Goal: Information Seeking & Learning: Check status

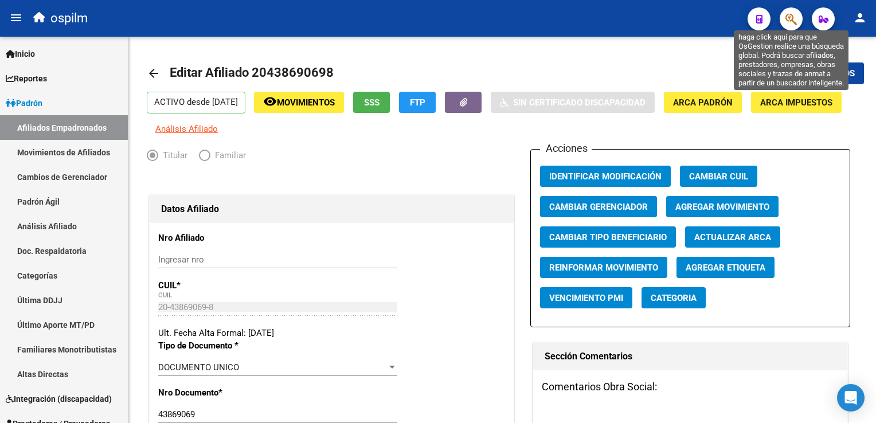
click at [786, 18] on icon "button" at bounding box center [791, 19] width 11 height 13
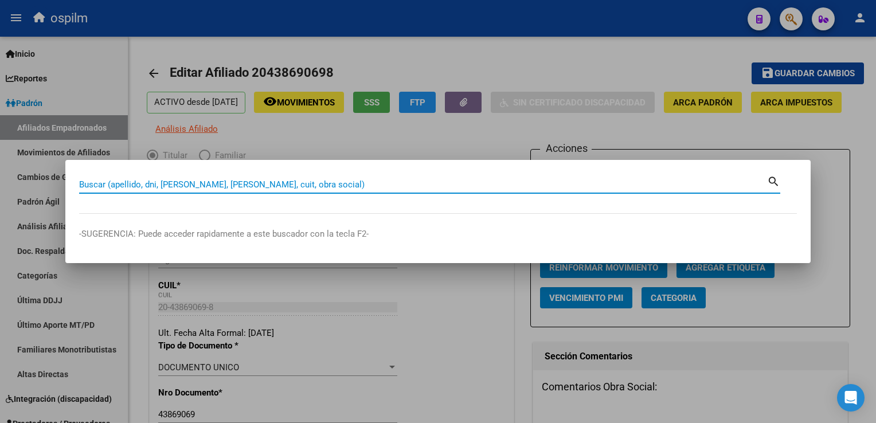
paste input "27411318872"
type input "27411318872"
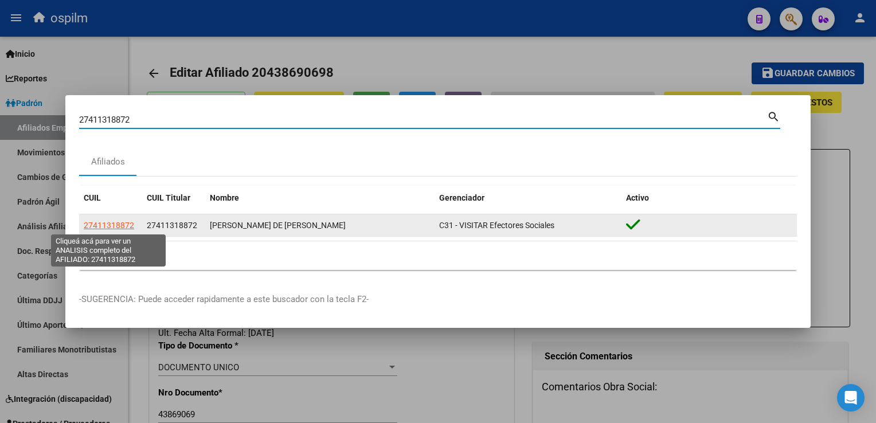
click at [99, 227] on span "27411318872" at bounding box center [109, 225] width 50 height 9
type textarea "27411318872"
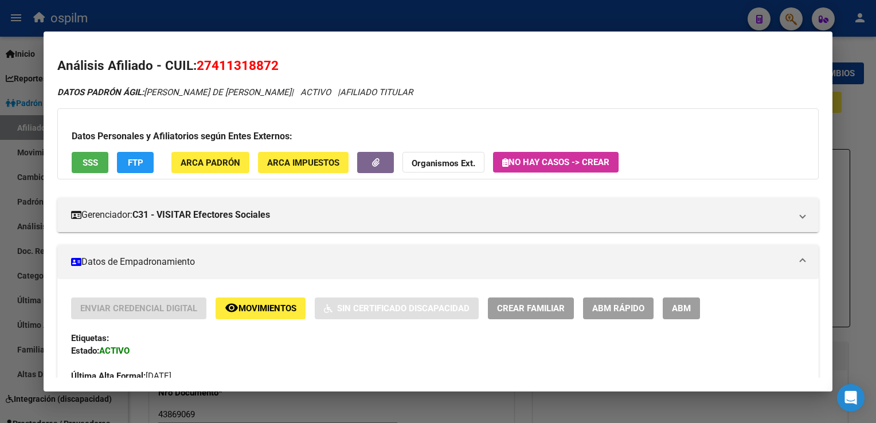
click at [100, 163] on button "SSS" at bounding box center [90, 162] width 37 height 21
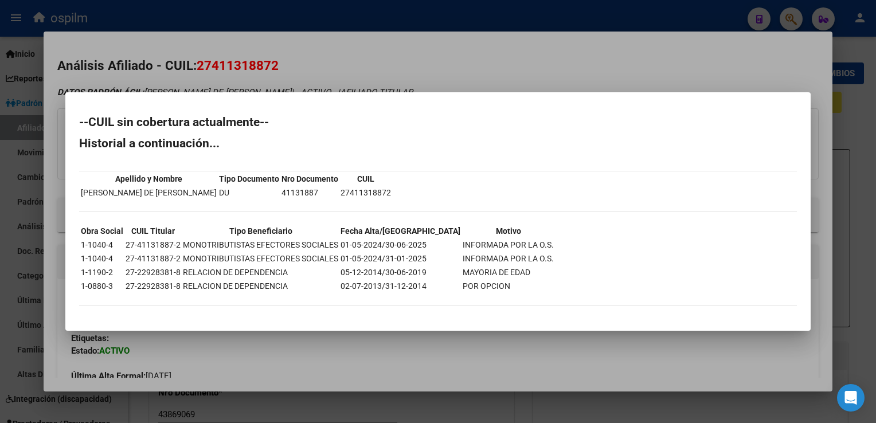
drag, startPoint x: 398, startPoint y: 45, endPoint x: 138, endPoint y: 131, distance: 274.2
click at [397, 45] on div at bounding box center [438, 211] width 876 height 423
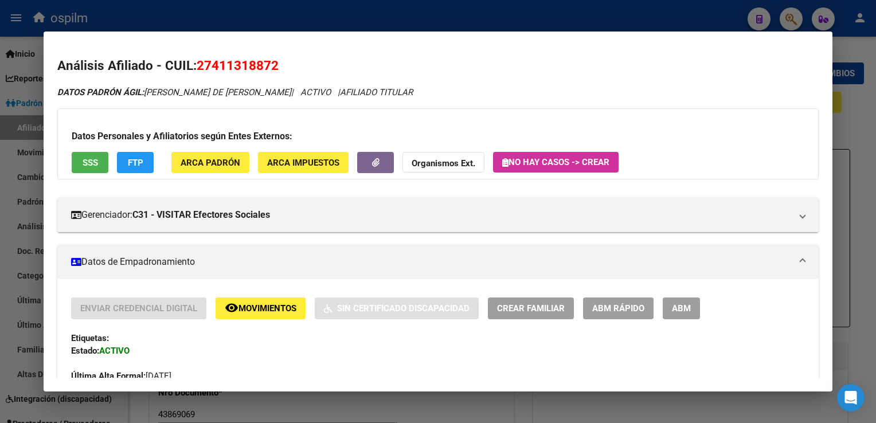
click at [129, 159] on span "FTP" at bounding box center [135, 163] width 15 height 10
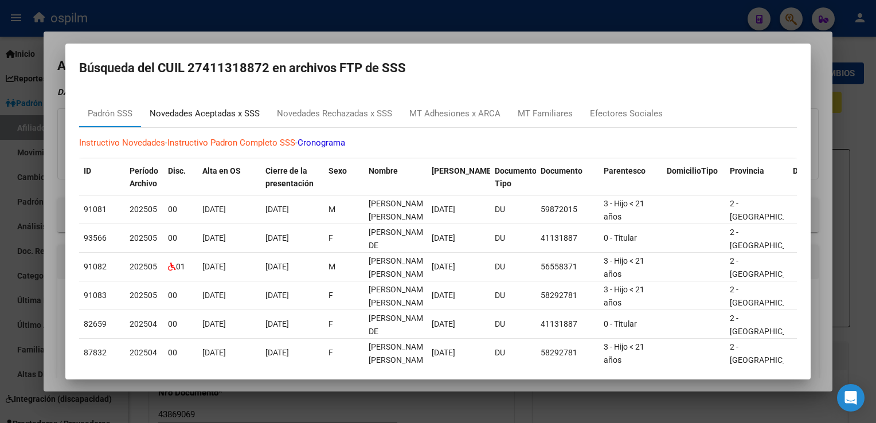
click at [179, 111] on div "Novedades Aceptadas x SSS" at bounding box center [205, 113] width 110 height 13
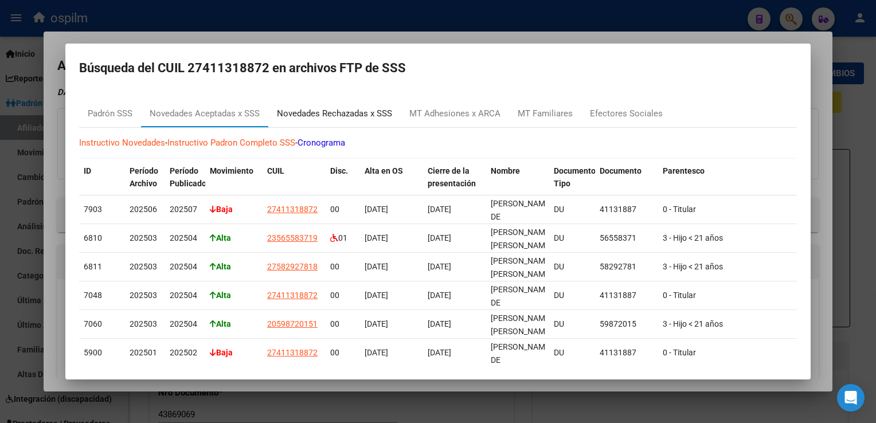
click at [307, 106] on div "Novedades Rechazadas x SSS" at bounding box center [334, 114] width 132 height 28
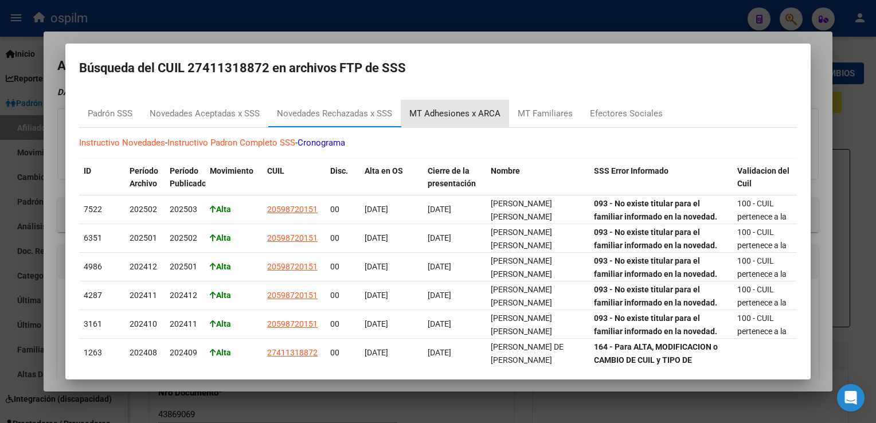
click at [473, 113] on div "MT Adhesiones x ARCA" at bounding box center [454, 113] width 91 height 13
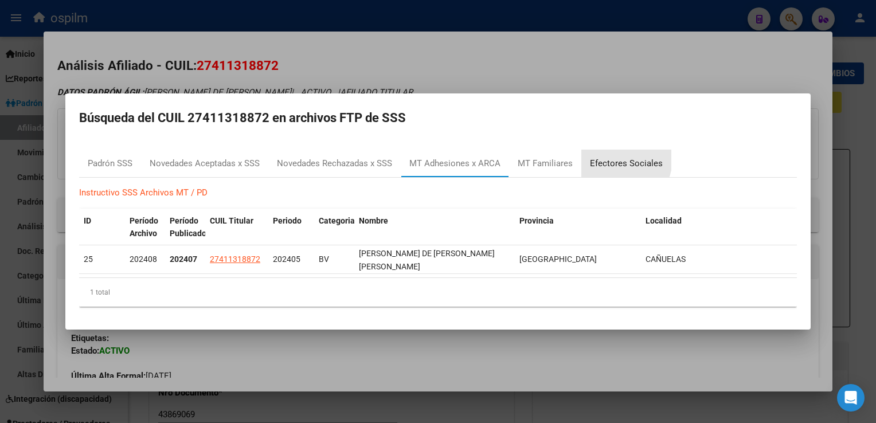
click at [614, 164] on div "Efectores Sociales" at bounding box center [626, 163] width 73 height 13
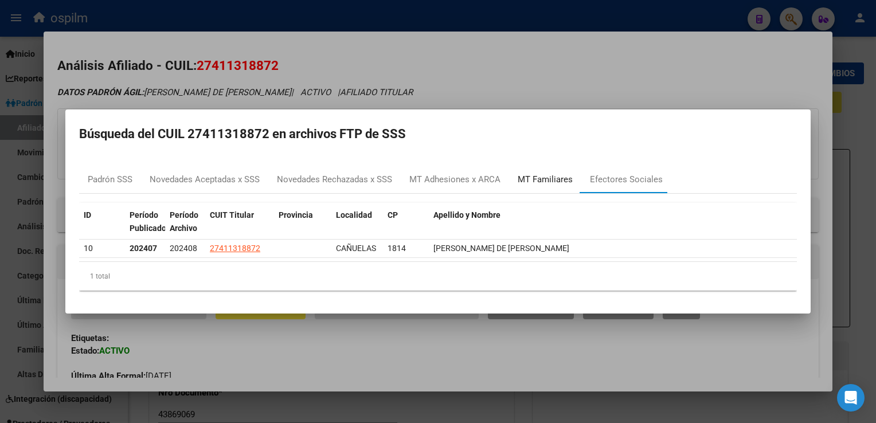
click at [531, 182] on div "MT Familiares" at bounding box center [545, 179] width 55 height 13
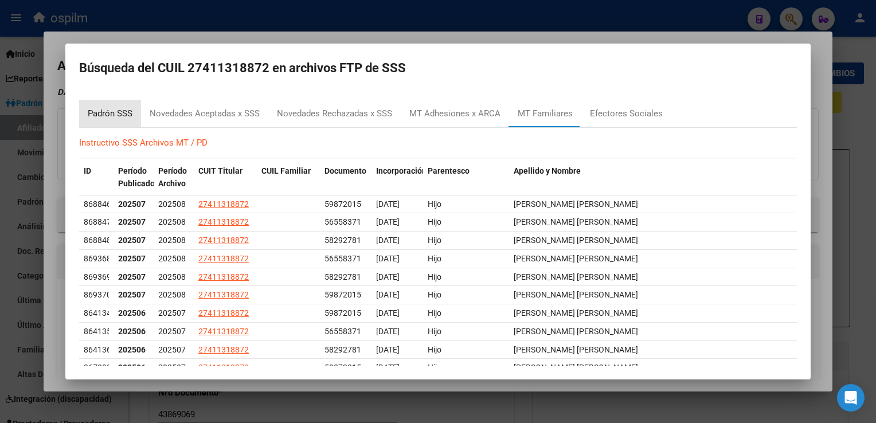
click at [99, 115] on div "Padrón SSS" at bounding box center [110, 113] width 45 height 13
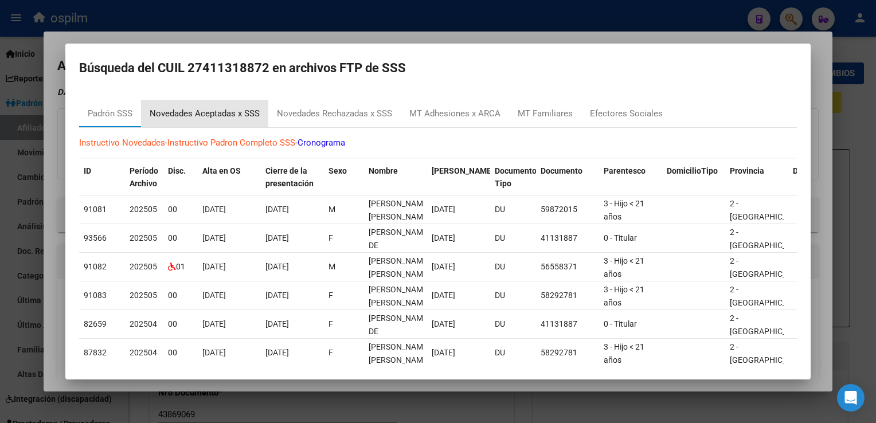
click at [178, 114] on div "Novedades Aceptadas x SSS" at bounding box center [205, 113] width 110 height 13
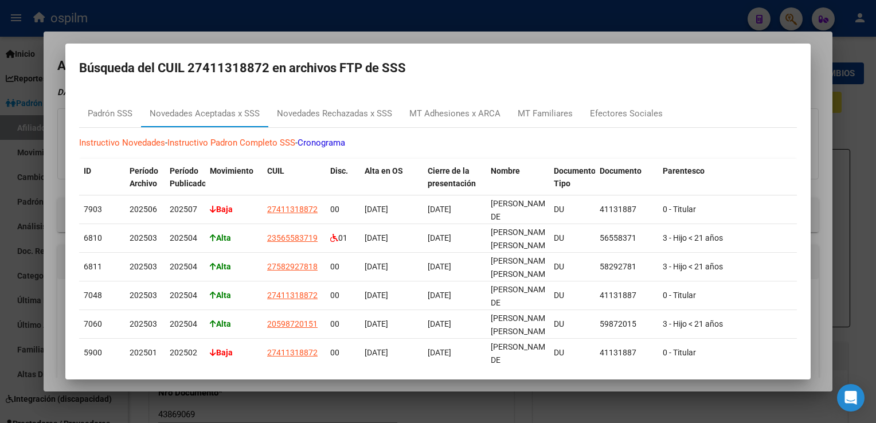
click at [330, 38] on div at bounding box center [438, 211] width 876 height 423
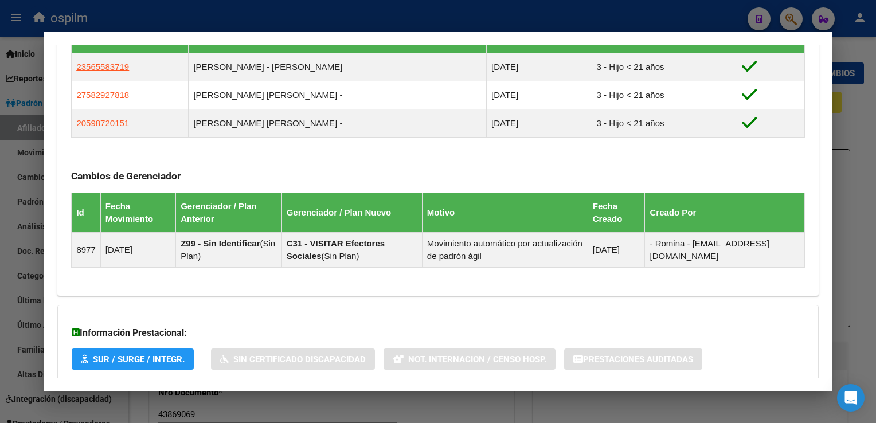
scroll to position [742, 0]
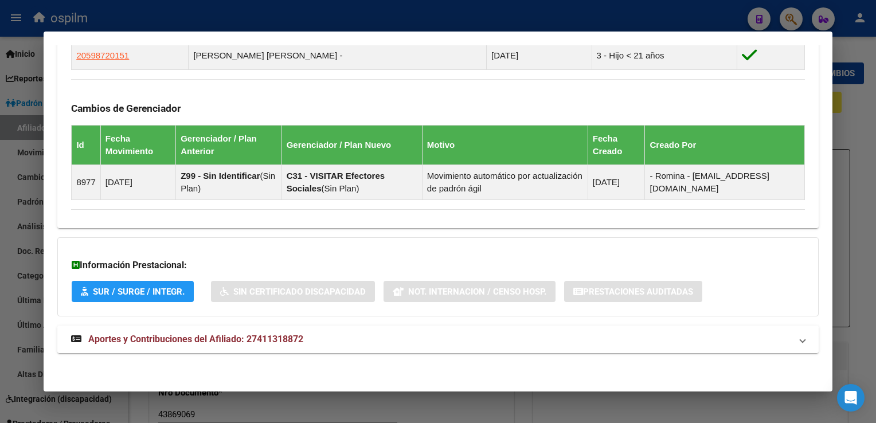
click at [295, 348] on mat-expansion-panel-header "Aportes y Contribuciones del Afiliado: 27411318872" at bounding box center [437, 340] width 761 height 28
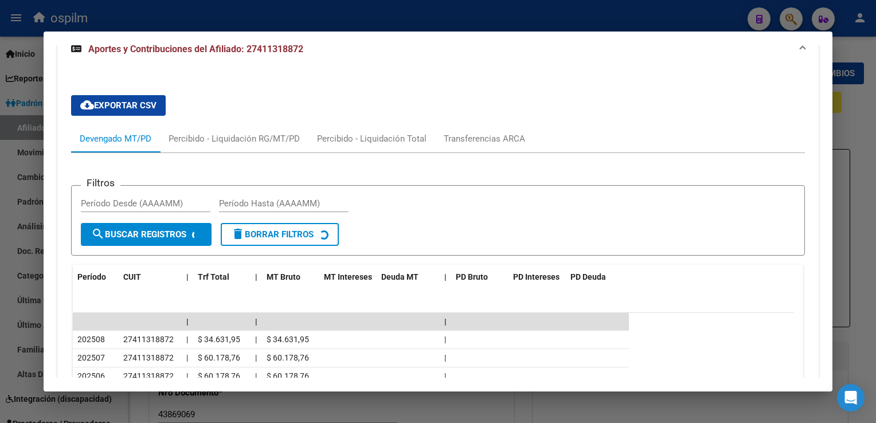
scroll to position [1255, 0]
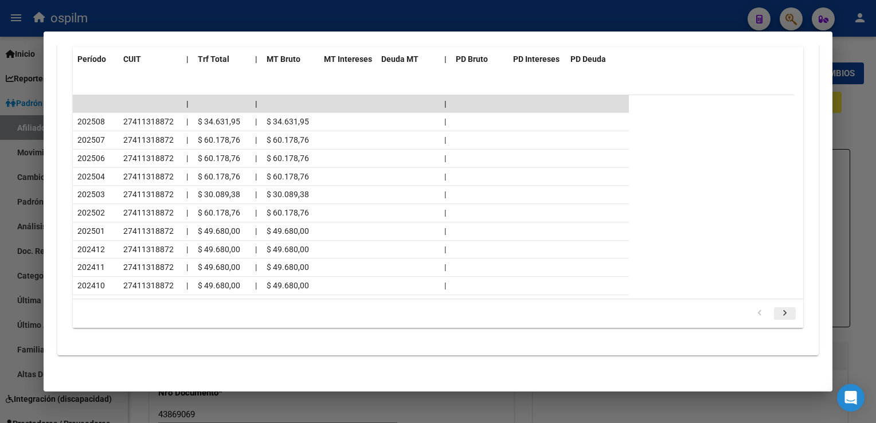
click at [778, 309] on icon "go to next page" at bounding box center [785, 315] width 15 height 14
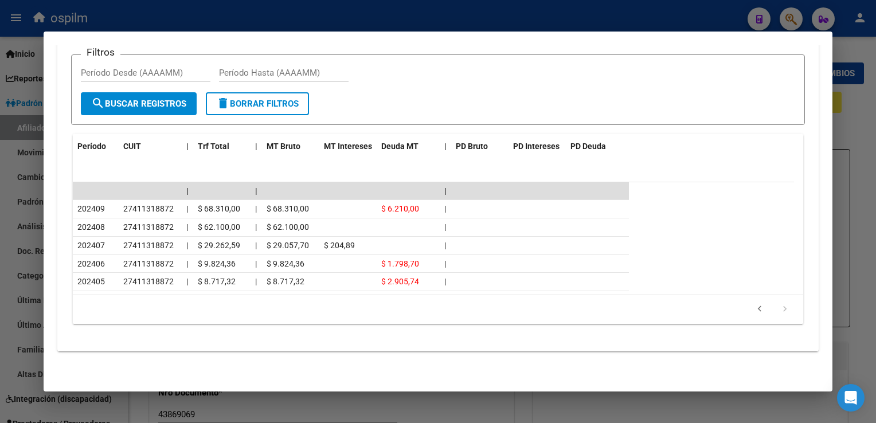
scroll to position [1164, 0]
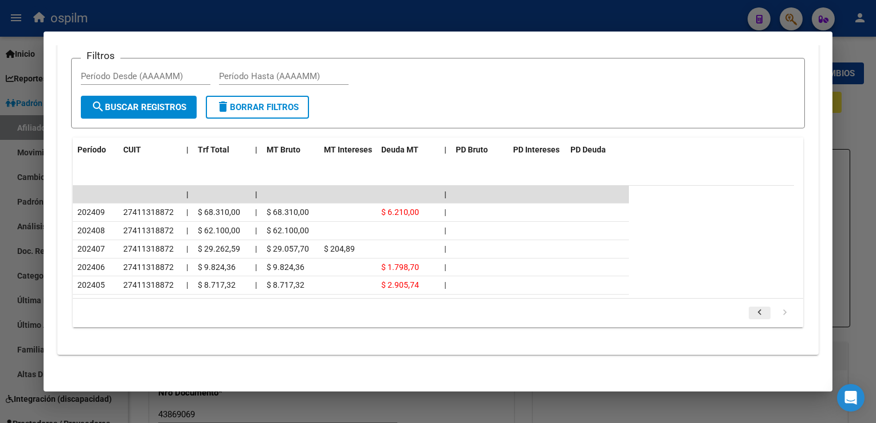
click at [752, 310] on icon "go to previous page" at bounding box center [759, 314] width 15 height 14
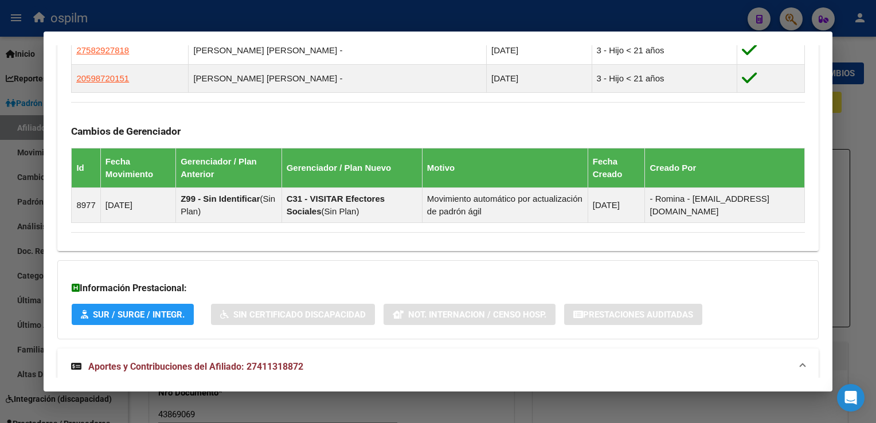
scroll to position [0, 0]
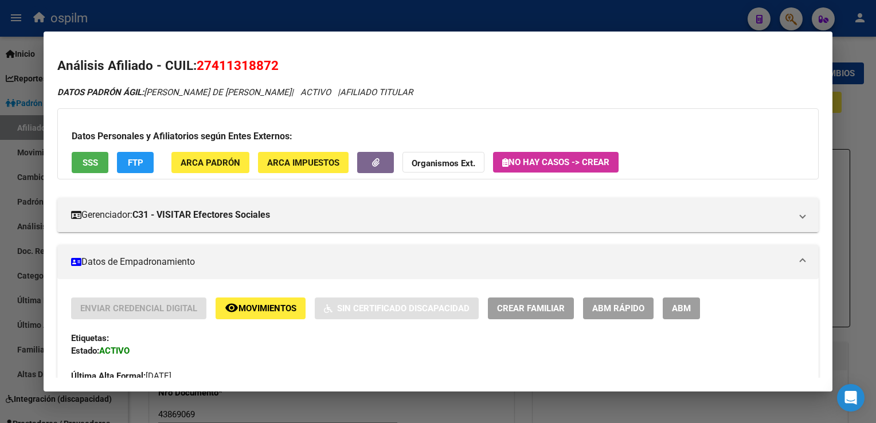
click at [244, 308] on span "Movimientos" at bounding box center [268, 309] width 58 height 10
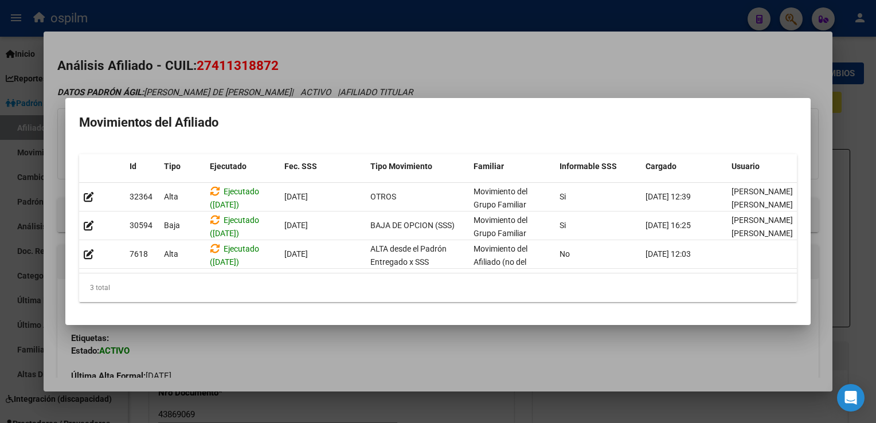
click at [440, 60] on div at bounding box center [438, 211] width 876 height 423
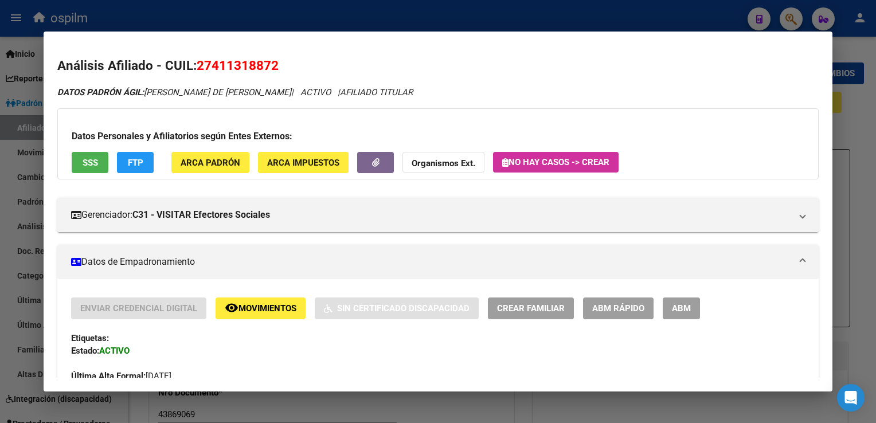
click at [842, 118] on div at bounding box center [438, 211] width 876 height 423
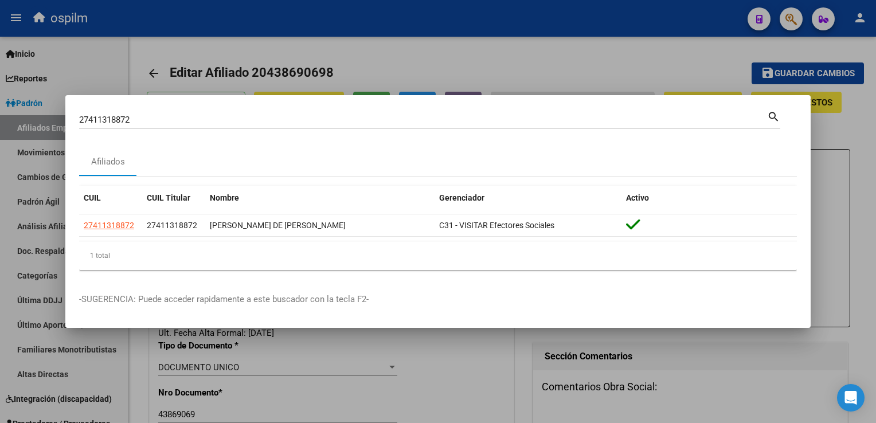
click at [842, 118] on div at bounding box center [438, 211] width 876 height 423
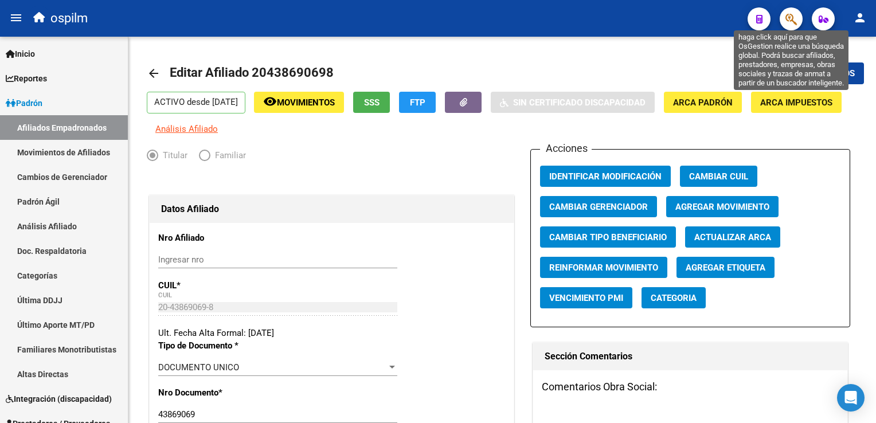
click at [791, 18] on icon "button" at bounding box center [791, 19] width 11 height 13
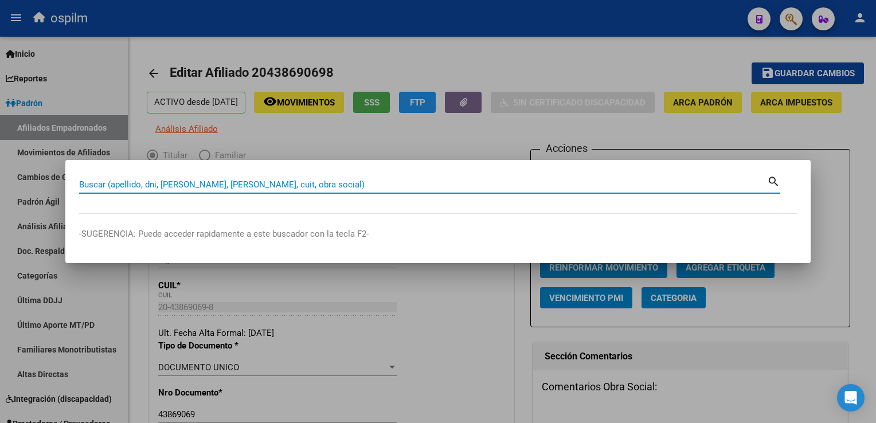
paste input "23873856"
type input "23873856"
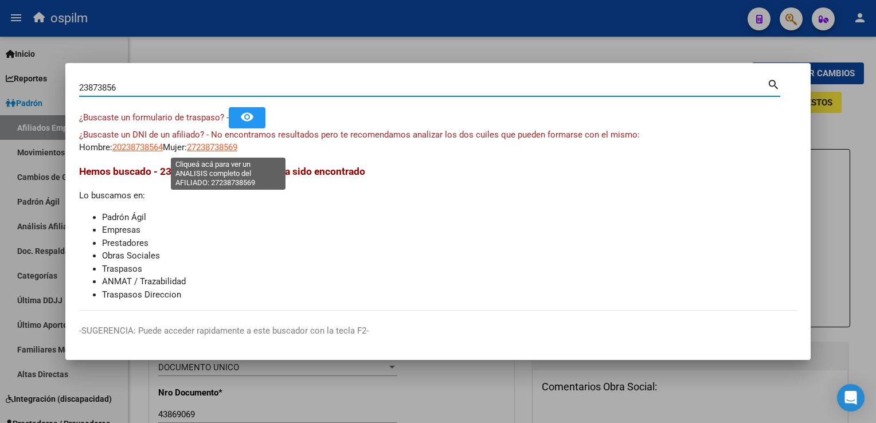
click at [216, 149] on span "27238738569" at bounding box center [212, 147] width 50 height 10
type textarea "27238738569"
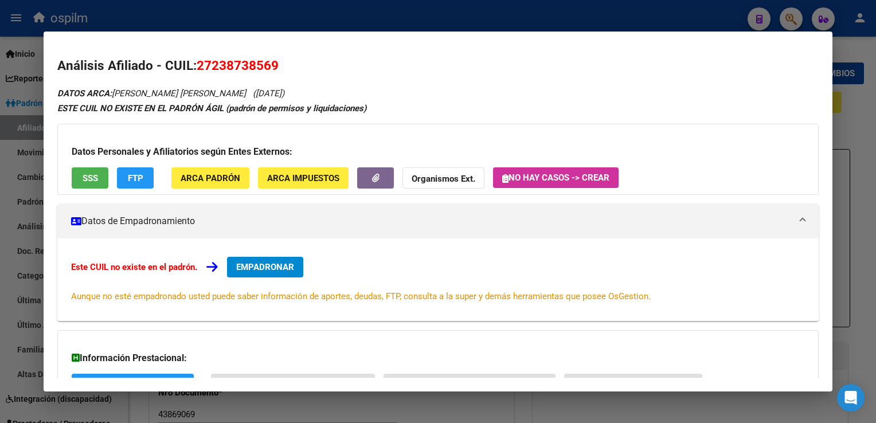
drag, startPoint x: 290, startPoint y: 64, endPoint x: 200, endPoint y: 74, distance: 90.1
click at [200, 74] on h2 "Análisis Afiliado - CUIL: 27238738569" at bounding box center [437, 65] width 761 height 19
copy span "27238738569"
click at [251, 11] on div at bounding box center [438, 211] width 876 height 423
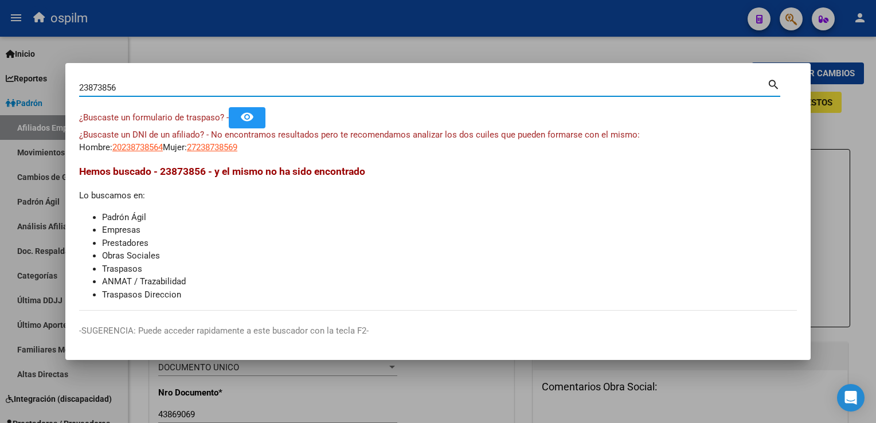
drag, startPoint x: 115, startPoint y: 97, endPoint x: 49, endPoint y: 89, distance: 67.0
click at [4, 101] on div "23873856 Buscar (apellido, dni, cuil, nro traspaso, cuit, obra social) search ¿…" at bounding box center [438, 211] width 876 height 423
paste input "27238739565"
type input "27238739565"
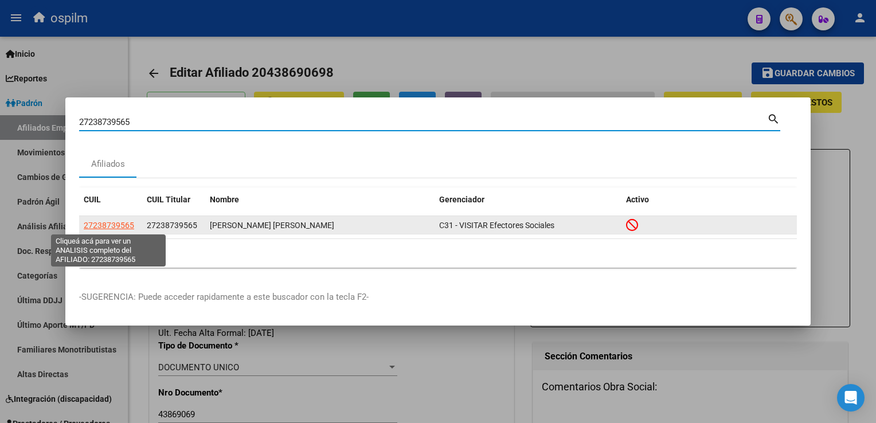
click at [111, 226] on span "27238739565" at bounding box center [109, 225] width 50 height 9
type textarea "27238739565"
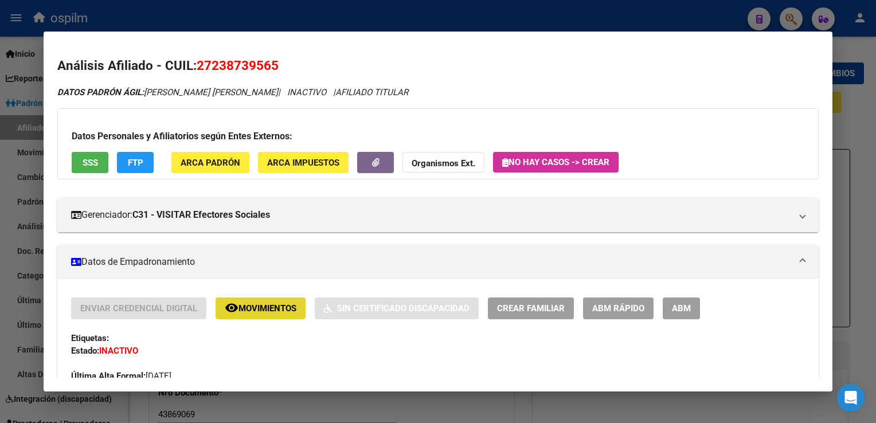
click at [262, 304] on span "Movimientos" at bounding box center [268, 309] width 58 height 10
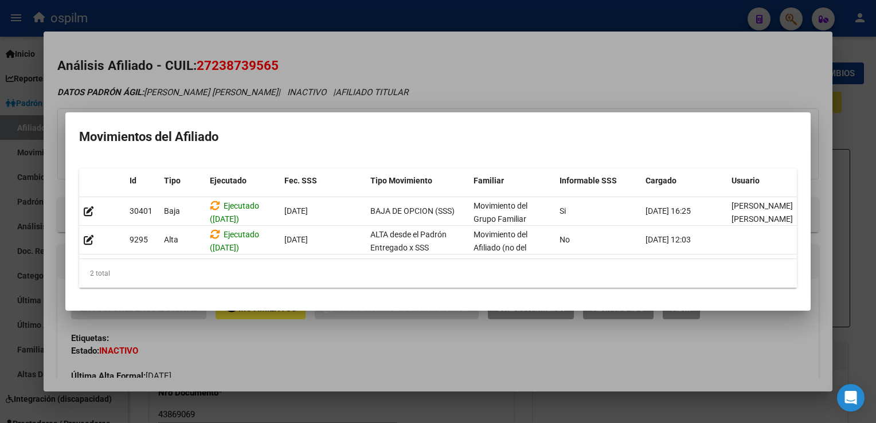
click at [425, 59] on div at bounding box center [438, 211] width 876 height 423
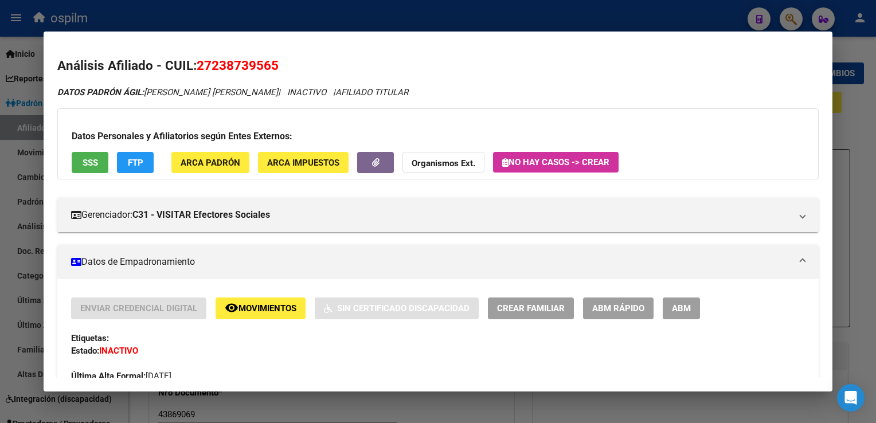
click at [256, 307] on span "Movimientos" at bounding box center [268, 309] width 58 height 10
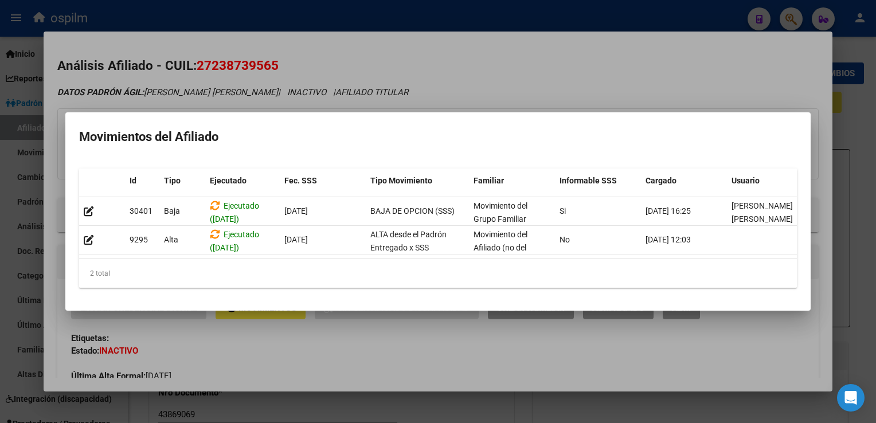
click at [512, 67] on div at bounding box center [438, 211] width 876 height 423
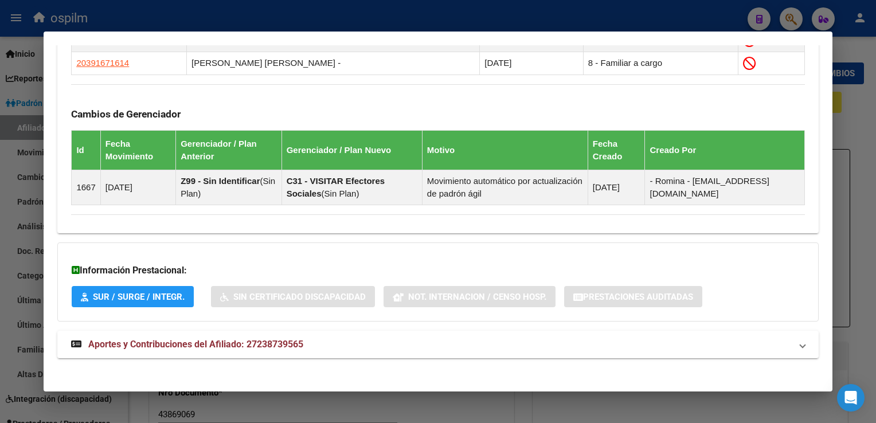
scroll to position [716, 0]
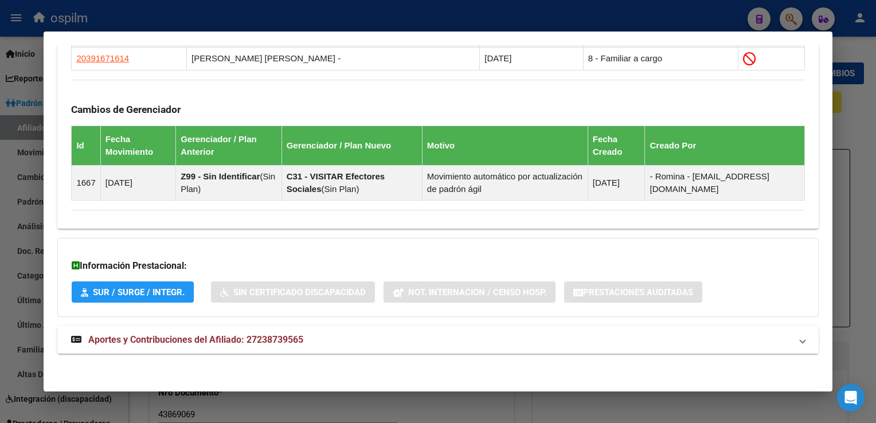
click at [156, 350] on mat-expansion-panel-header "Aportes y Contribuciones del Afiliado: 27238739565" at bounding box center [437, 340] width 761 height 28
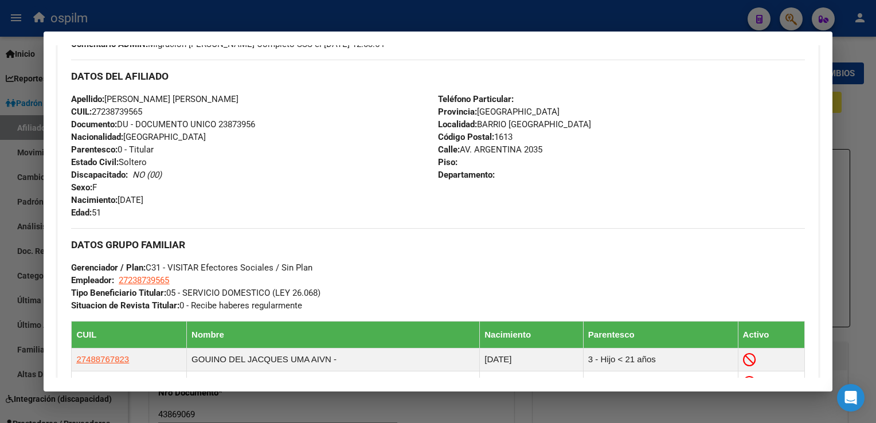
scroll to position [0, 0]
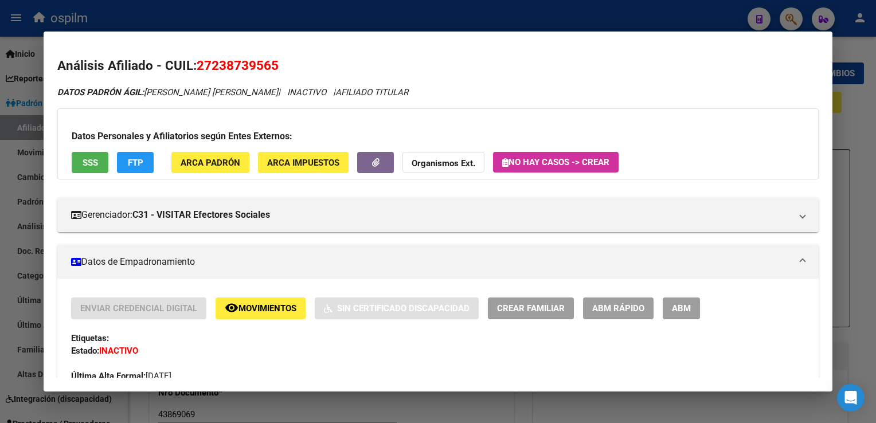
click at [83, 158] on span "SSS" at bounding box center [90, 163] width 15 height 10
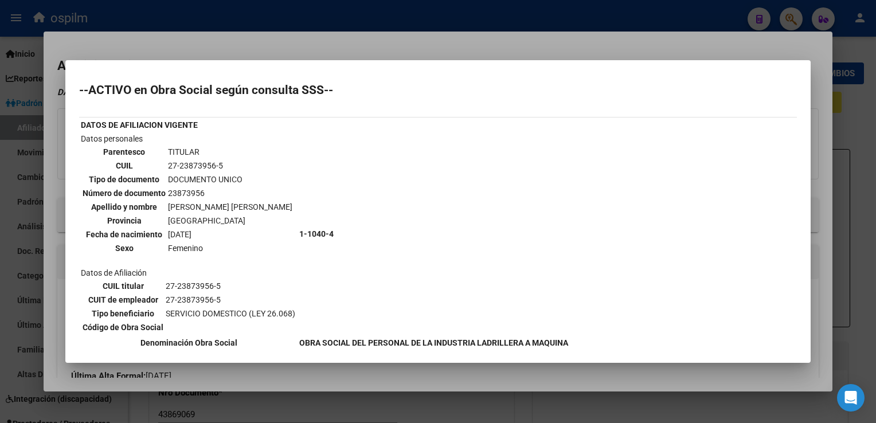
scroll to position [258, 0]
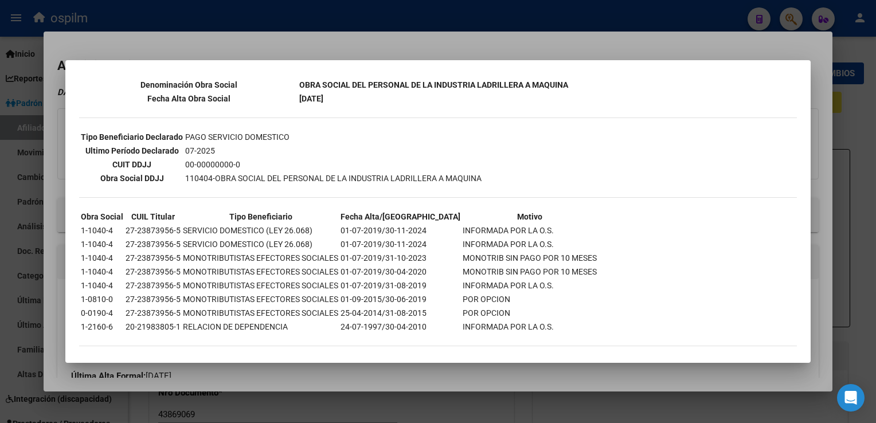
click at [357, 49] on div at bounding box center [438, 211] width 876 height 423
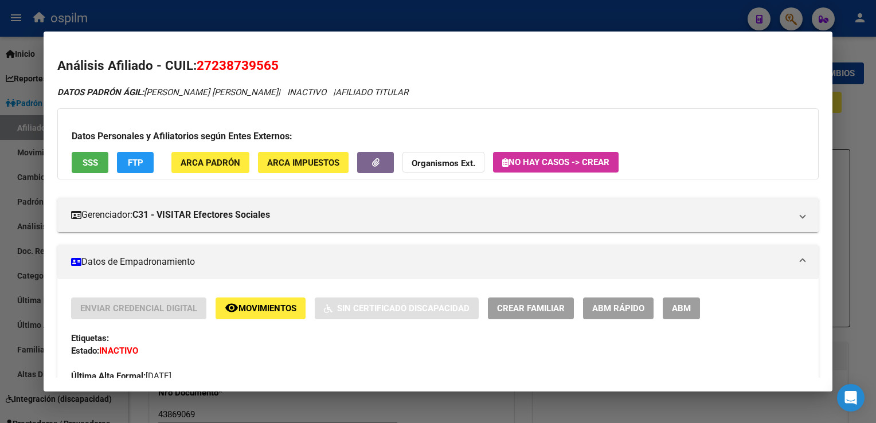
click at [614, 303] on span "ABM Rápido" at bounding box center [618, 308] width 52 height 10
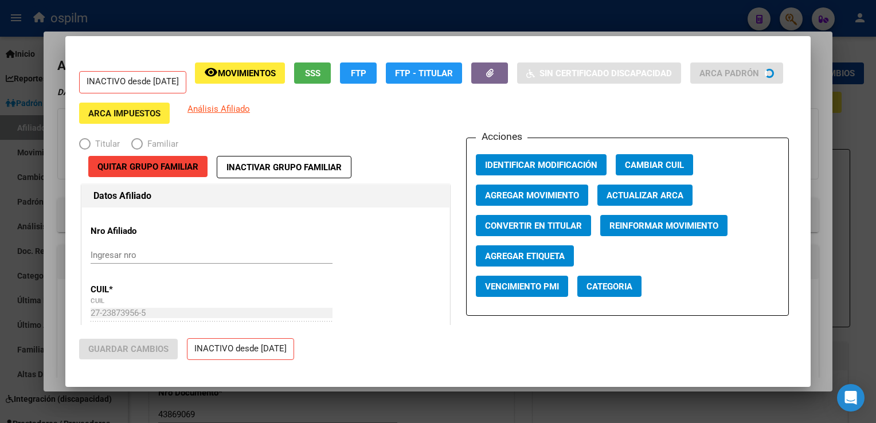
radio input "true"
type input "27-23873956-5"
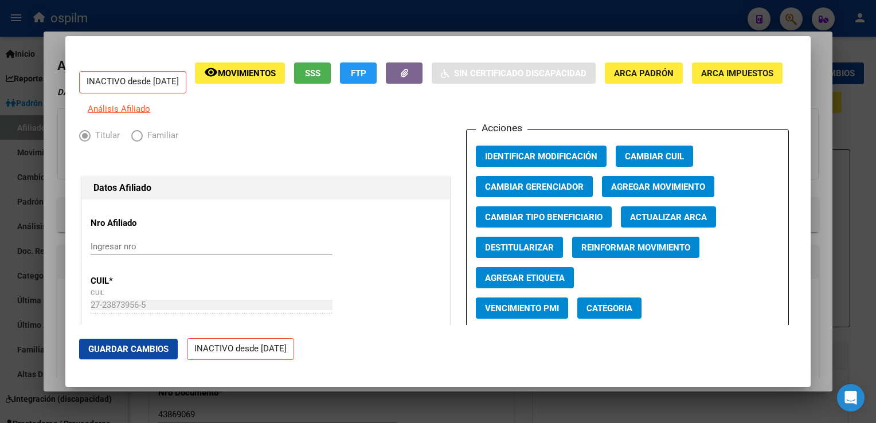
click at [616, 192] on span "Agregar Movimiento" at bounding box center [658, 187] width 94 height 10
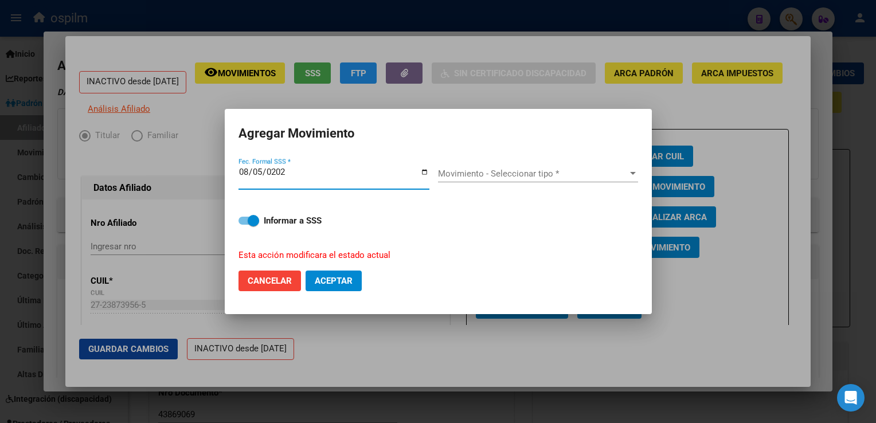
type input "2025-08-05"
click at [537, 171] on span "Movimiento - Seleccionar tipo *" at bounding box center [533, 174] width 190 height 10
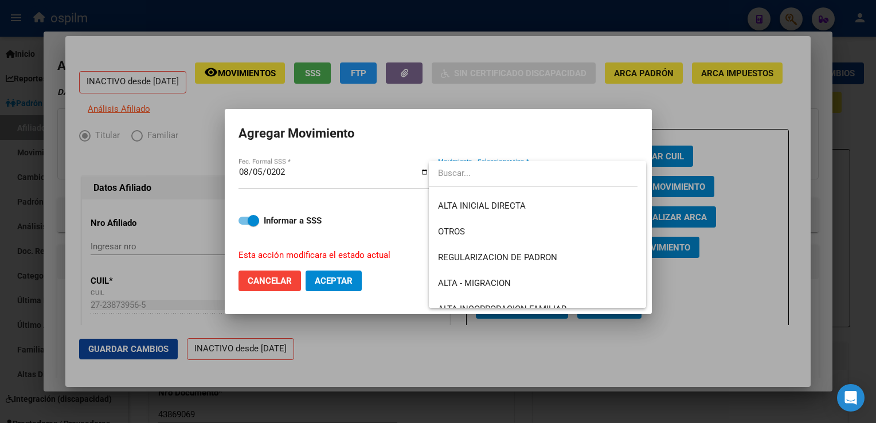
scroll to position [94, 0]
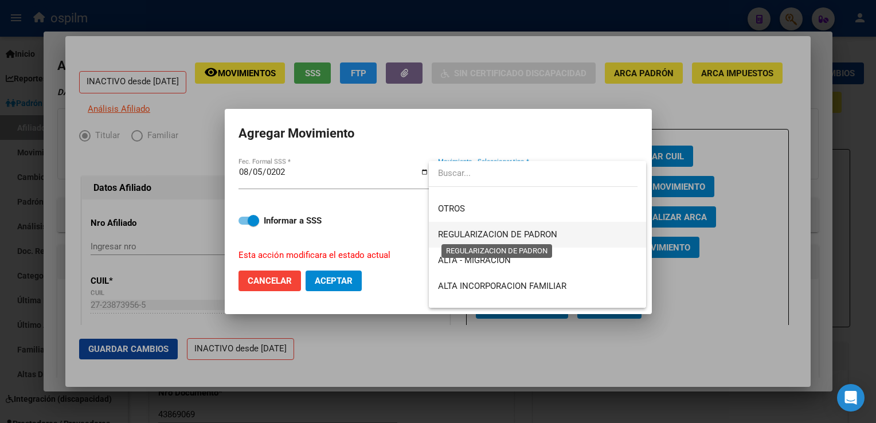
click at [493, 236] on span "REGULARIZACION DE PADRON" at bounding box center [497, 234] width 119 height 10
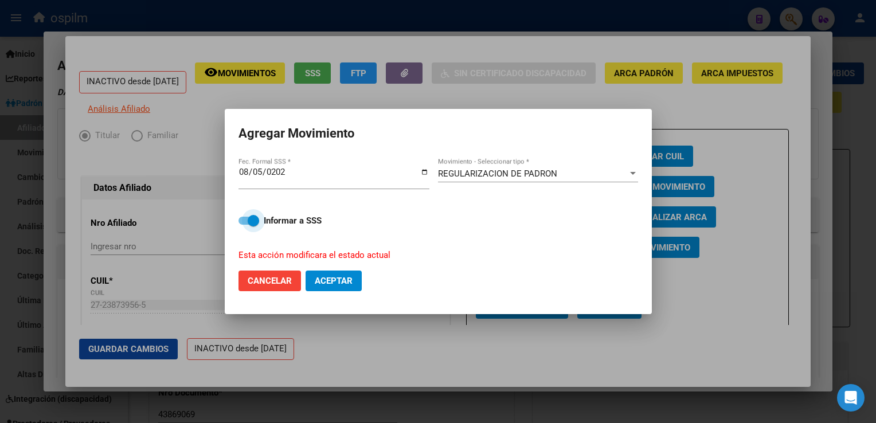
click at [252, 221] on span at bounding box center [253, 220] width 11 height 11
click at [244, 225] on input "Informar a SSS" at bounding box center [244, 225] width 1 height 1
click at [245, 216] on span at bounding box center [244, 220] width 11 height 11
click at [244, 225] on input "Informar a SSS" at bounding box center [244, 225] width 1 height 1
click at [322, 283] on span "Aceptar" at bounding box center [334, 281] width 38 height 10
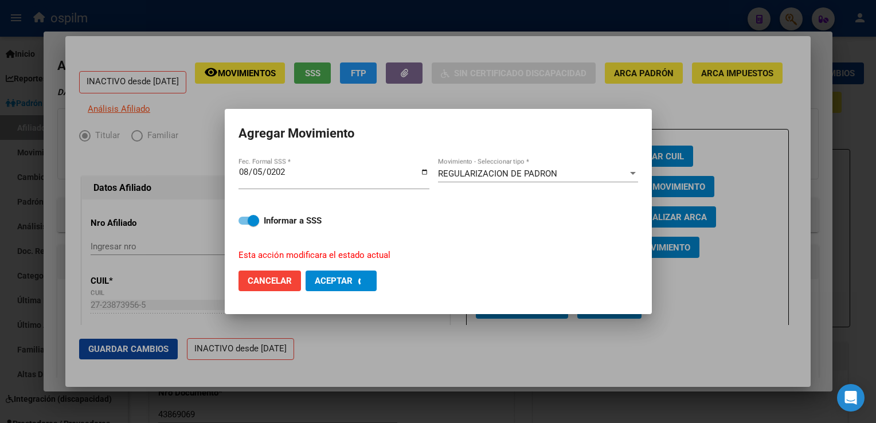
checkbox input "false"
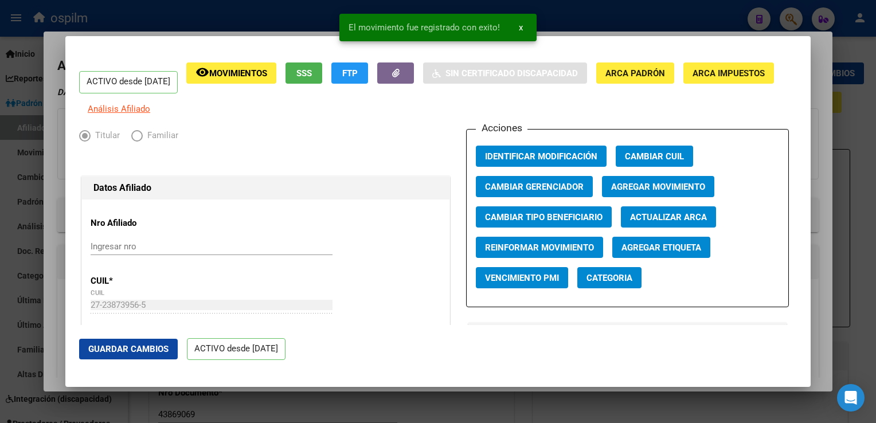
click at [823, 162] on div at bounding box center [438, 211] width 876 height 423
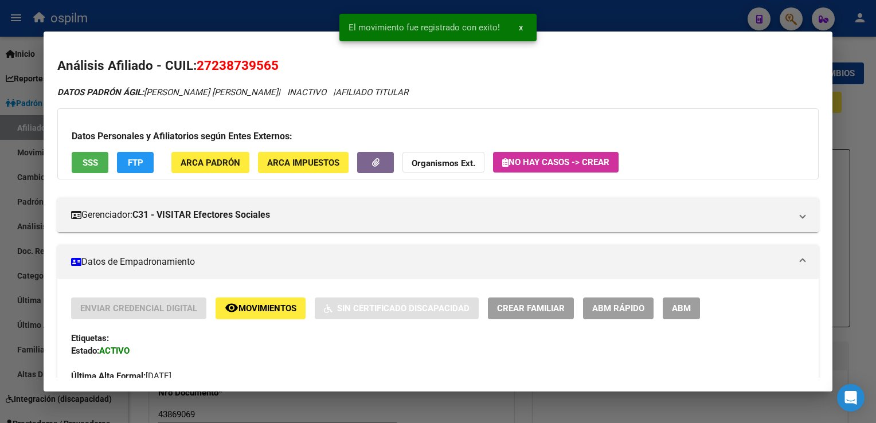
click at [853, 123] on div at bounding box center [438, 211] width 876 height 423
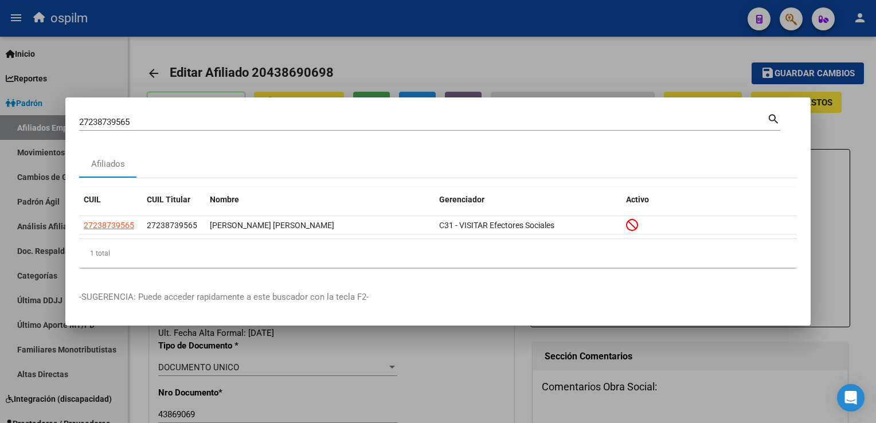
click at [529, 64] on div at bounding box center [438, 211] width 876 height 423
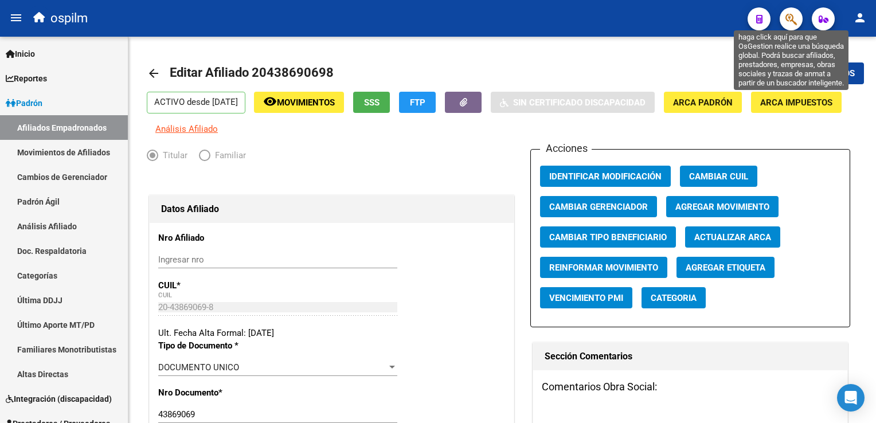
click at [787, 17] on icon "button" at bounding box center [791, 19] width 11 height 13
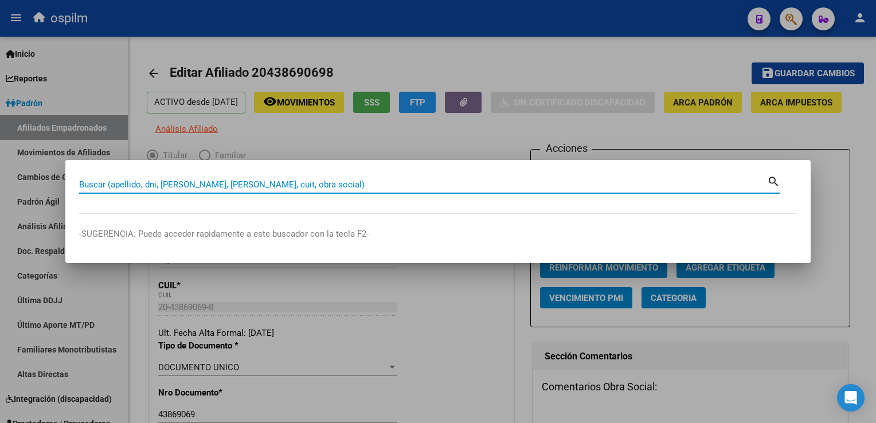
paste input "27238739565"
type input "27238739565"
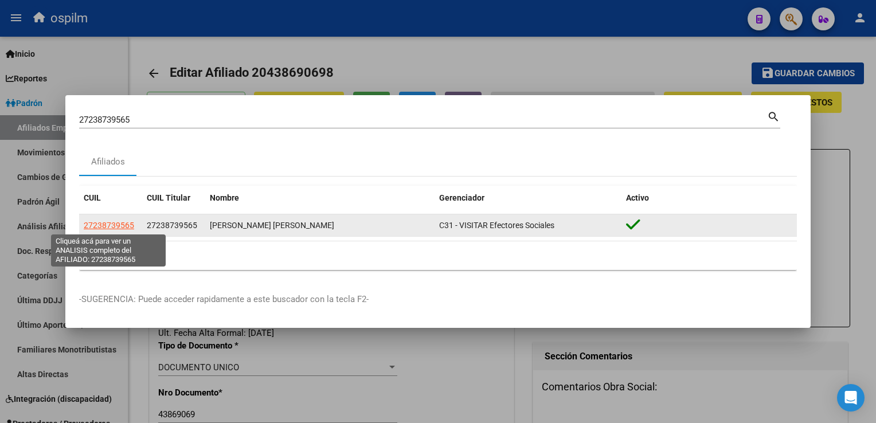
click at [103, 221] on span "27238739565" at bounding box center [109, 225] width 50 height 9
copy span "8"
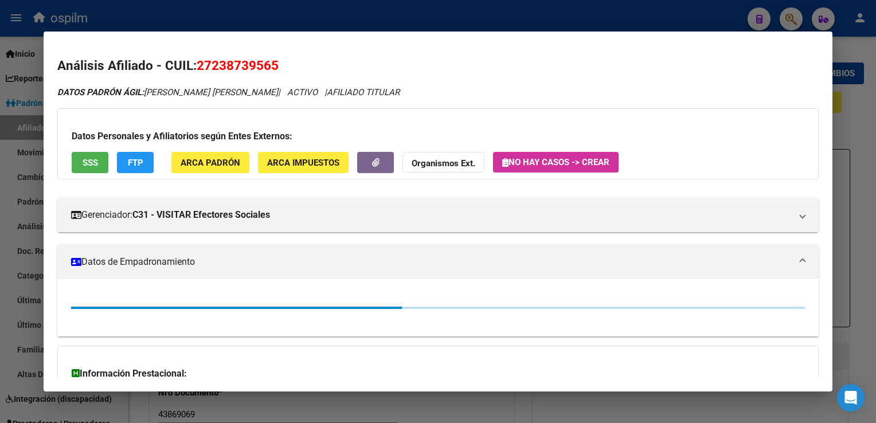
click at [124, 159] on button "FTP" at bounding box center [135, 162] width 37 height 21
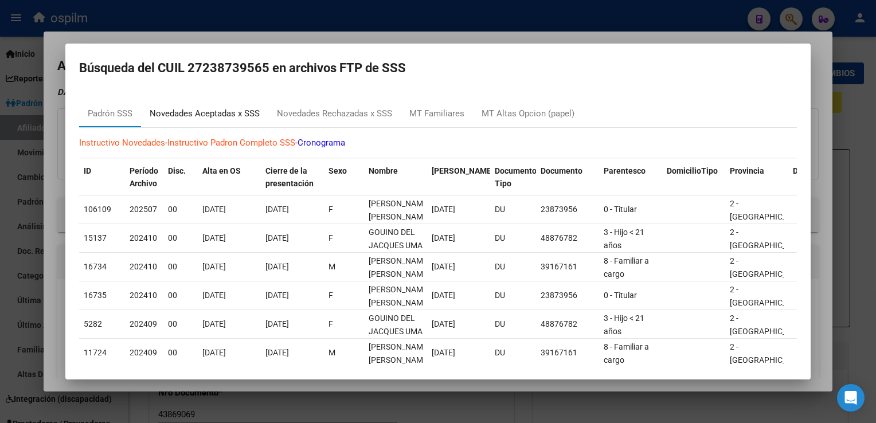
click at [220, 111] on div "Novedades Aceptadas x SSS" at bounding box center [205, 113] width 110 height 13
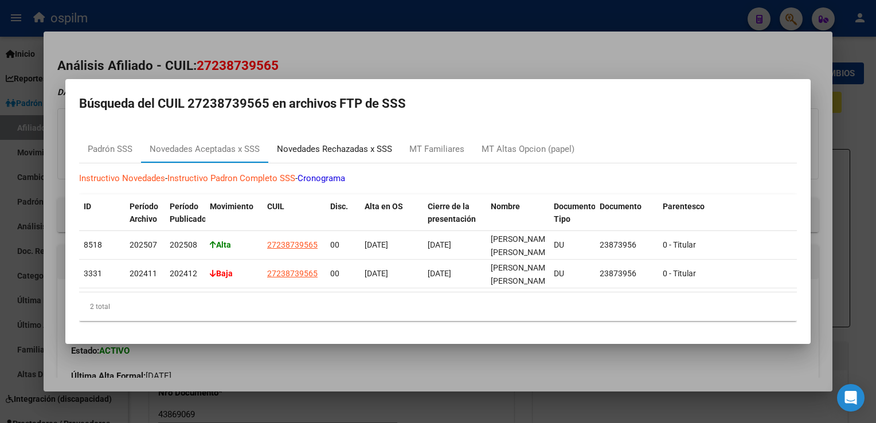
click at [310, 146] on div "Novedades Rechazadas x SSS" at bounding box center [334, 149] width 115 height 13
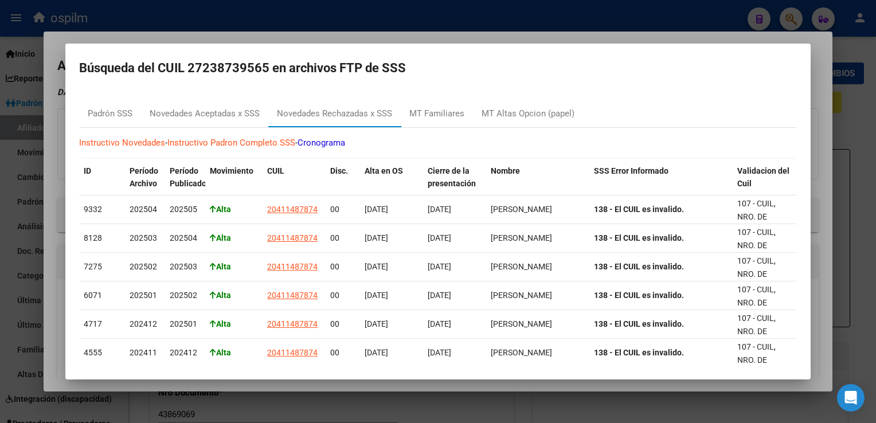
click at [464, 35] on div at bounding box center [438, 211] width 876 height 423
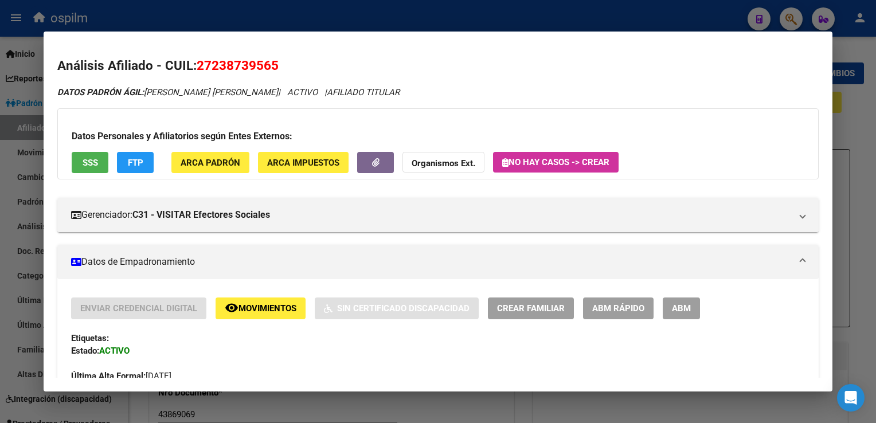
click at [865, 110] on div at bounding box center [438, 211] width 876 height 423
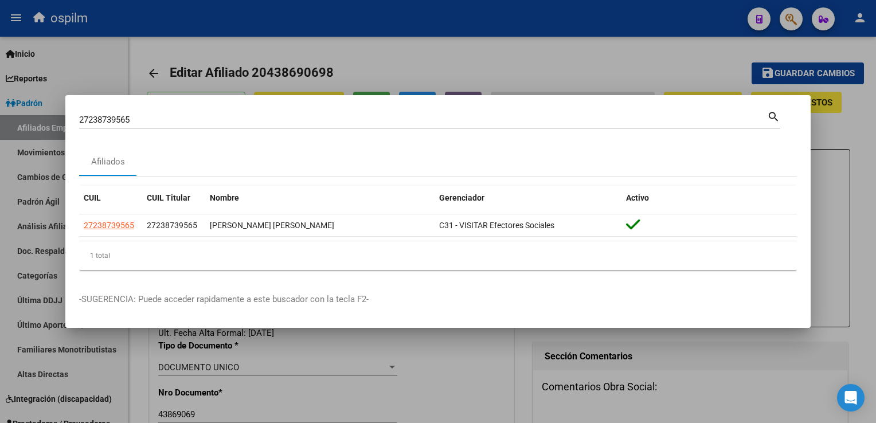
click at [865, 110] on div at bounding box center [438, 211] width 876 height 423
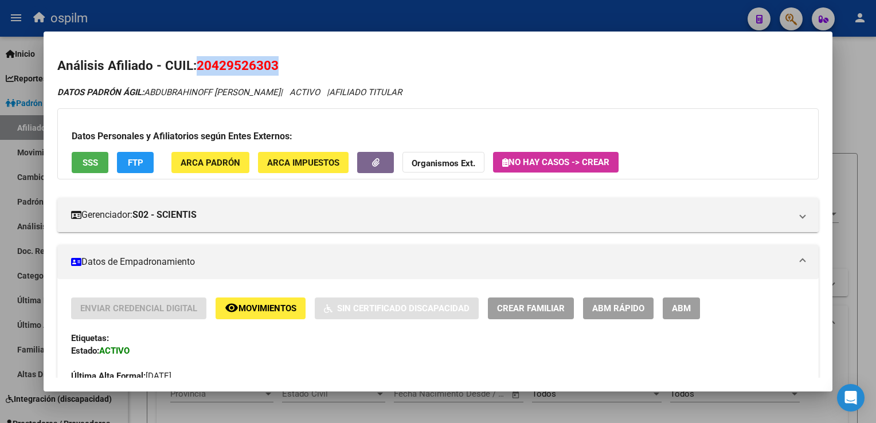
scroll to position [0, 285]
click at [555, 10] on div at bounding box center [438, 211] width 876 height 423
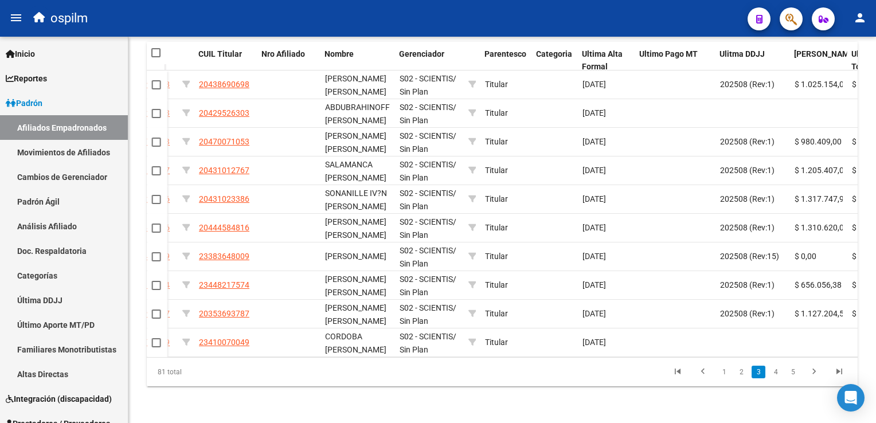
click at [782, 22] on button "button" at bounding box center [791, 18] width 23 height 23
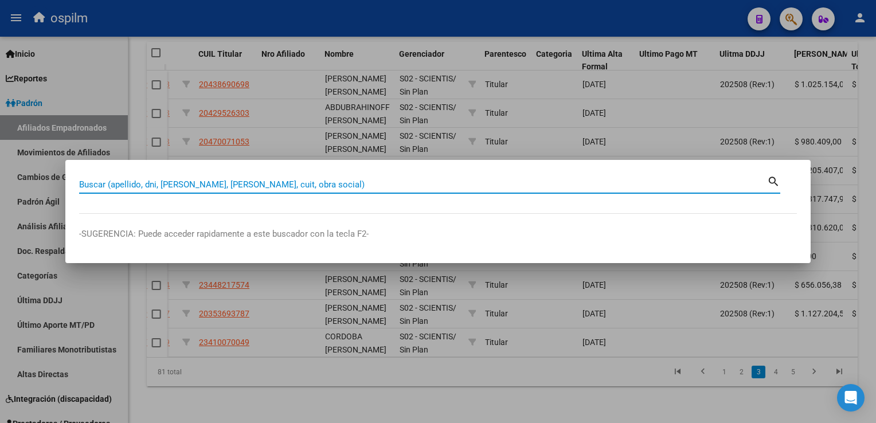
paste input "27238739565"
type input "27238739565"
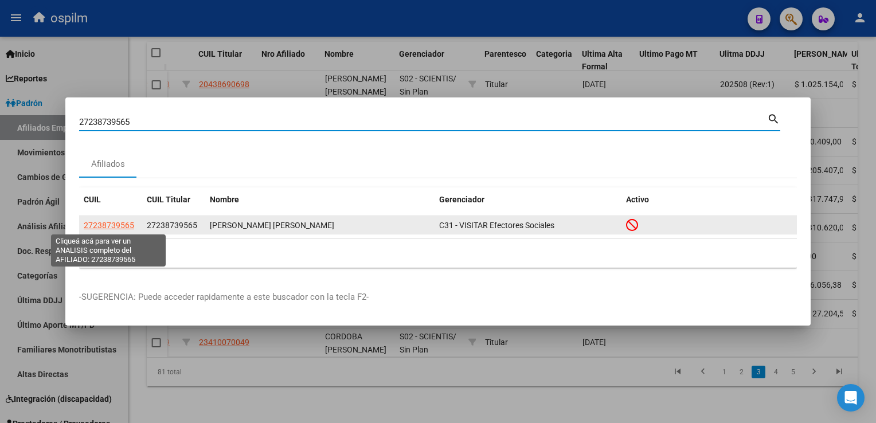
click at [117, 221] on span "27238739565" at bounding box center [109, 225] width 50 height 9
type textarea "27238739565"
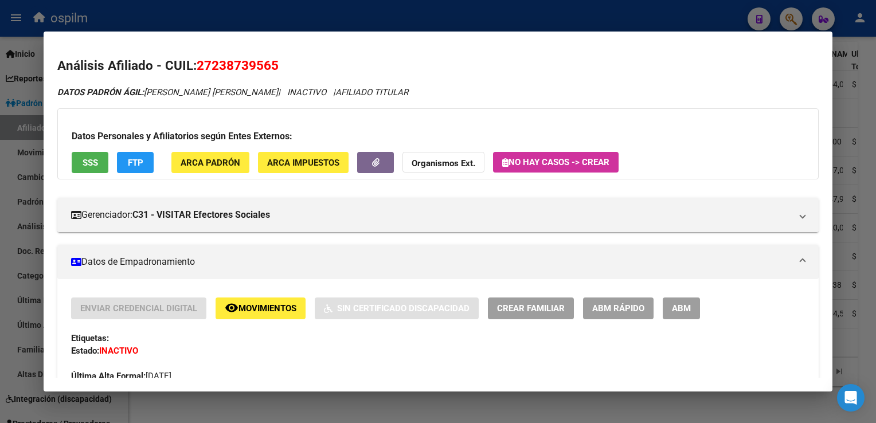
click at [263, 308] on span "Movimientos" at bounding box center [268, 309] width 58 height 10
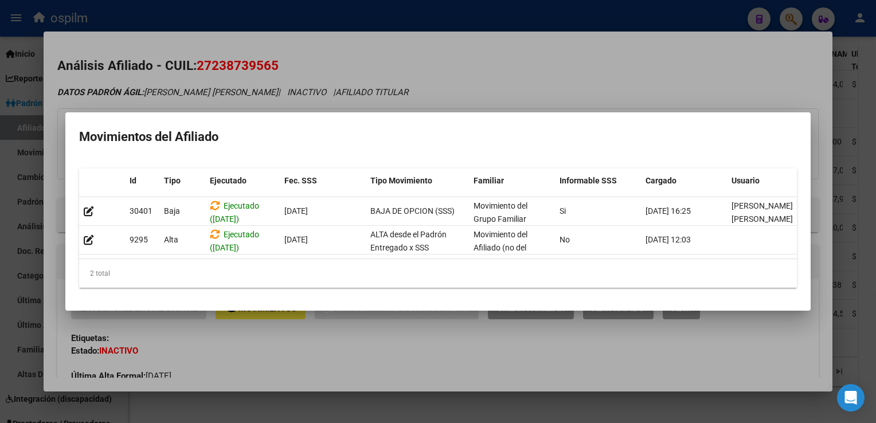
click at [450, 62] on div at bounding box center [438, 211] width 876 height 423
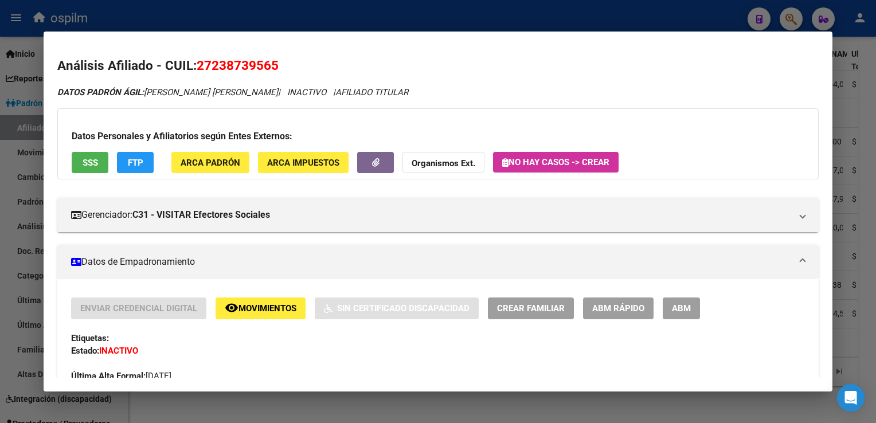
click at [866, 157] on div at bounding box center [438, 211] width 876 height 423
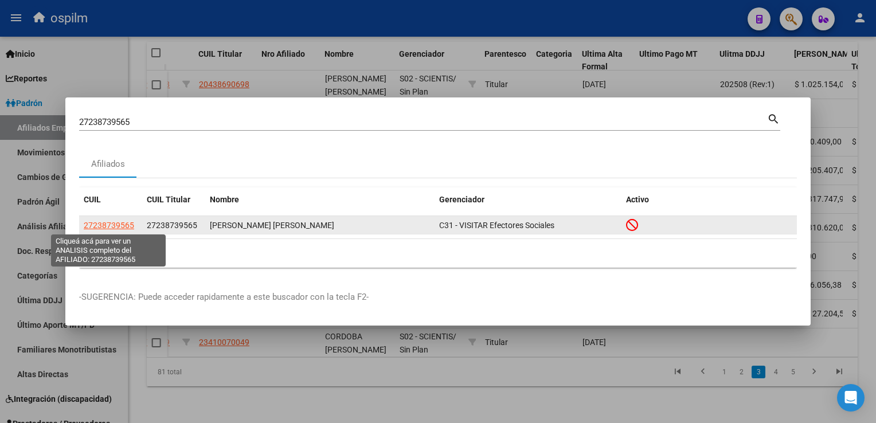
click at [99, 228] on span "27238739565" at bounding box center [109, 225] width 50 height 9
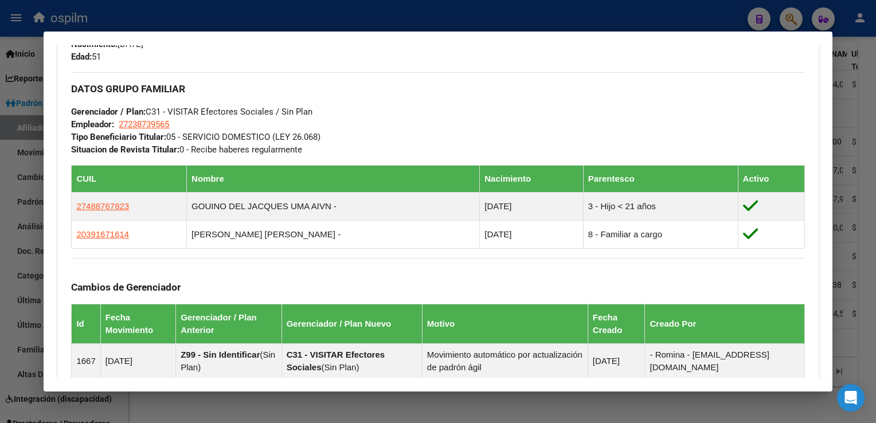
scroll to position [0, 0]
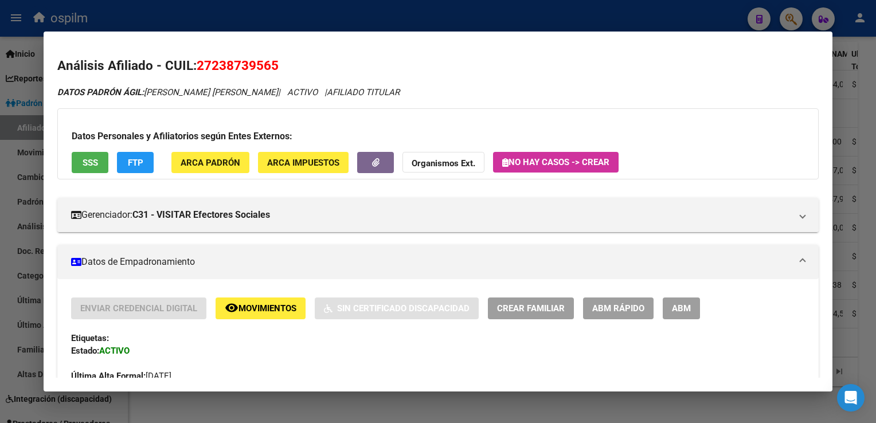
click at [252, 309] on span "Movimientos" at bounding box center [268, 309] width 58 height 10
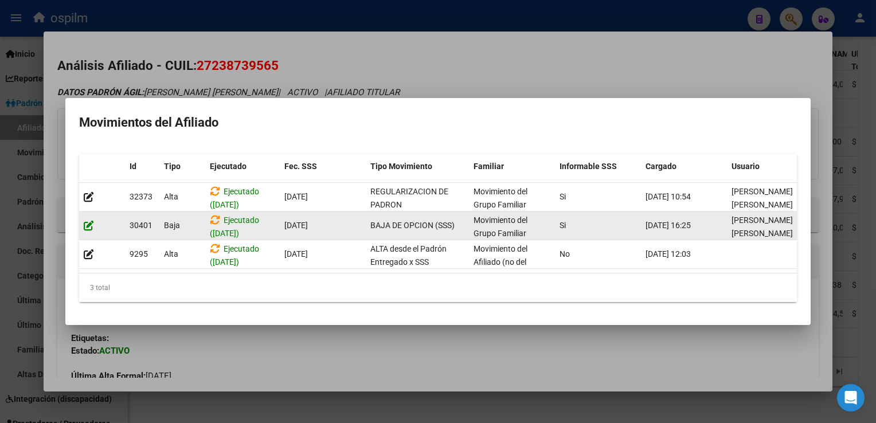
click at [85, 220] on icon at bounding box center [89, 225] width 10 height 11
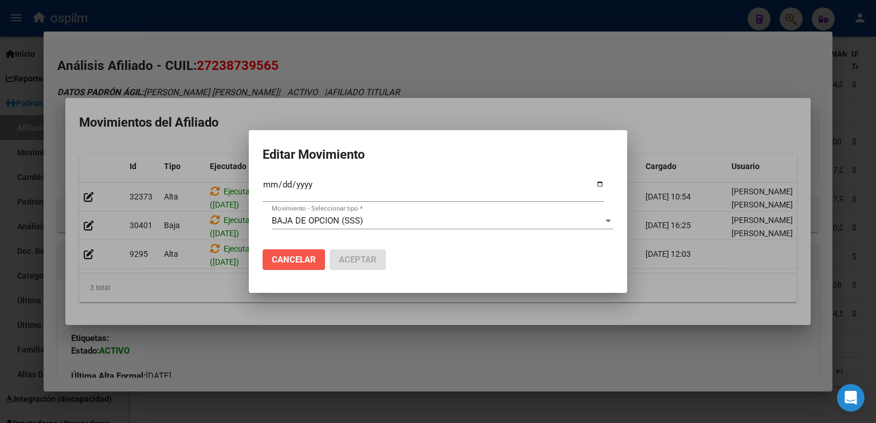
drag, startPoint x: 281, startPoint y: 268, endPoint x: 170, endPoint y: 223, distance: 120.1
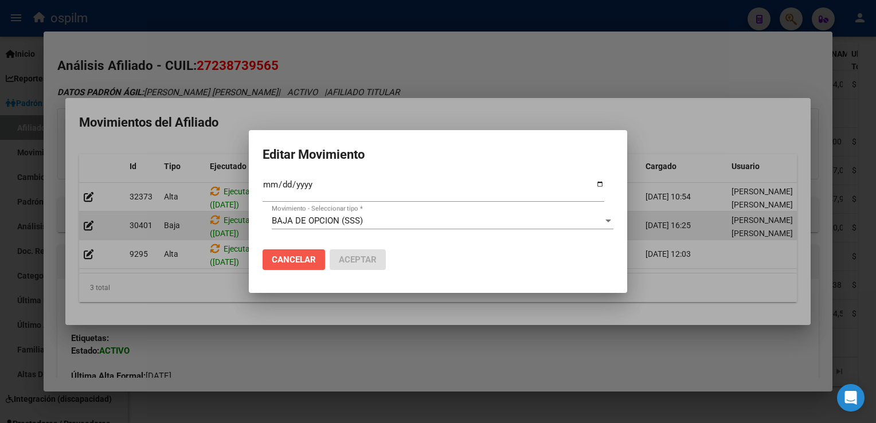
click at [279, 262] on button "Cancelar" at bounding box center [294, 259] width 63 height 21
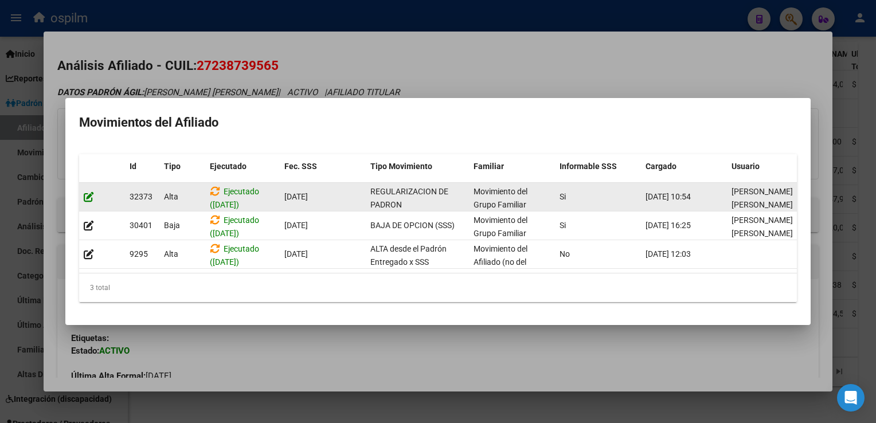
click at [89, 193] on icon at bounding box center [89, 197] width 10 height 11
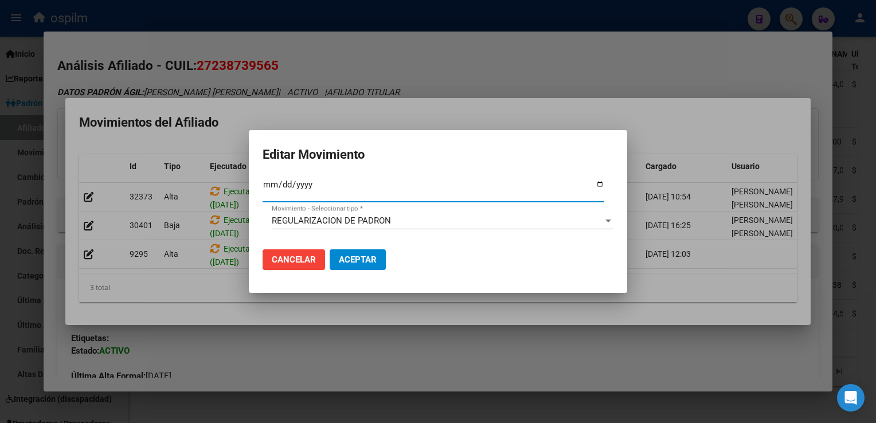
type input "2025-08-01"
type input "2025-07-01"
click at [348, 259] on span "Aceptar" at bounding box center [358, 260] width 38 height 10
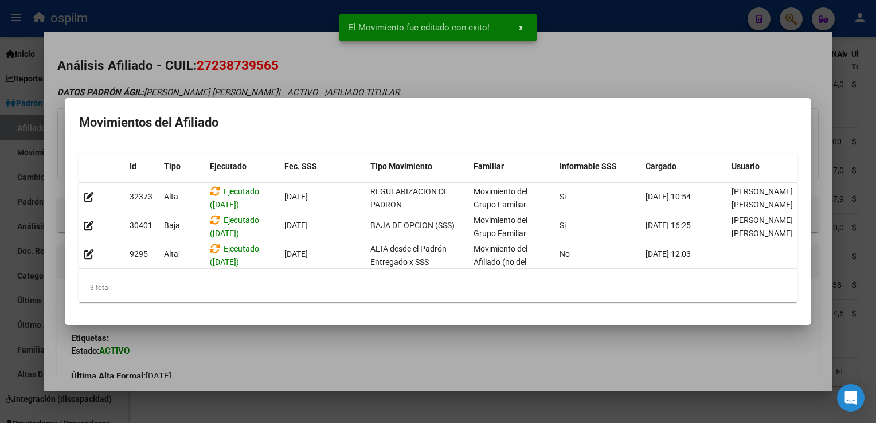
click at [638, 58] on div at bounding box center [438, 211] width 876 height 423
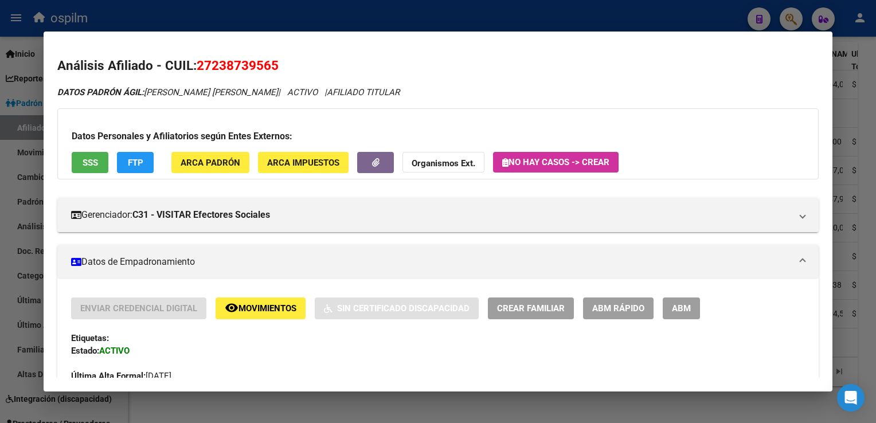
click at [865, 182] on div at bounding box center [438, 211] width 876 height 423
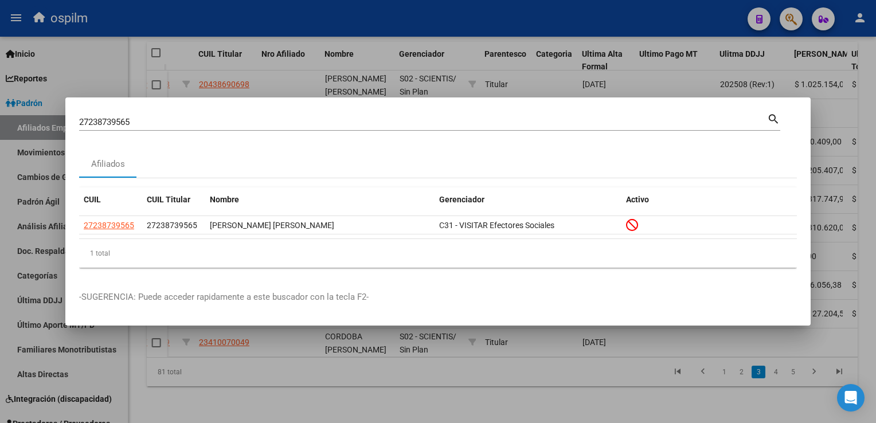
click at [865, 182] on div at bounding box center [438, 211] width 876 height 423
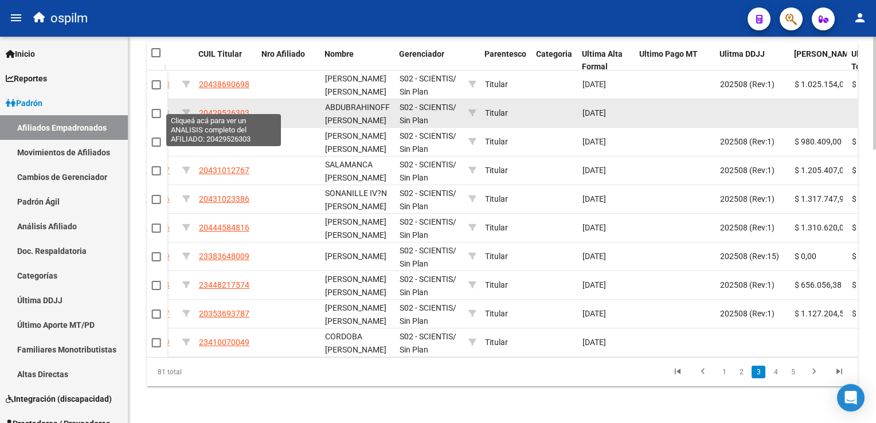
click at [213, 108] on span "20429526303" at bounding box center [224, 112] width 50 height 9
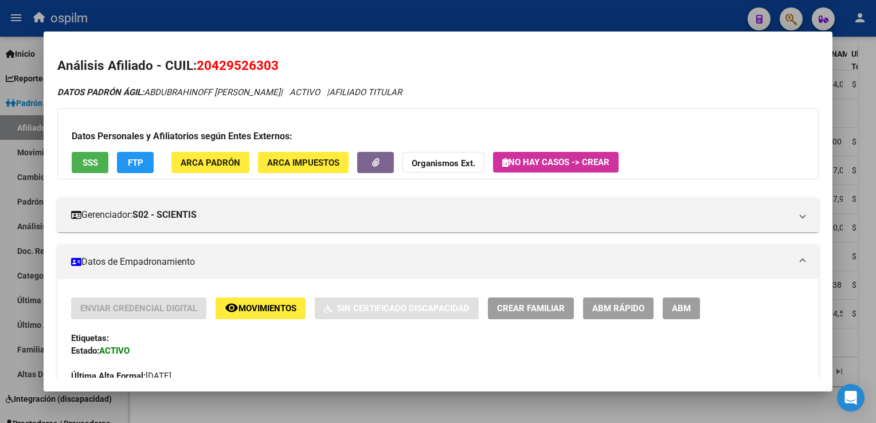
click at [101, 162] on button "SSS" at bounding box center [90, 162] width 37 height 21
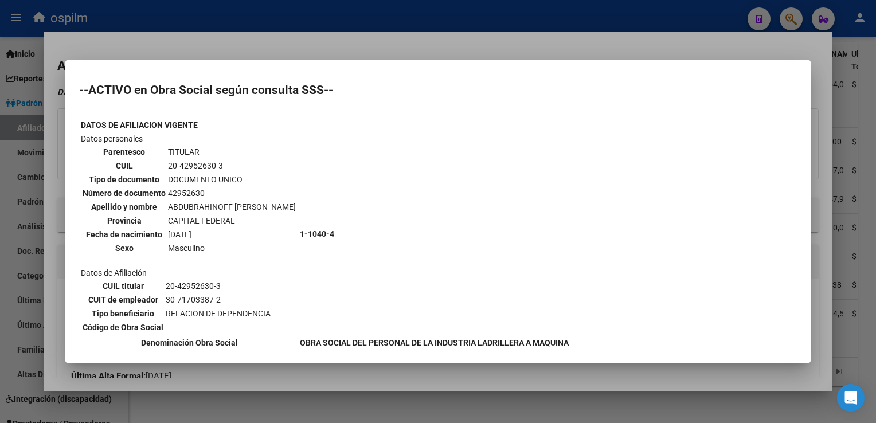
click at [335, 49] on div at bounding box center [438, 211] width 876 height 423
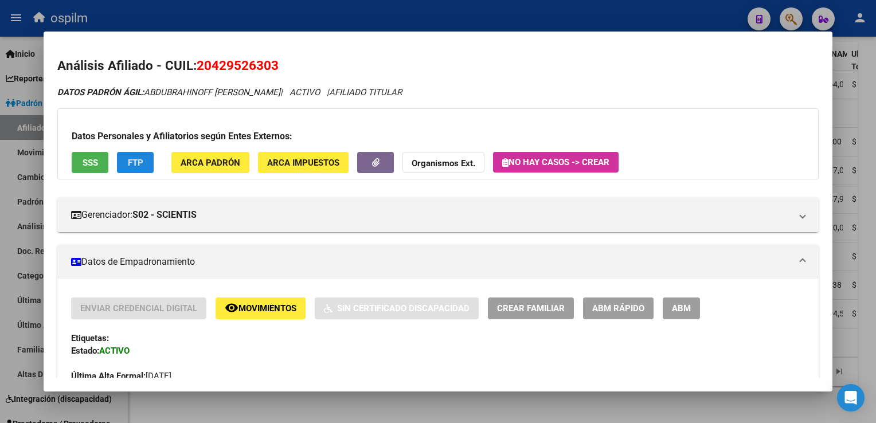
click at [128, 159] on span "FTP" at bounding box center [135, 163] width 15 height 10
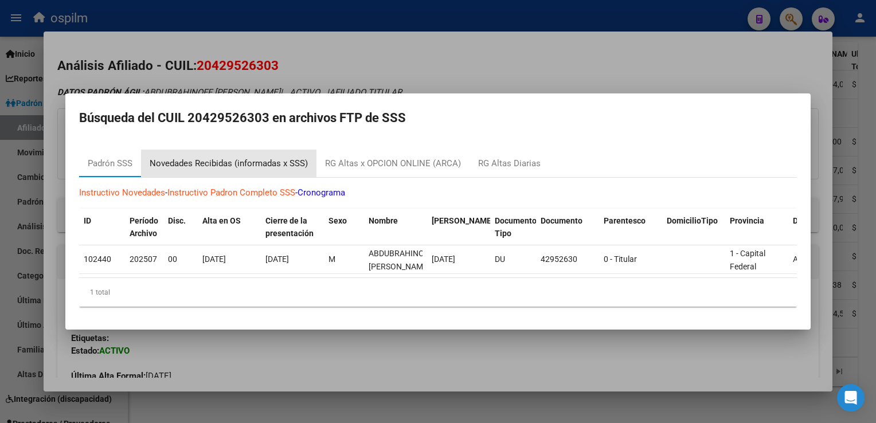
click at [196, 157] on div "Novedades Recibidas (informadas x SSS)" at bounding box center [229, 163] width 158 height 13
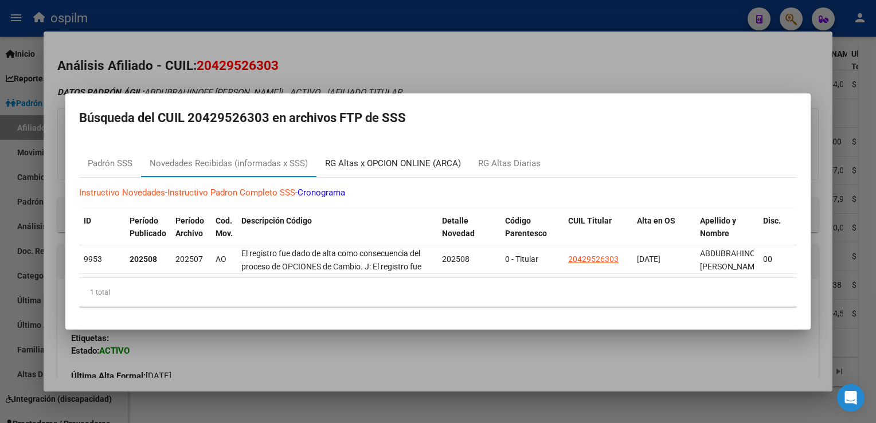
click at [368, 158] on div "RG Altas x OPCION ONLINE (ARCA)" at bounding box center [393, 163] width 136 height 13
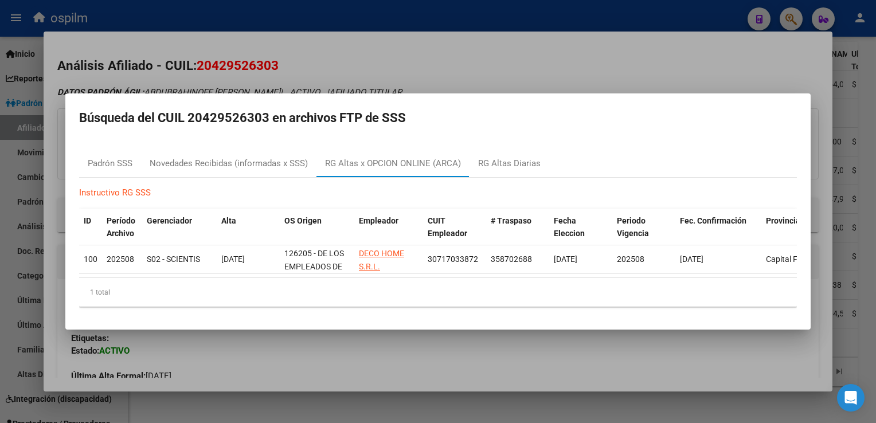
click at [412, 63] on div at bounding box center [438, 211] width 876 height 423
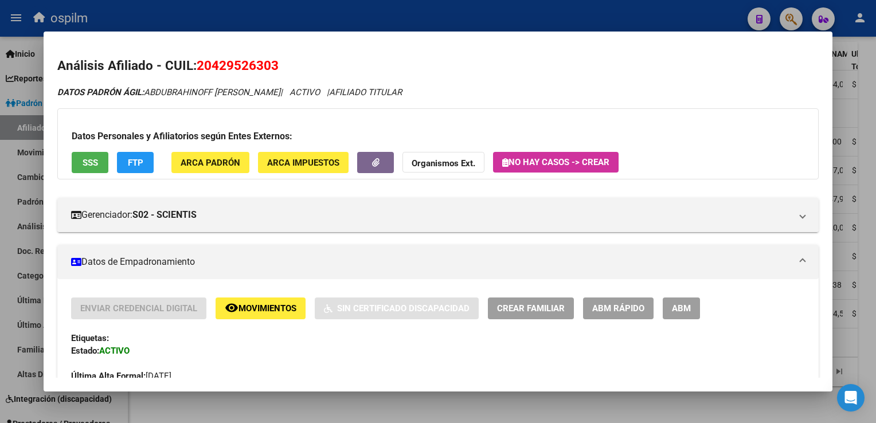
click at [96, 162] on span "SSS" at bounding box center [90, 163] width 15 height 10
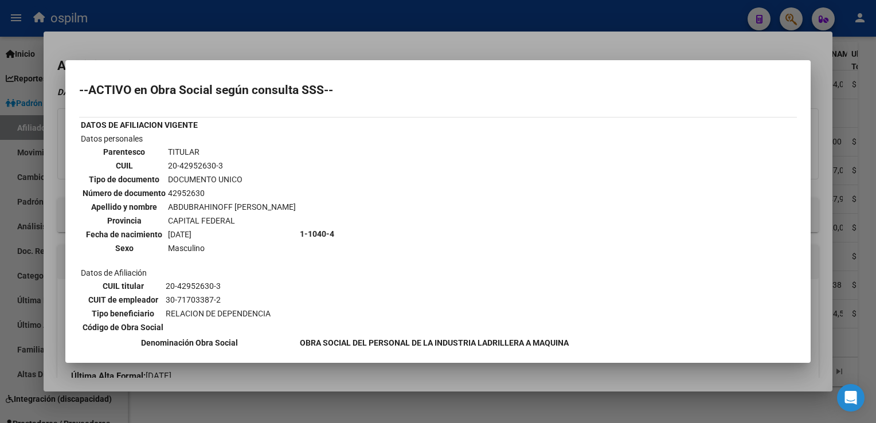
click at [305, 53] on div at bounding box center [438, 211] width 876 height 423
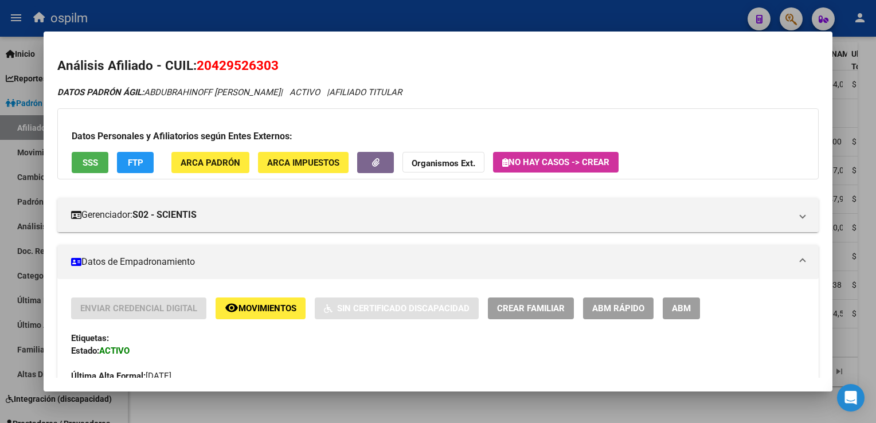
click at [138, 164] on span "FTP" at bounding box center [135, 163] width 15 height 10
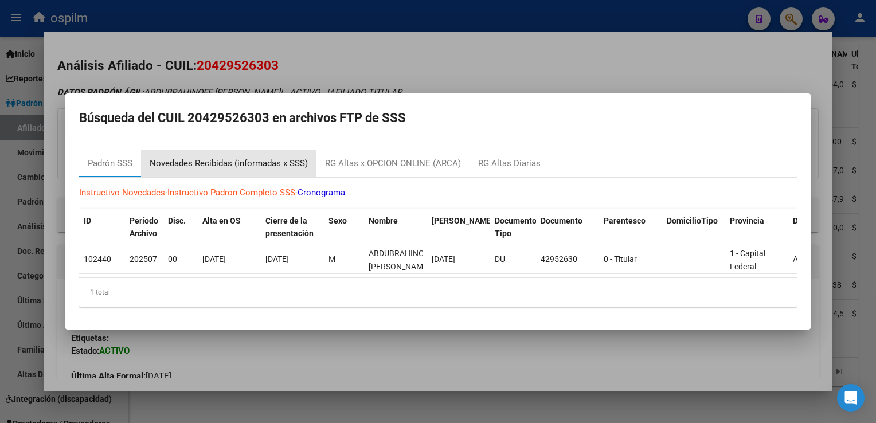
click at [208, 159] on div "Novedades Recibidas (informadas x SSS)" at bounding box center [229, 163] width 158 height 13
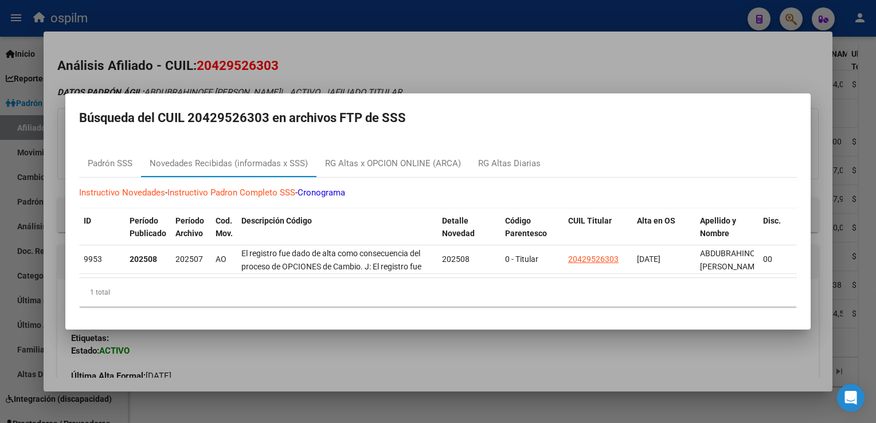
click at [333, 54] on div at bounding box center [438, 211] width 876 height 423
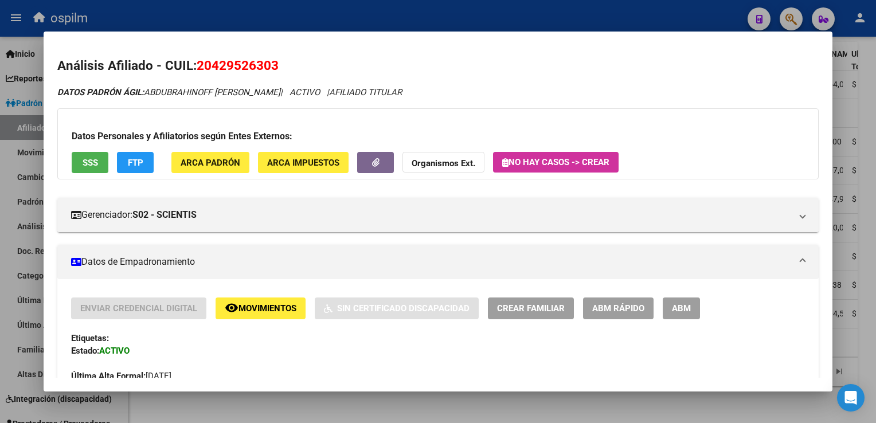
click at [248, 310] on span "Movimientos" at bounding box center [268, 309] width 58 height 10
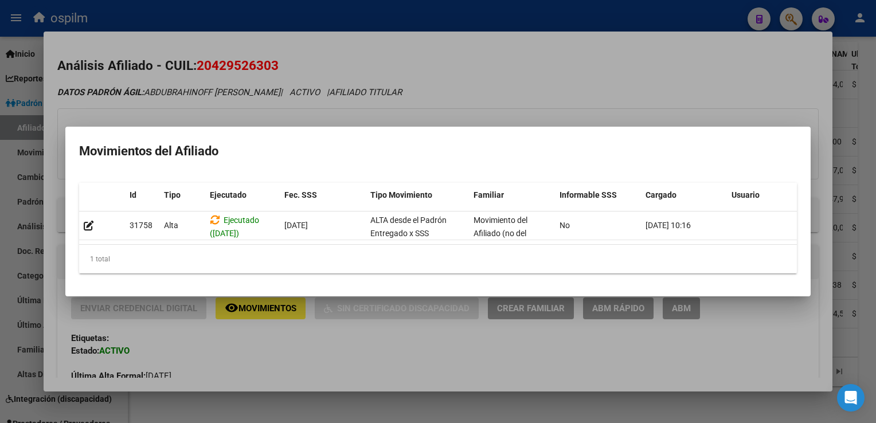
click at [502, 61] on div at bounding box center [438, 211] width 876 height 423
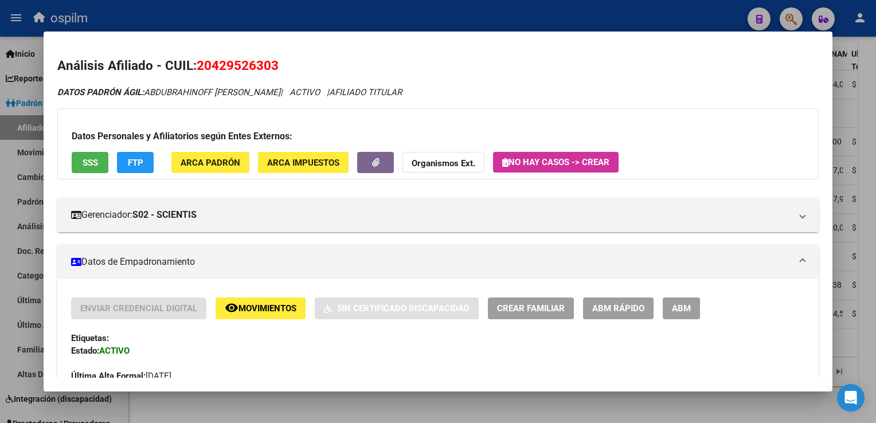
click at [870, 205] on div at bounding box center [438, 211] width 876 height 423
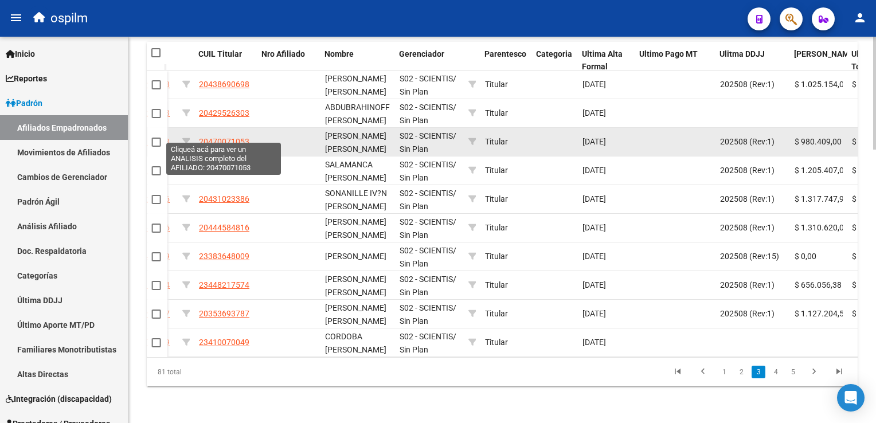
click at [205, 137] on span "20470071053" at bounding box center [224, 141] width 50 height 9
type textarea "20470071053"
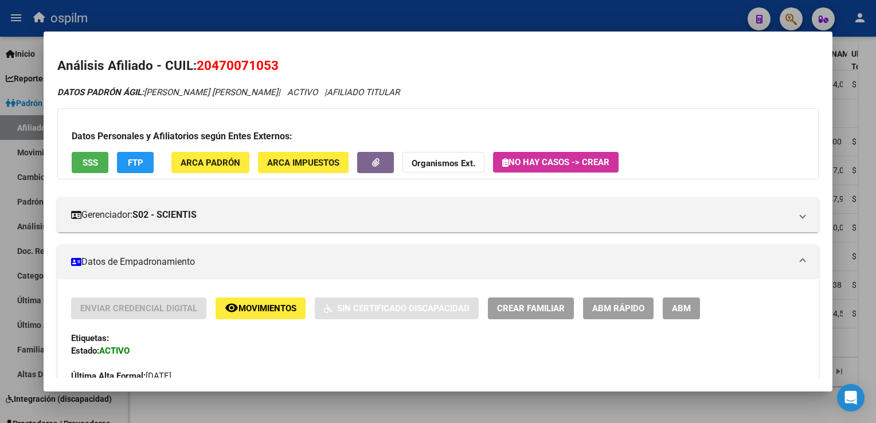
click at [96, 160] on span "SSS" at bounding box center [90, 163] width 15 height 10
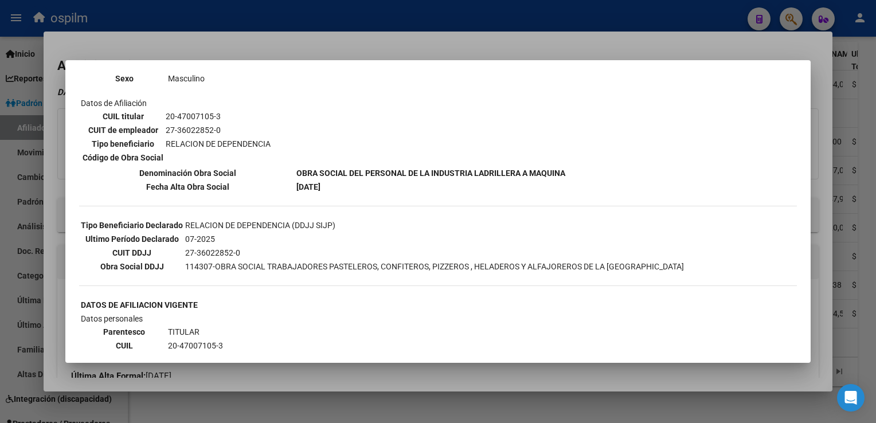
scroll to position [185, 0]
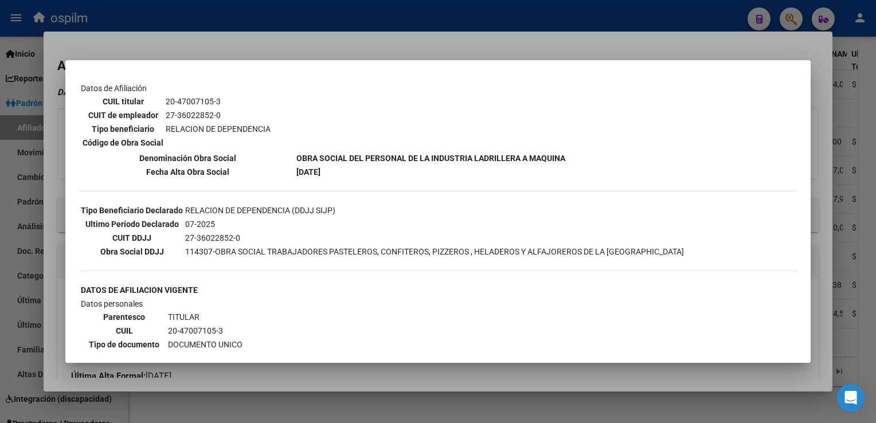
drag, startPoint x: 812, startPoint y: 157, endPoint x: 811, endPoint y: 181, distance: 23.5
click at [811, 181] on div at bounding box center [438, 211] width 876 height 423
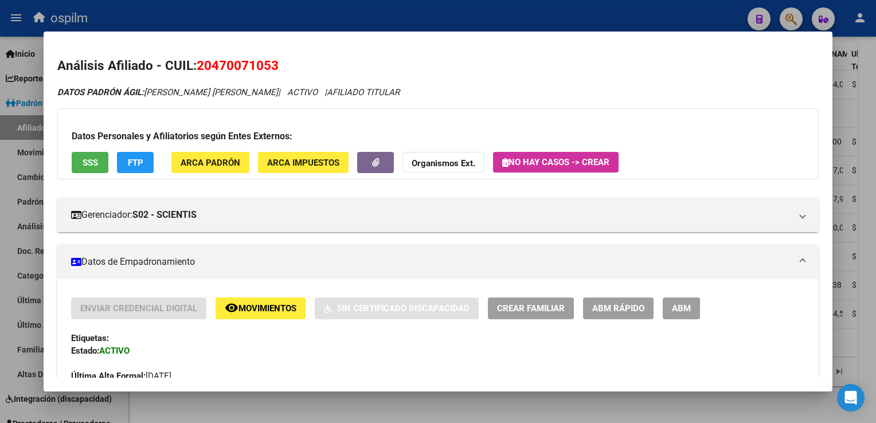
click at [137, 160] on span "FTP" at bounding box center [135, 163] width 15 height 10
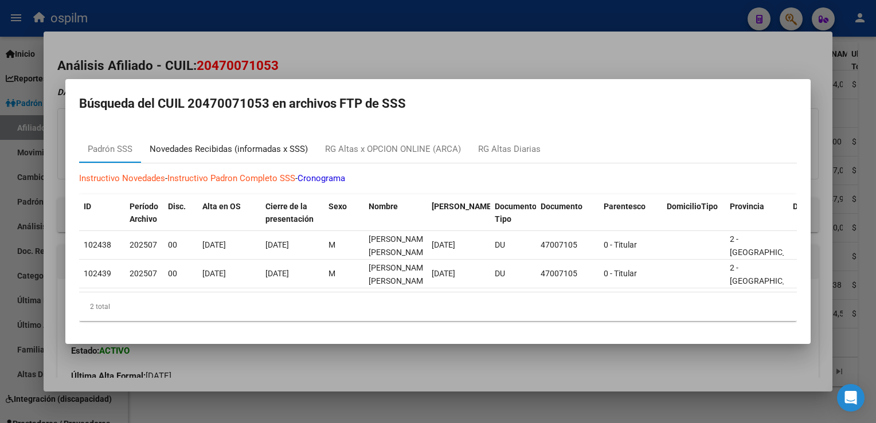
click at [202, 148] on div "Novedades Recibidas (informadas x SSS)" at bounding box center [229, 149] width 158 height 13
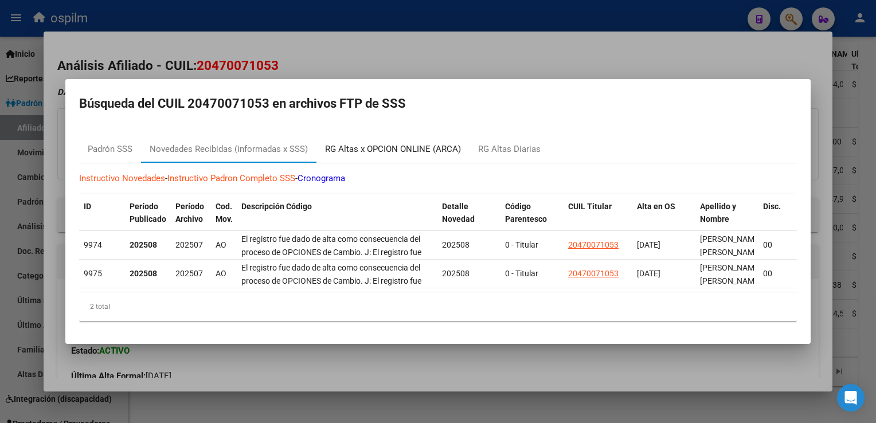
click at [401, 143] on div "RG Altas x OPCION ONLINE (ARCA)" at bounding box center [393, 149] width 136 height 13
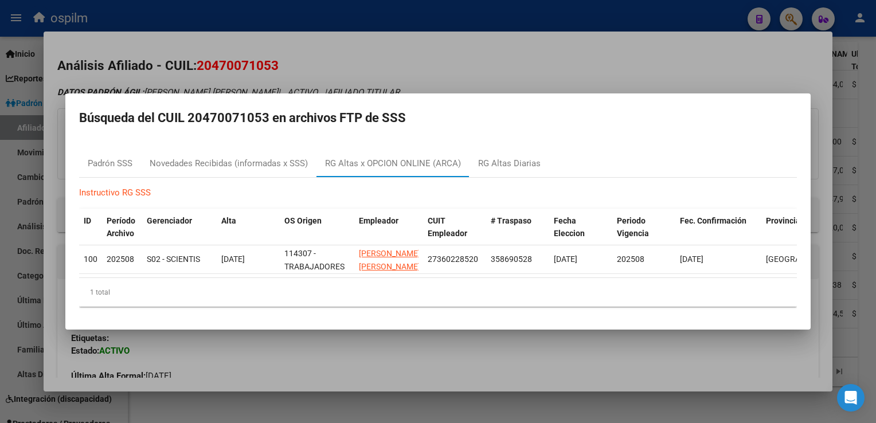
click at [460, 40] on div at bounding box center [438, 211] width 876 height 423
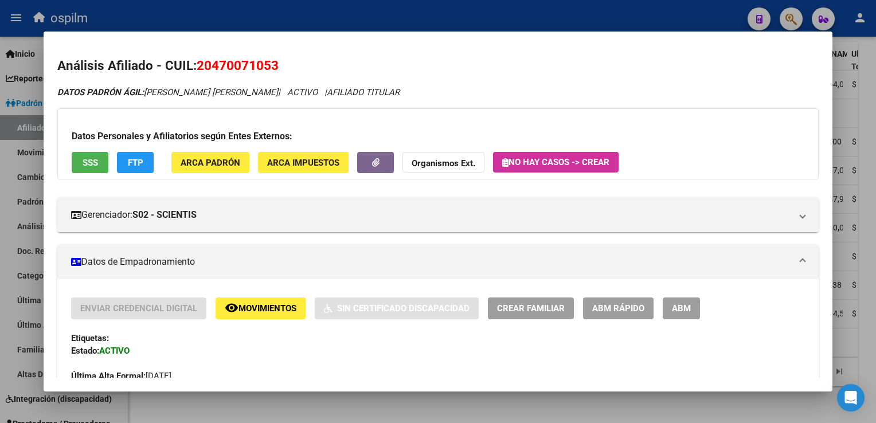
drag, startPoint x: 286, startPoint y: 64, endPoint x: 197, endPoint y: 65, distance: 88.9
click at [197, 65] on h2 "Análisis Afiliado - CUIL: 20470071053" at bounding box center [437, 65] width 761 height 19
click at [248, 307] on span "Movimientos" at bounding box center [268, 309] width 58 height 10
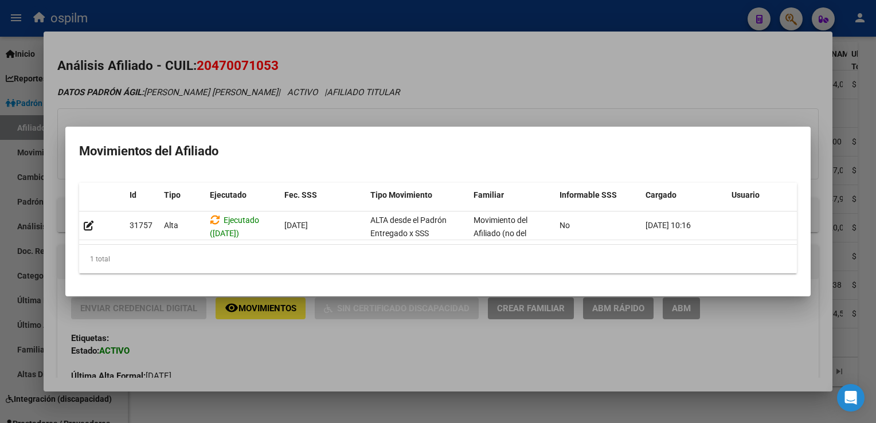
click at [526, 89] on div at bounding box center [438, 211] width 876 height 423
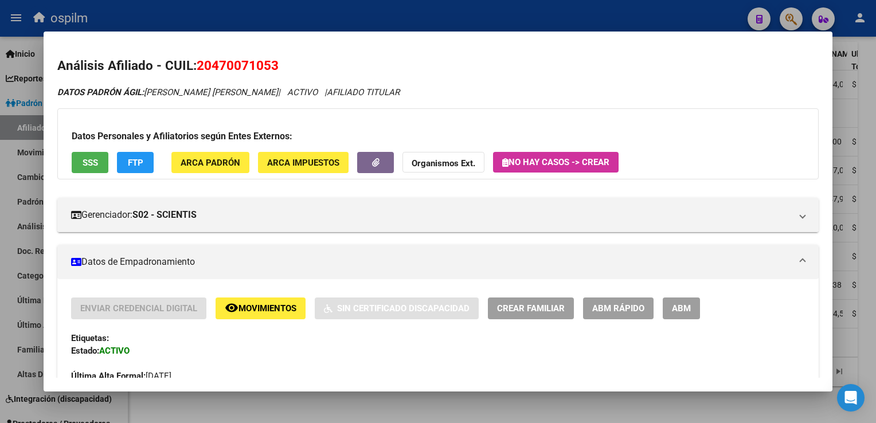
scroll to position [535, 0]
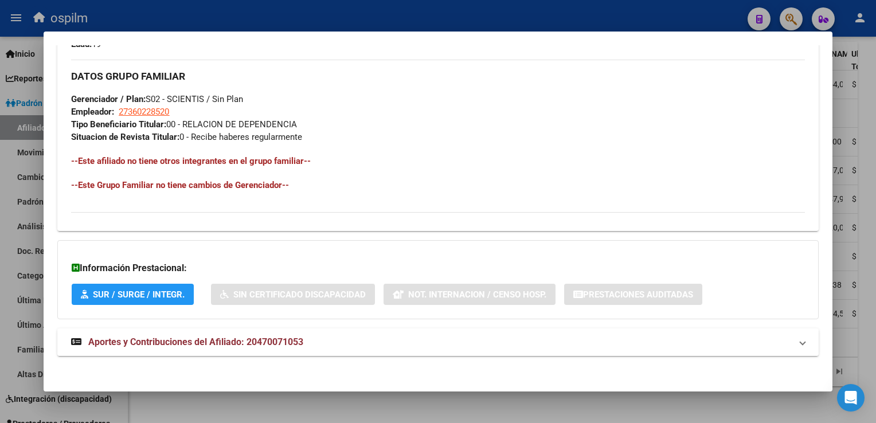
click at [221, 344] on span "Aportes y Contribuciones del Afiliado: 20470071053" at bounding box center [195, 342] width 215 height 11
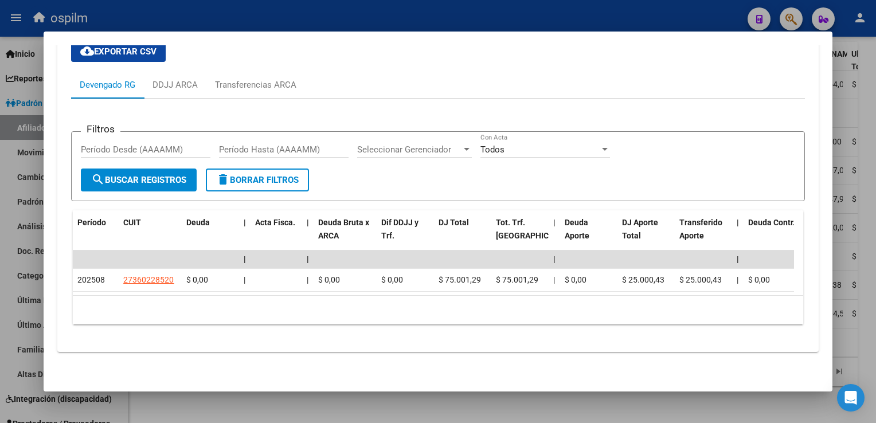
scroll to position [0, 0]
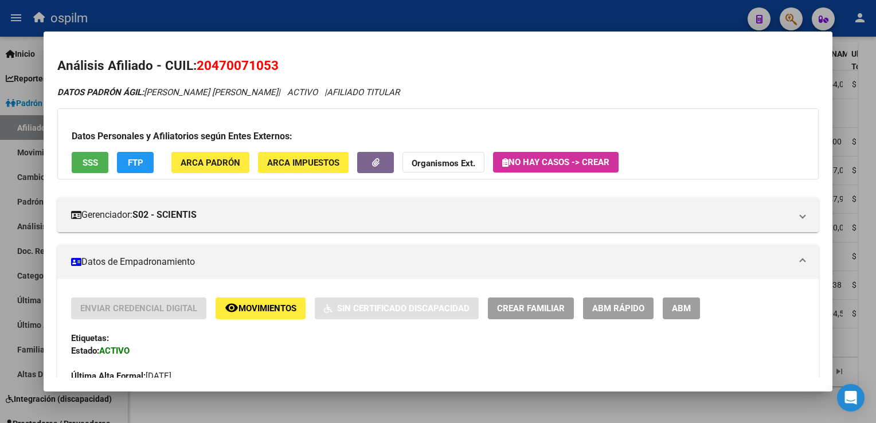
click at [140, 159] on span "FTP" at bounding box center [135, 163] width 15 height 10
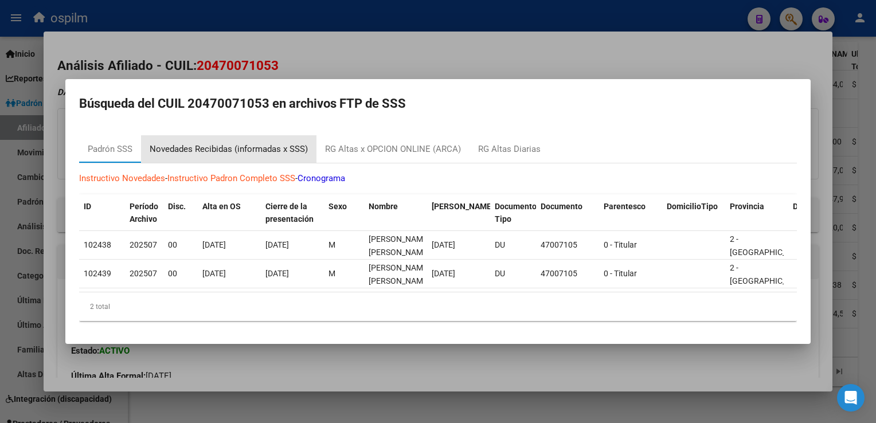
click at [241, 143] on div "Novedades Recibidas (informadas x SSS)" at bounding box center [229, 149] width 158 height 13
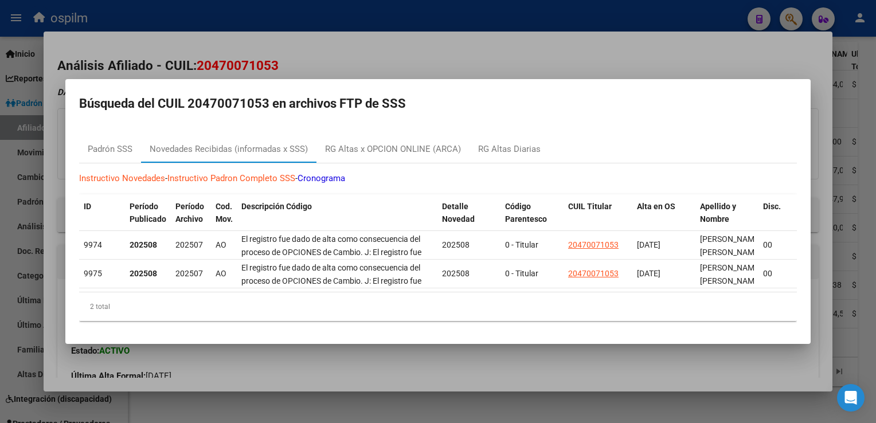
click at [458, 49] on div at bounding box center [438, 211] width 876 height 423
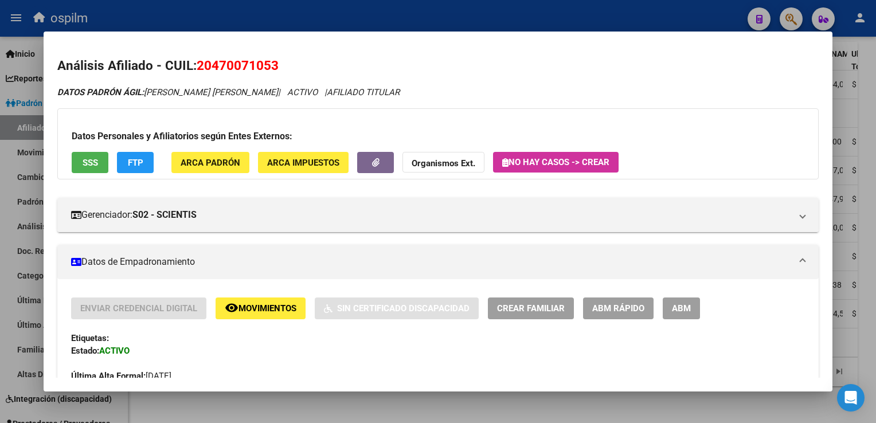
click at [255, 305] on span "Movimientos" at bounding box center [268, 309] width 58 height 10
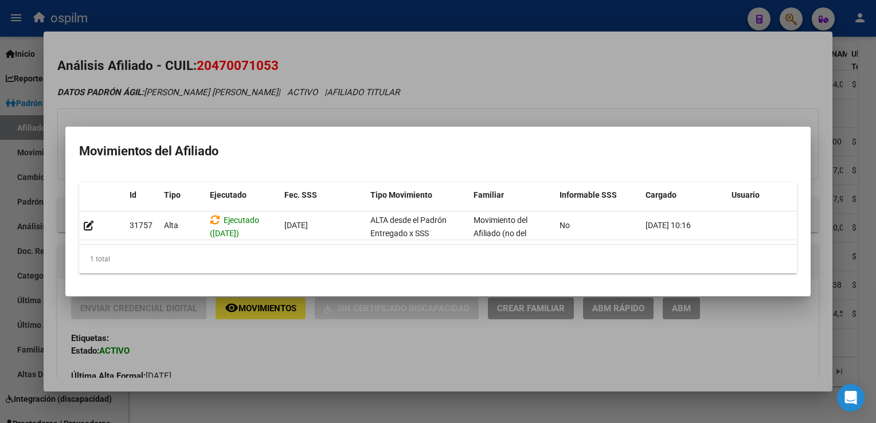
click at [460, 54] on div at bounding box center [438, 211] width 876 height 423
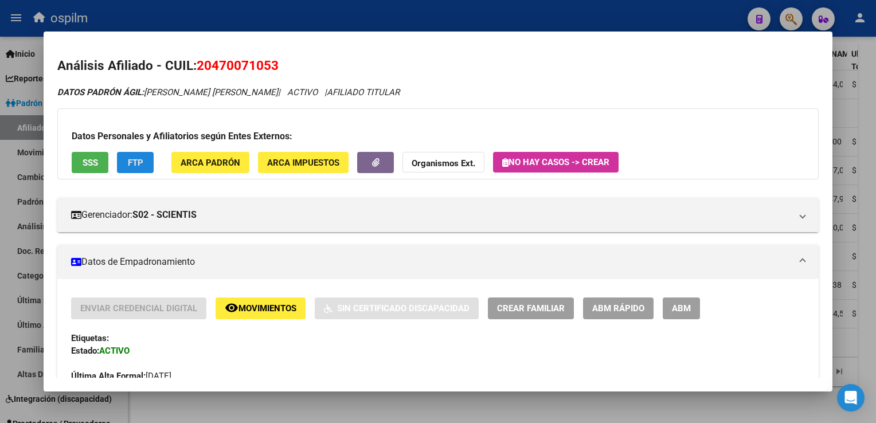
click at [135, 166] on span "FTP" at bounding box center [135, 163] width 15 height 10
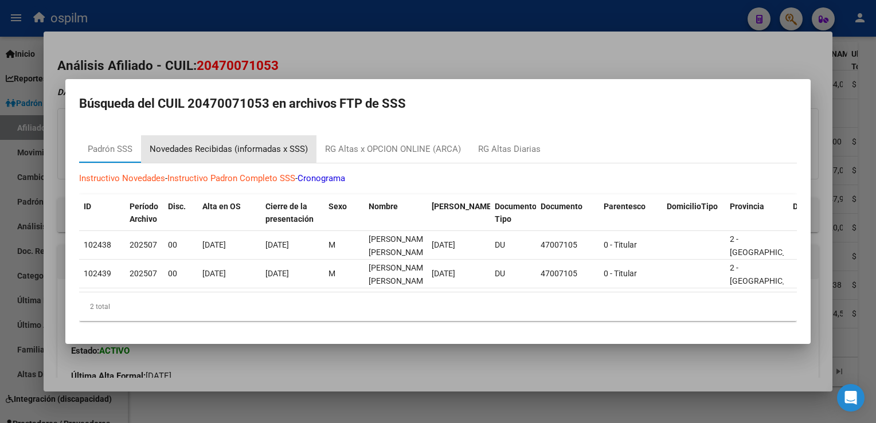
click at [228, 144] on div "Novedades Recibidas (informadas x SSS)" at bounding box center [229, 149] width 158 height 13
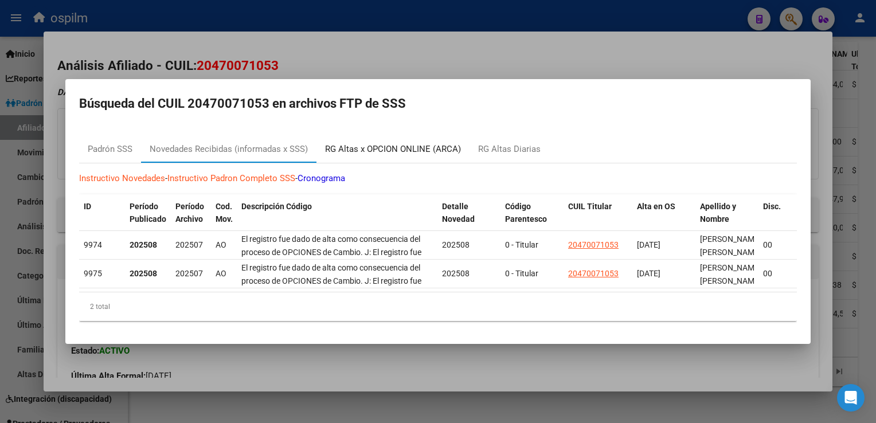
click at [367, 150] on div "RG Altas x OPCION ONLINE (ARCA)" at bounding box center [393, 149] width 136 height 13
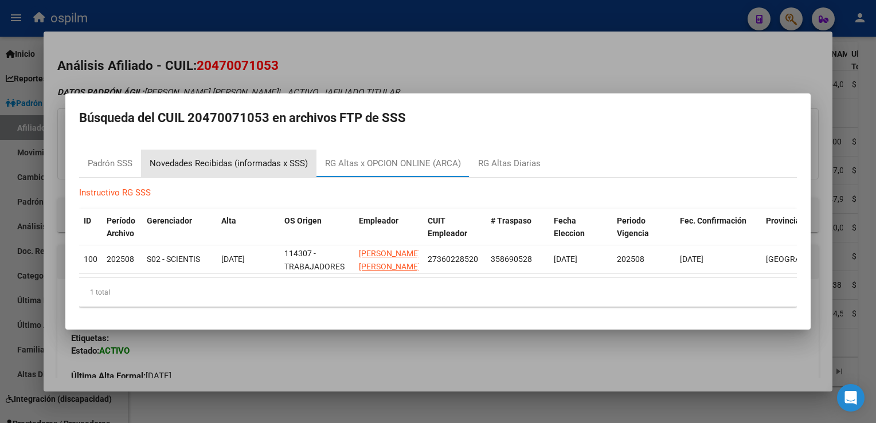
click at [217, 159] on div "Novedades Recibidas (informadas x SSS)" at bounding box center [229, 163] width 158 height 13
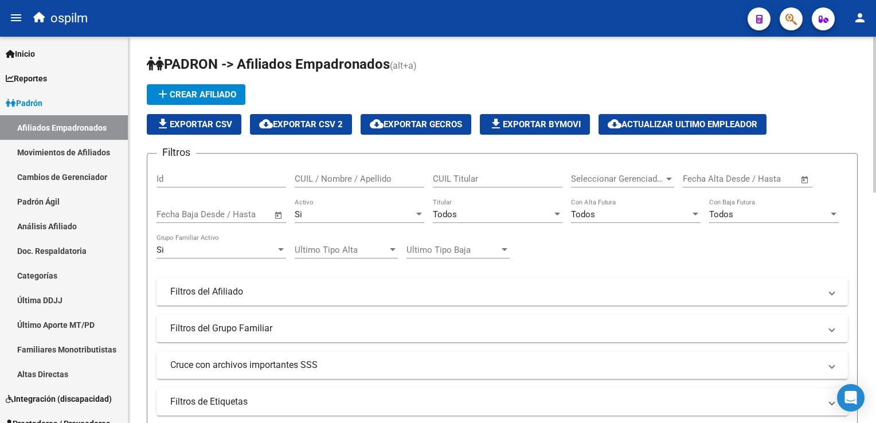
click at [461, 209] on div "Todos" at bounding box center [492, 214] width 119 height 10
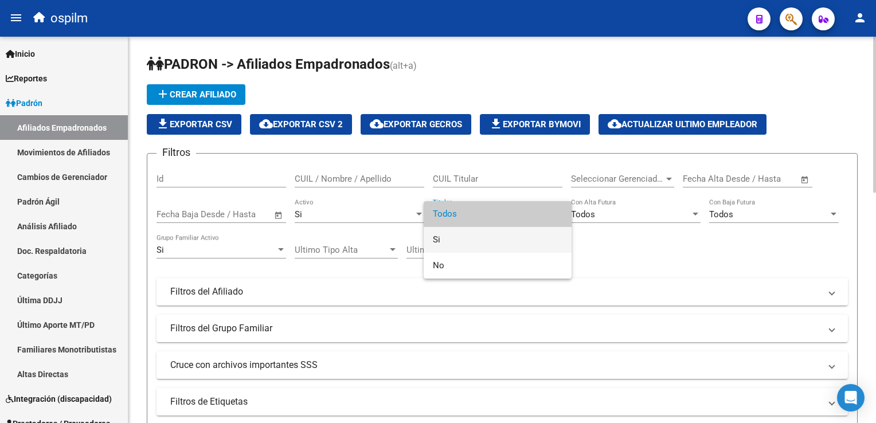
drag, startPoint x: 448, startPoint y: 237, endPoint x: 553, endPoint y: 216, distance: 107.2
click at [450, 236] on span "Si" at bounding box center [498, 240] width 130 height 26
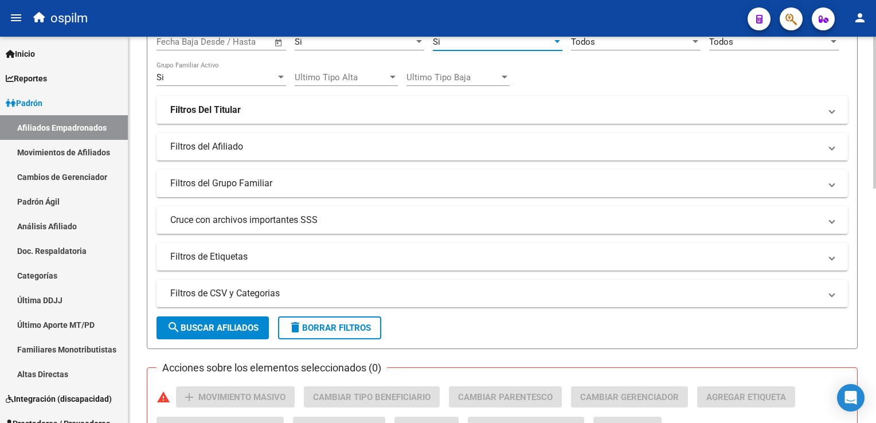
scroll to position [193, 0]
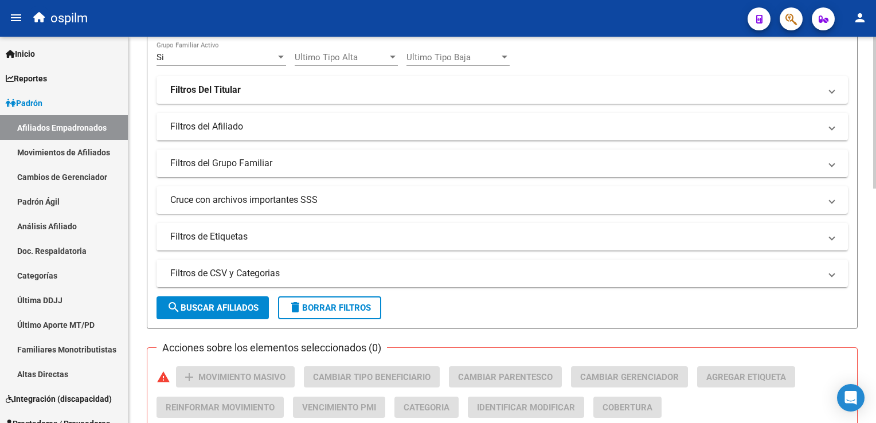
click at [876, 155] on html "menu ospilm person Firma Express Inicio Calendario SSS Instructivos Contacto OS…" at bounding box center [438, 211] width 876 height 423
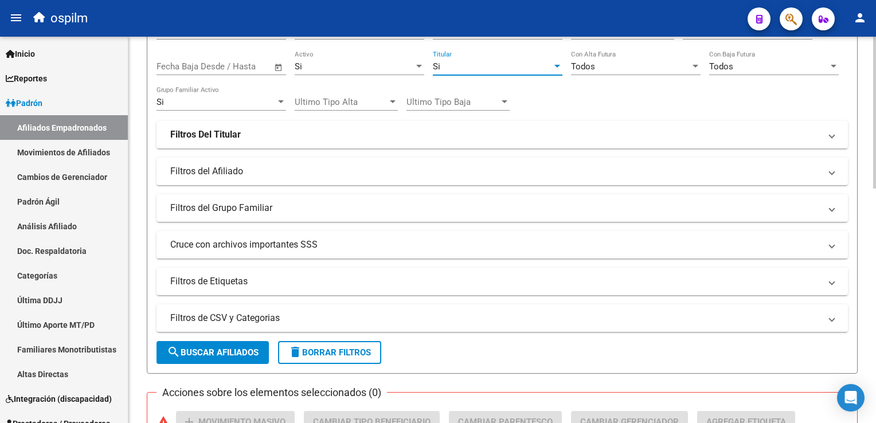
scroll to position [151, 0]
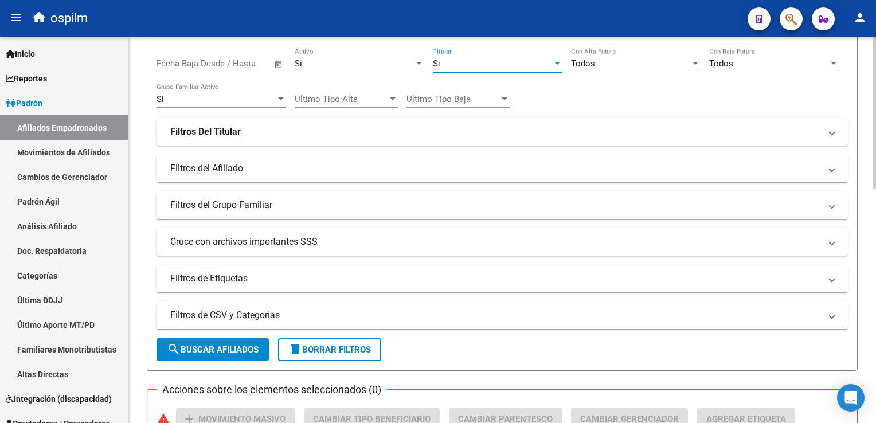
click at [876, 127] on html "menu ospilm person Firma Express Inicio Calendario SSS Instructivos Contacto OS…" at bounding box center [438, 211] width 876 height 423
click at [248, 241] on mat-panel-title "Cruce con archivos importantes SSS" at bounding box center [495, 242] width 650 height 13
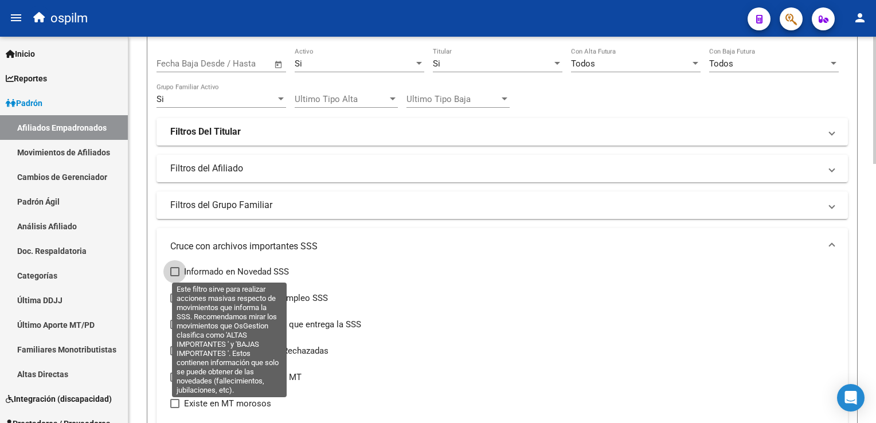
click at [174, 270] on span at bounding box center [174, 271] width 9 height 9
click at [174, 276] on input "Informado en Novedad SSS" at bounding box center [174, 276] width 1 height 1
checkbox input "true"
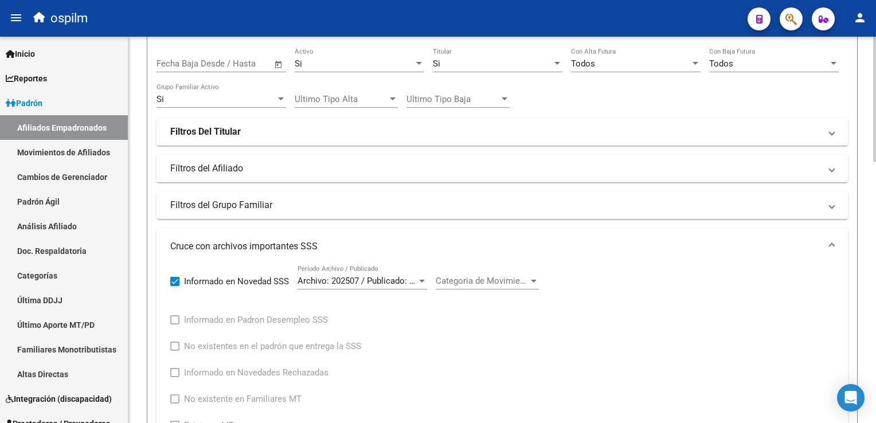
click at [486, 282] on span "Categoria de Movimiento" at bounding box center [482, 281] width 93 height 10
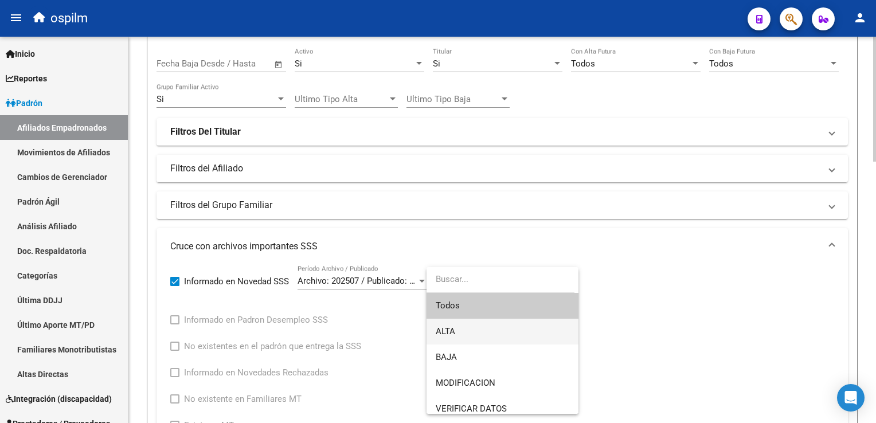
drag, startPoint x: 462, startPoint y: 330, endPoint x: 516, endPoint y: 294, distance: 64.1
click at [467, 322] on span "ALTA" at bounding box center [503, 332] width 134 height 26
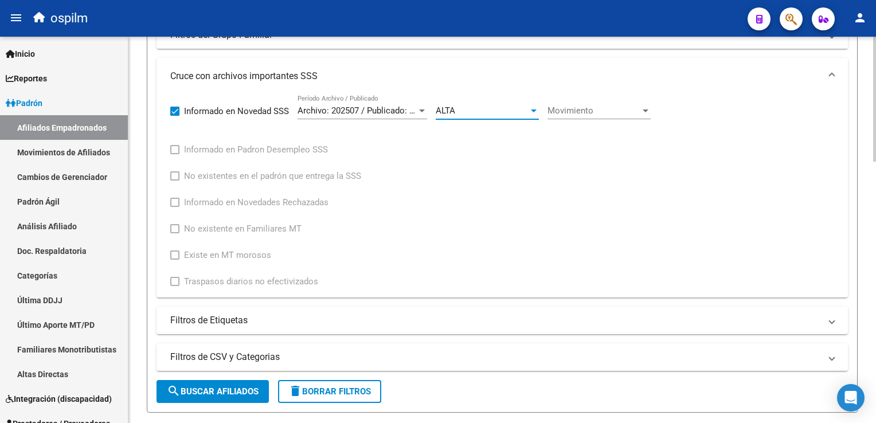
scroll to position [356, 0]
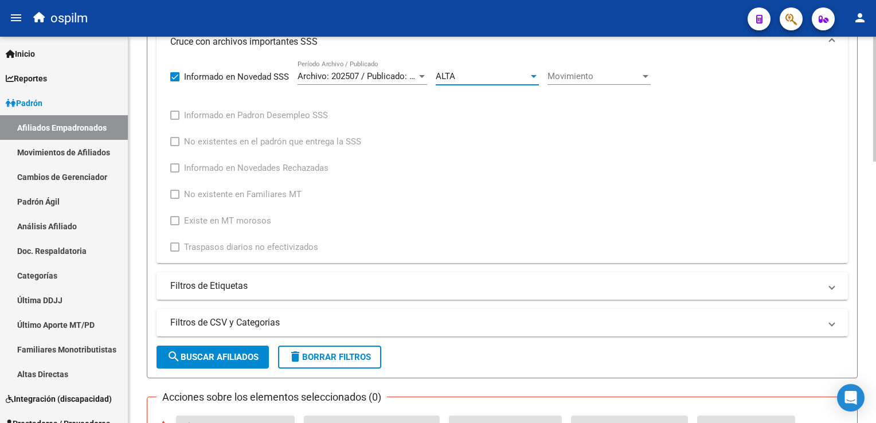
click at [873, 185] on div at bounding box center [874, 215] width 3 height 125
click at [562, 71] on span "Movimiento" at bounding box center [594, 76] width 93 height 10
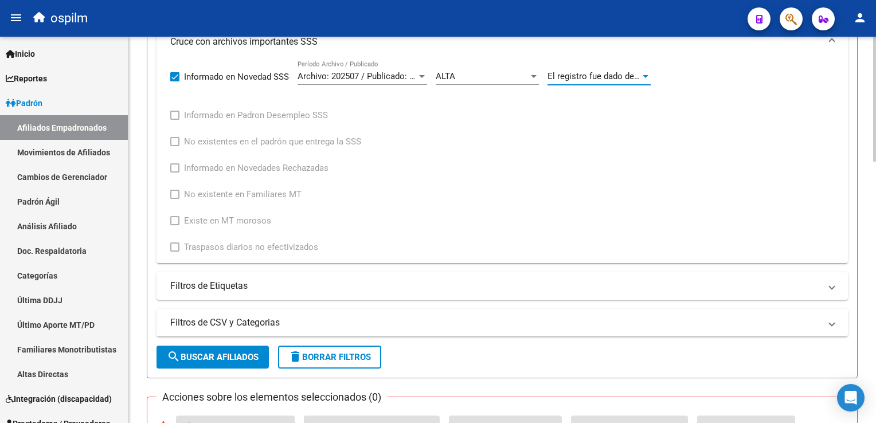
click at [221, 356] on span "search Buscar Afiliados" at bounding box center [213, 357] width 92 height 10
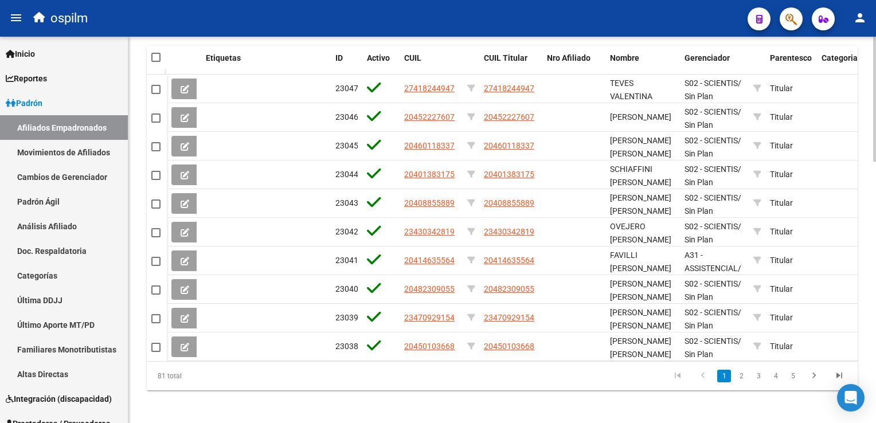
scroll to position [809, 0]
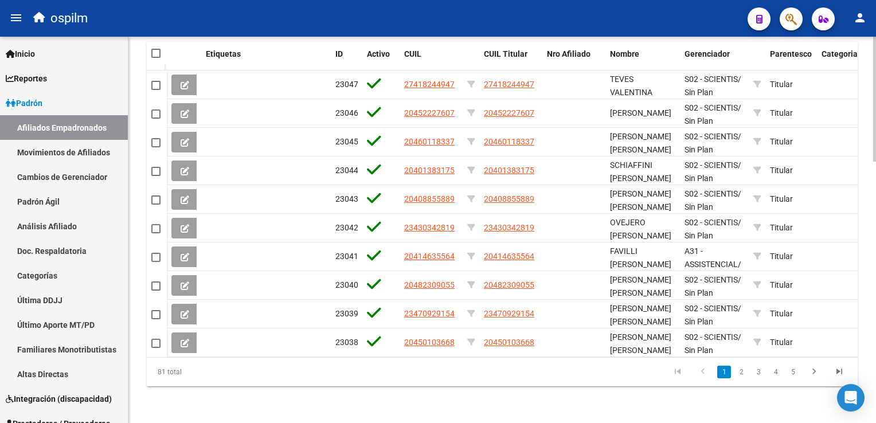
click at [876, 309] on html "menu ospilm person Firma Express Inicio Calendario SSS Instructivos Contacto OS…" at bounding box center [438, 211] width 876 height 423
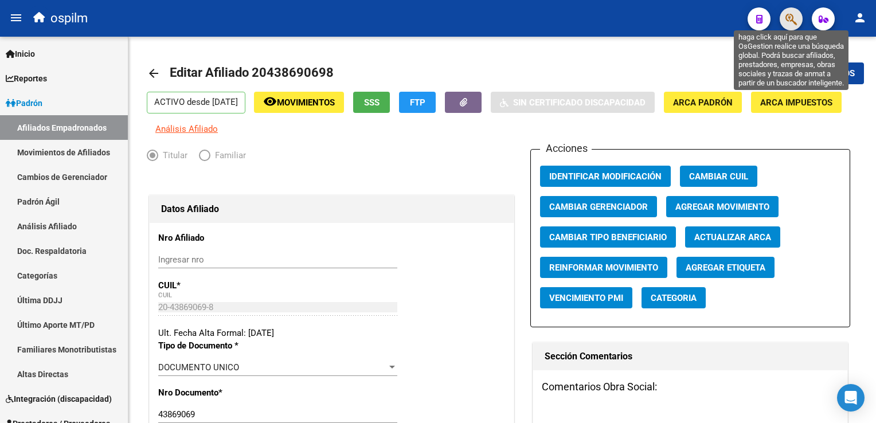
click at [786, 16] on icon "button" at bounding box center [791, 19] width 11 height 13
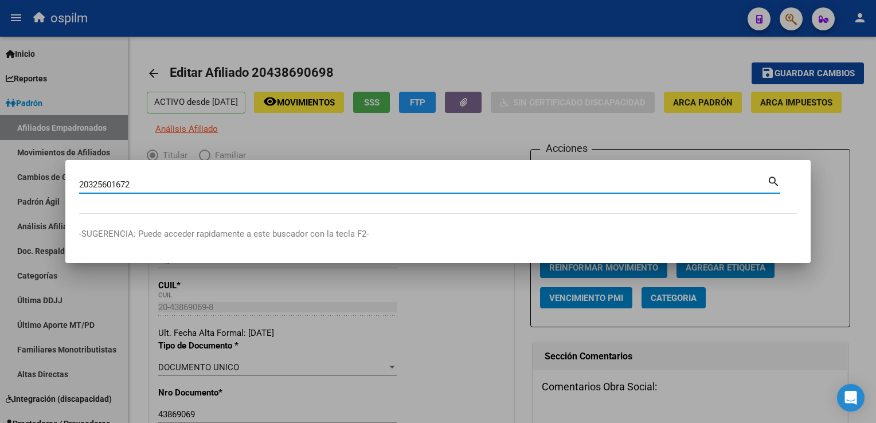
type input "20325601672"
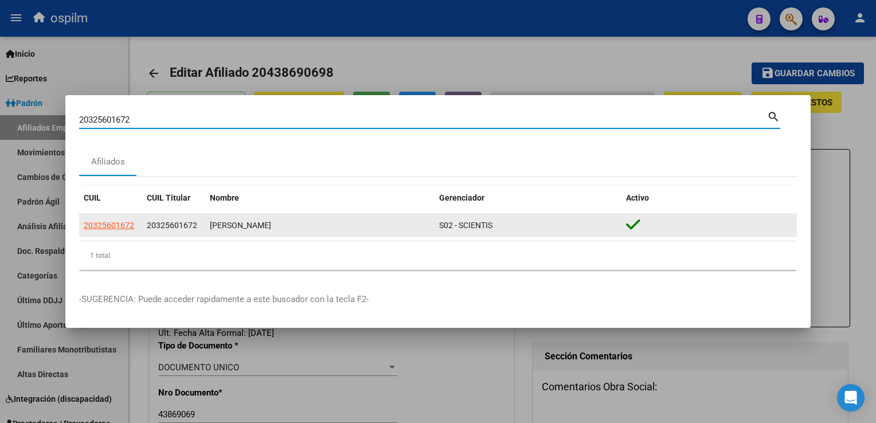
click at [111, 232] on app-link-go-to "20325601672" at bounding box center [109, 225] width 50 height 13
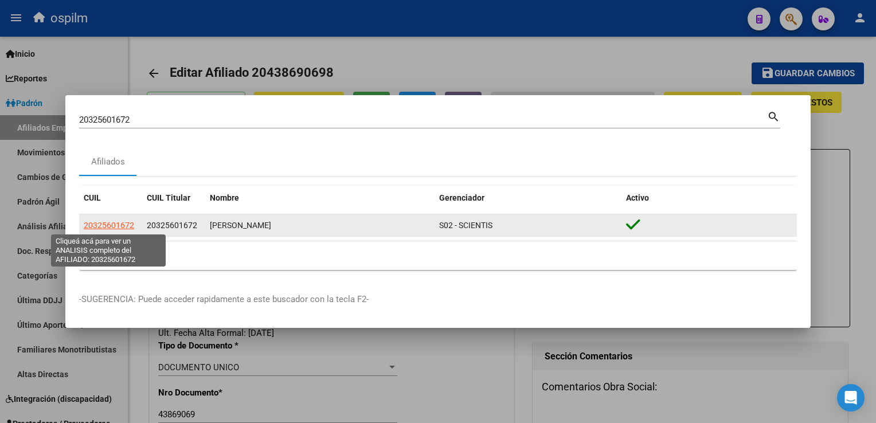
click at [114, 228] on span "20325601672" at bounding box center [109, 225] width 50 height 9
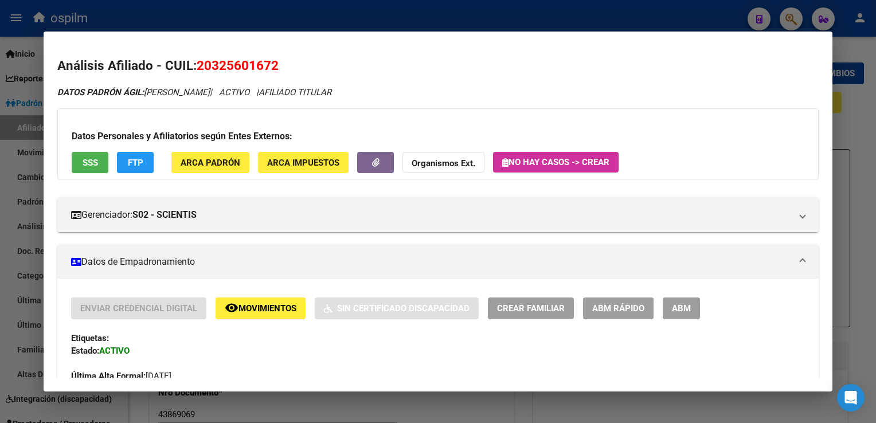
click at [239, 317] on button "remove_red_eye Movimientos" at bounding box center [261, 308] width 90 height 21
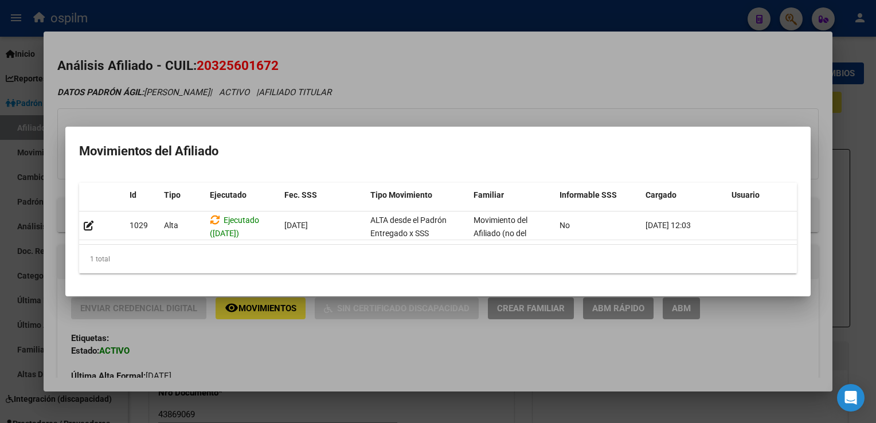
drag, startPoint x: 458, startPoint y: 78, endPoint x: 383, endPoint y: 89, distance: 75.4
click at [453, 78] on div at bounding box center [438, 211] width 876 height 423
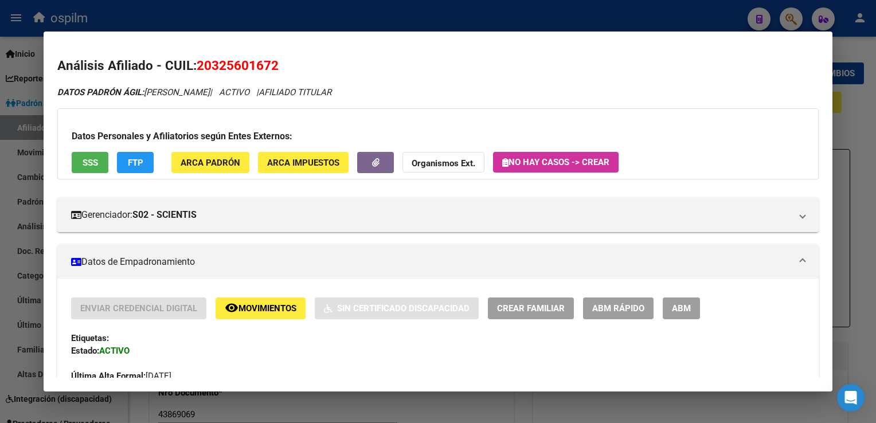
click at [94, 159] on span "SSS" at bounding box center [90, 163] width 15 height 10
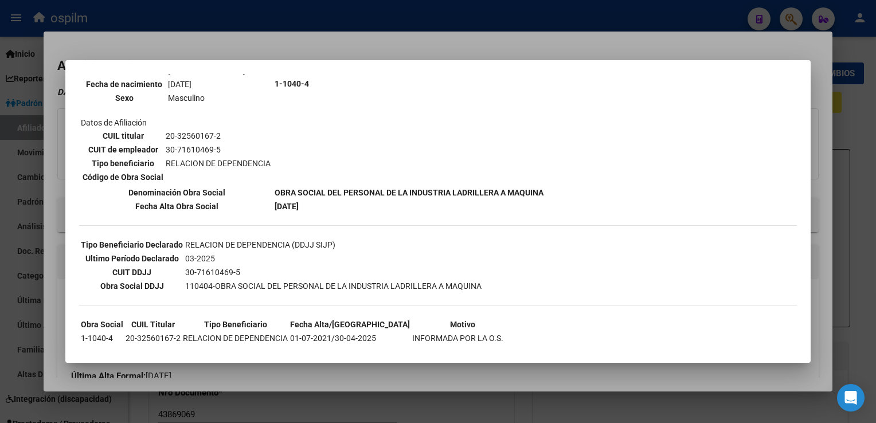
scroll to position [159, 0]
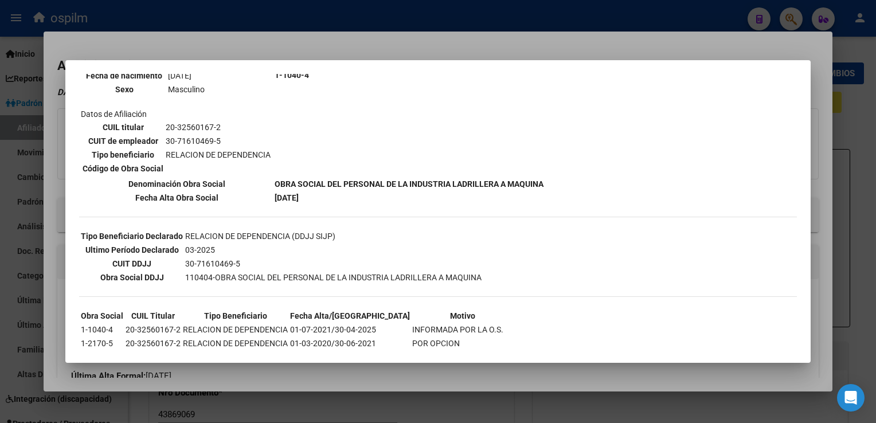
drag, startPoint x: 357, startPoint y: 40, endPoint x: 331, endPoint y: 49, distance: 26.7
click at [356, 40] on div at bounding box center [438, 211] width 876 height 423
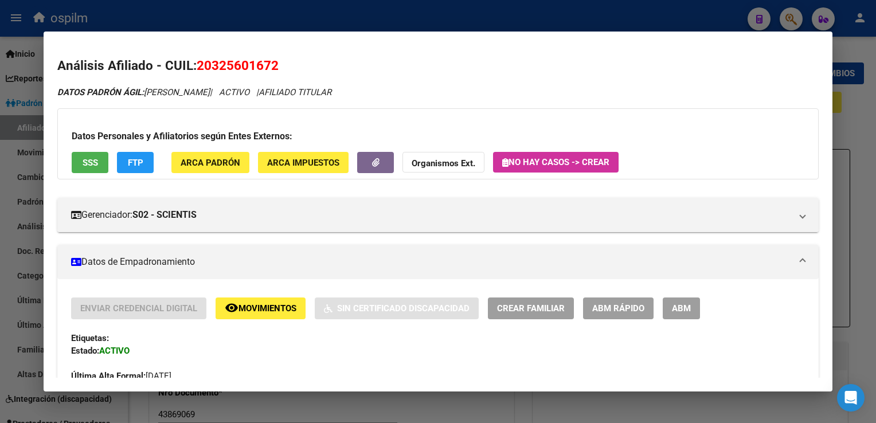
click at [138, 158] on span "FTP" at bounding box center [135, 163] width 15 height 10
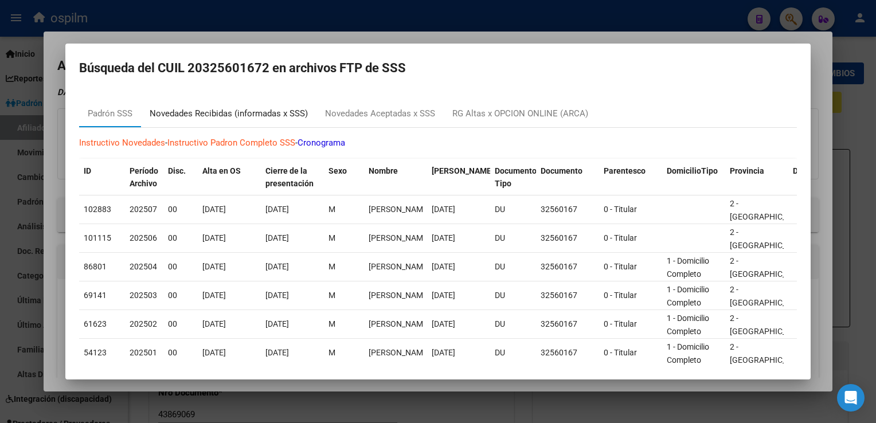
click at [190, 111] on div "Novedades Recibidas (informadas x SSS)" at bounding box center [229, 113] width 158 height 13
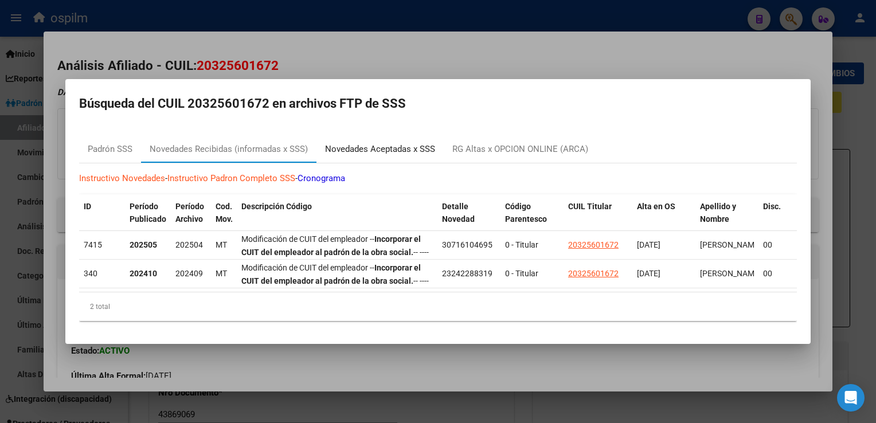
click at [351, 144] on div "Novedades Aceptadas x SSS" at bounding box center [380, 149] width 110 height 13
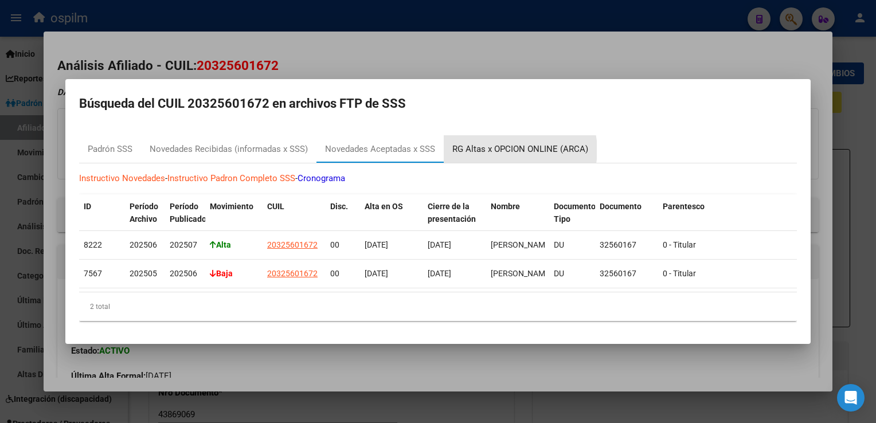
click at [512, 146] on div "RG Altas x OPCION ONLINE (ARCA)" at bounding box center [520, 149] width 136 height 13
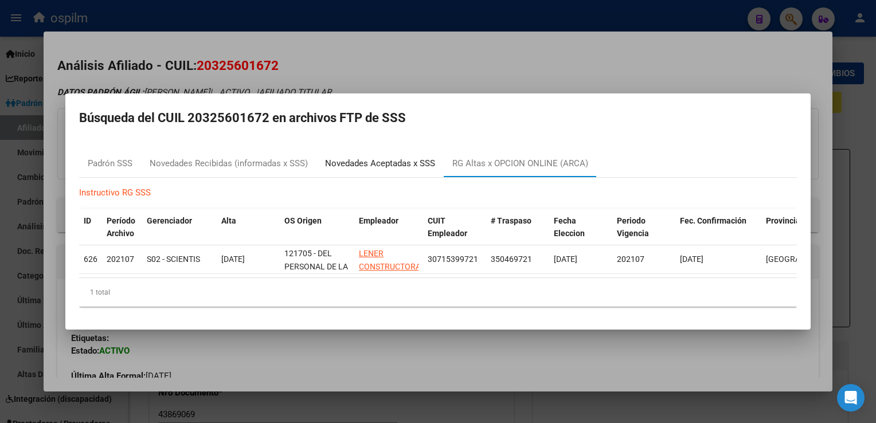
click at [375, 157] on div "Novedades Aceptadas x SSS" at bounding box center [380, 163] width 110 height 13
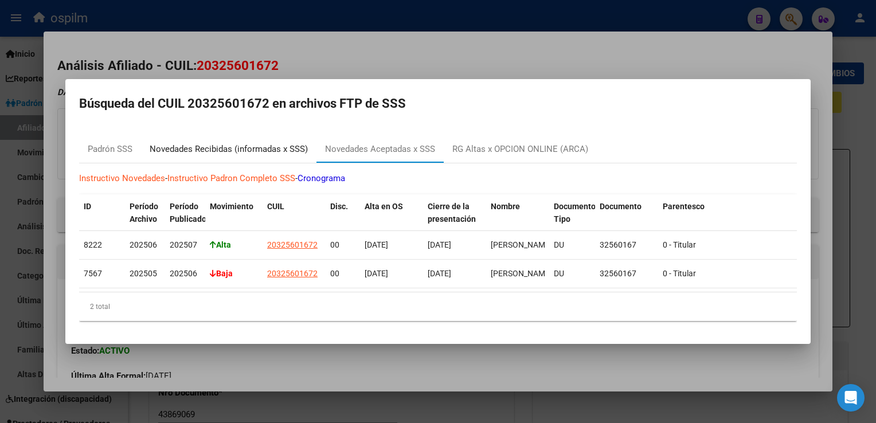
click at [177, 149] on div "Novedades Recibidas (informadas x SSS)" at bounding box center [229, 149] width 158 height 13
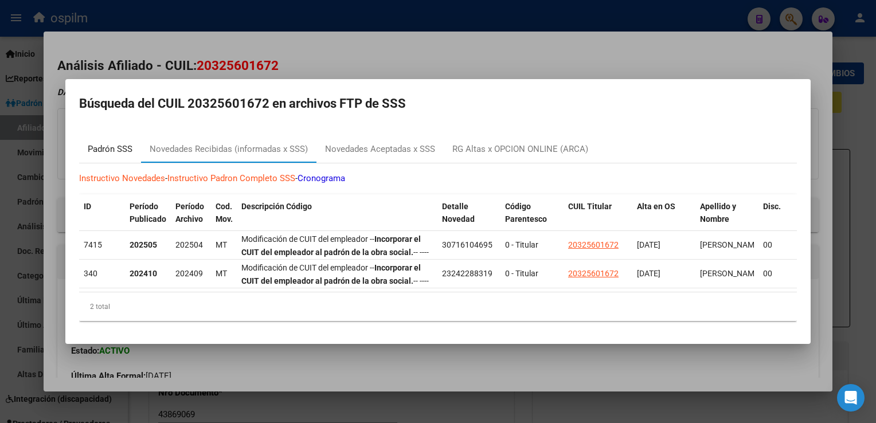
click at [119, 143] on div "Padrón SSS" at bounding box center [110, 149] width 45 height 13
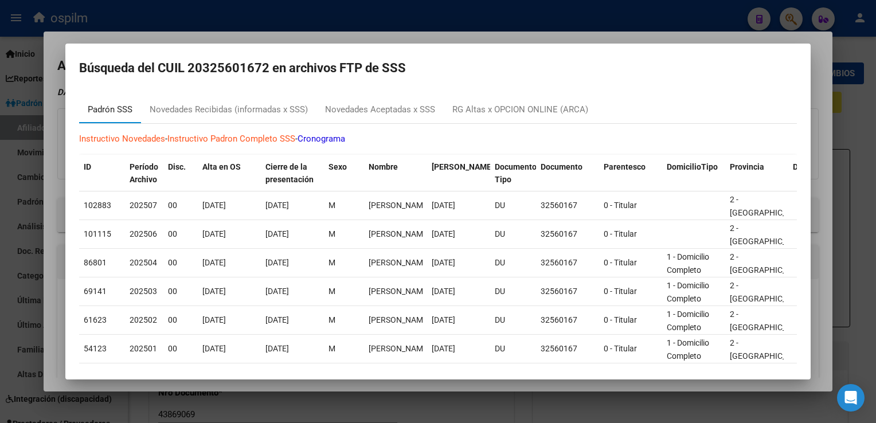
scroll to position [0, 0]
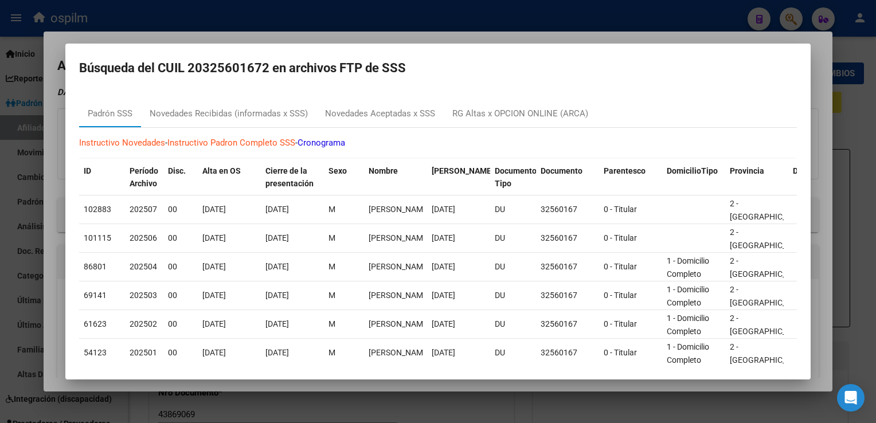
drag, startPoint x: 469, startPoint y: 36, endPoint x: 161, endPoint y: 283, distance: 395.7
click at [469, 36] on div at bounding box center [438, 211] width 876 height 423
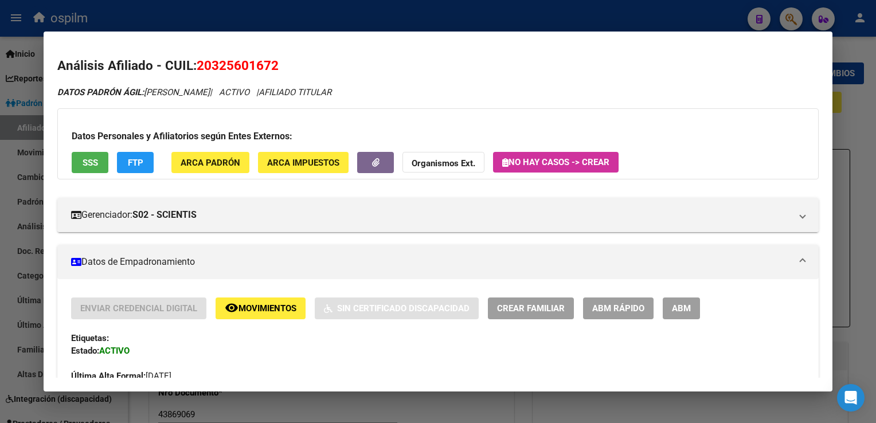
scroll to position [635, 0]
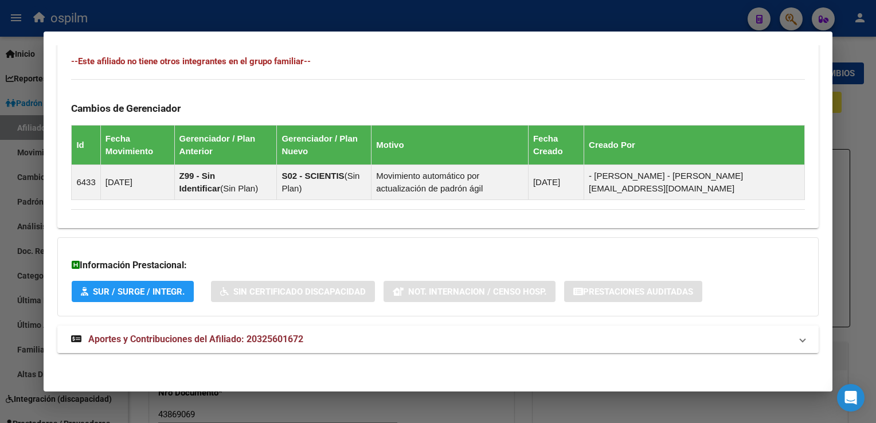
click at [199, 338] on span "Aportes y Contribuciones del Afiliado: 20325601672" at bounding box center [195, 339] width 215 height 11
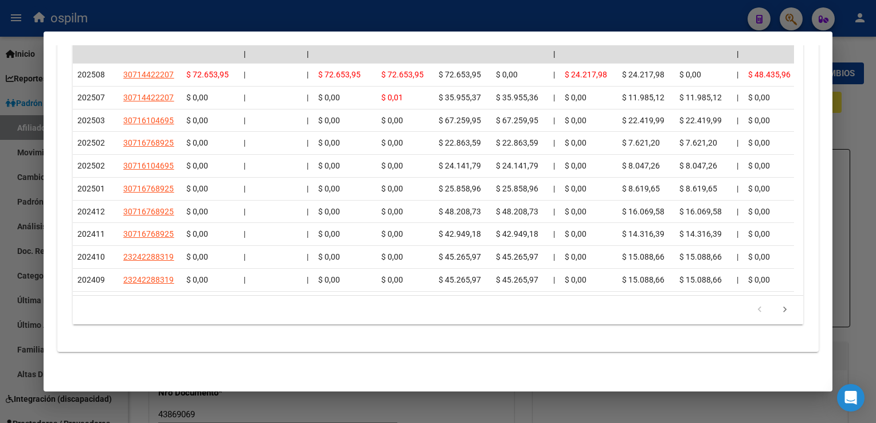
scroll to position [0, 0]
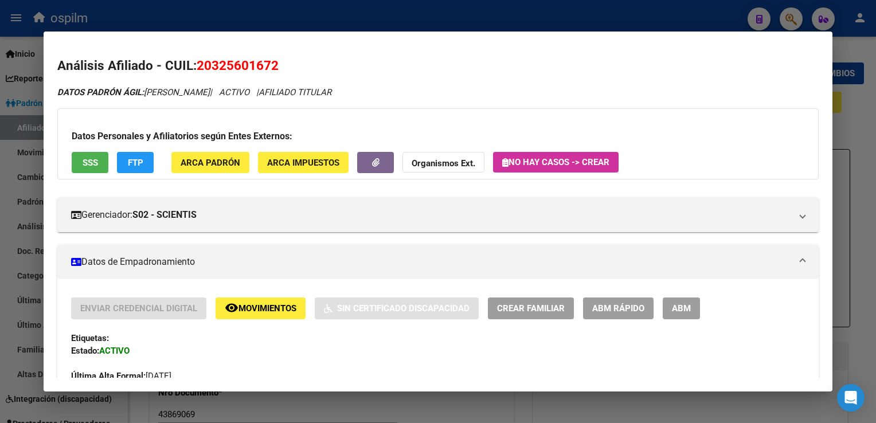
click at [417, 5] on div at bounding box center [438, 211] width 876 height 423
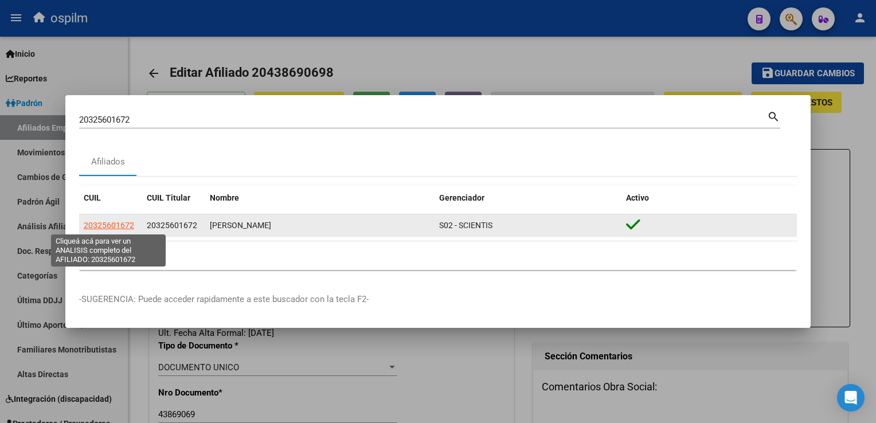
click at [104, 224] on span "20325601672" at bounding box center [109, 225] width 50 height 9
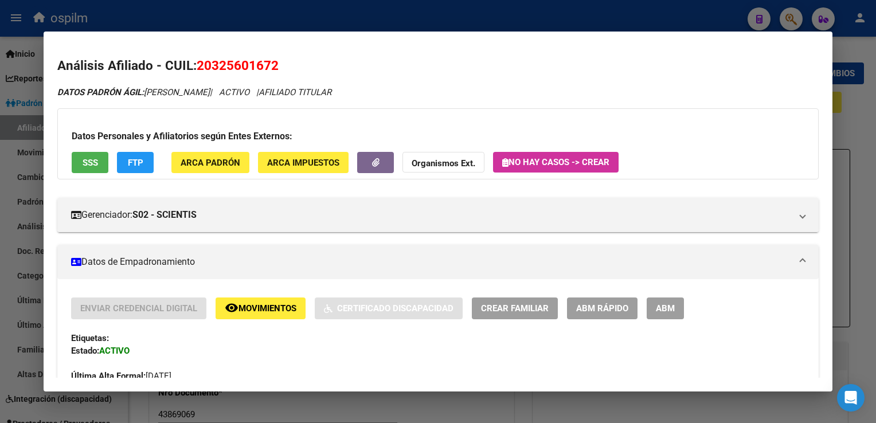
click at [99, 167] on button "SSS" at bounding box center [90, 162] width 37 height 21
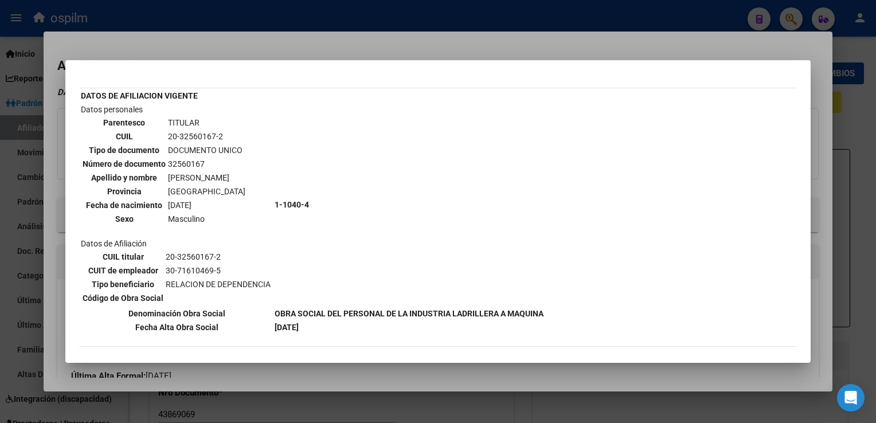
scroll to position [22, 0]
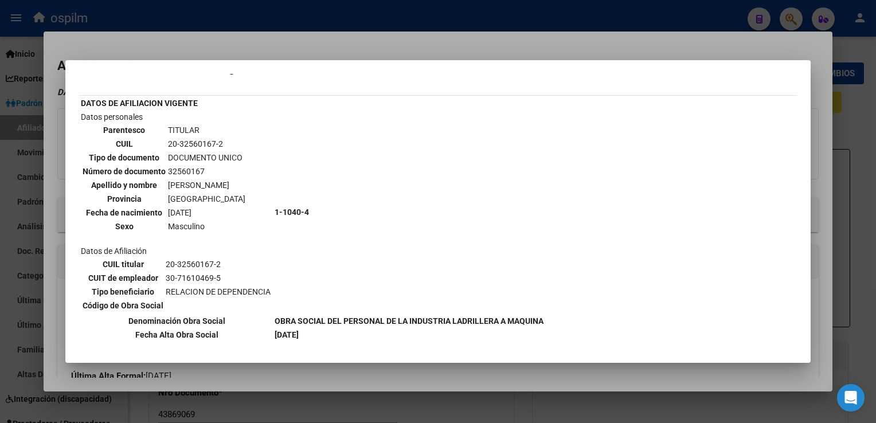
click at [490, 42] on div at bounding box center [438, 211] width 876 height 423
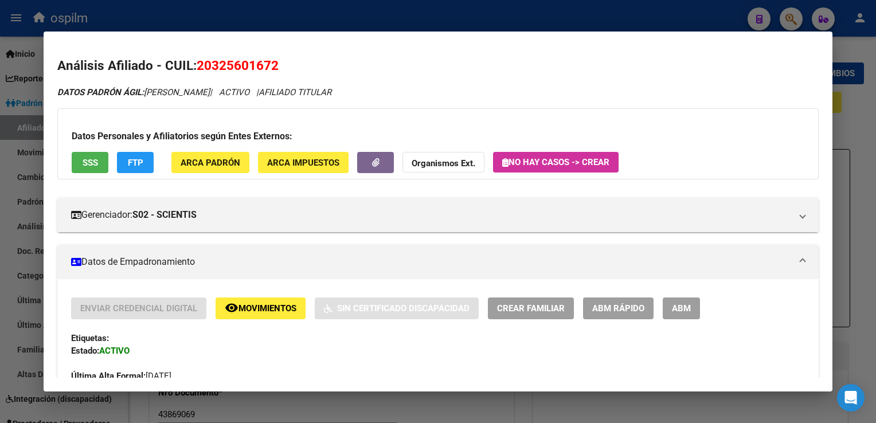
click at [436, 146] on div "Datos Personales y Afiliatorios según Entes Externos: SSS FTP ARCA Padrón ARCA …" at bounding box center [437, 143] width 761 height 71
click at [376, 4] on div at bounding box center [438, 211] width 876 height 423
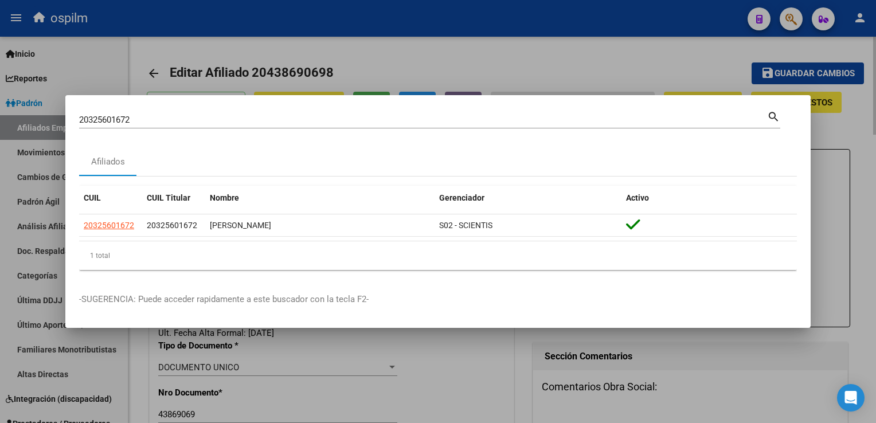
click at [413, 45] on div at bounding box center [438, 211] width 876 height 423
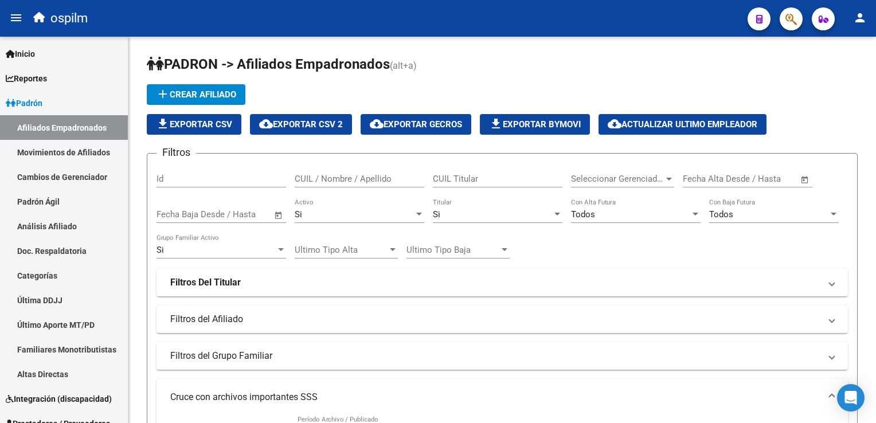
scroll to position [809, 0]
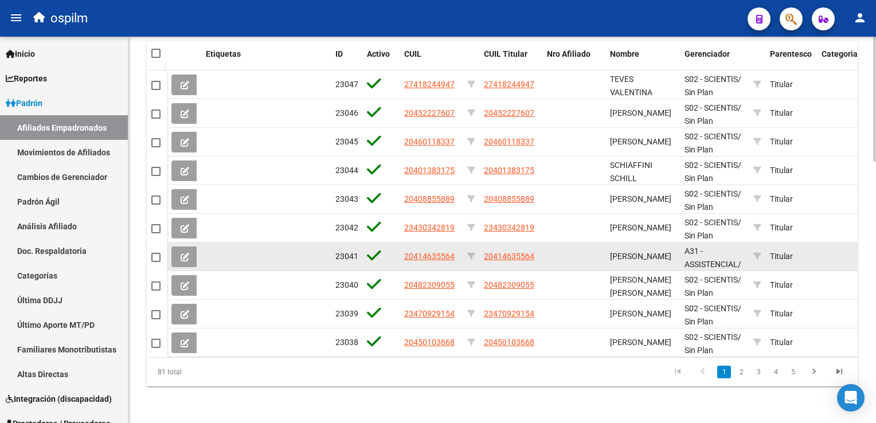
click at [440, 253] on app-link-go-to "20414635564" at bounding box center [429, 256] width 50 height 13
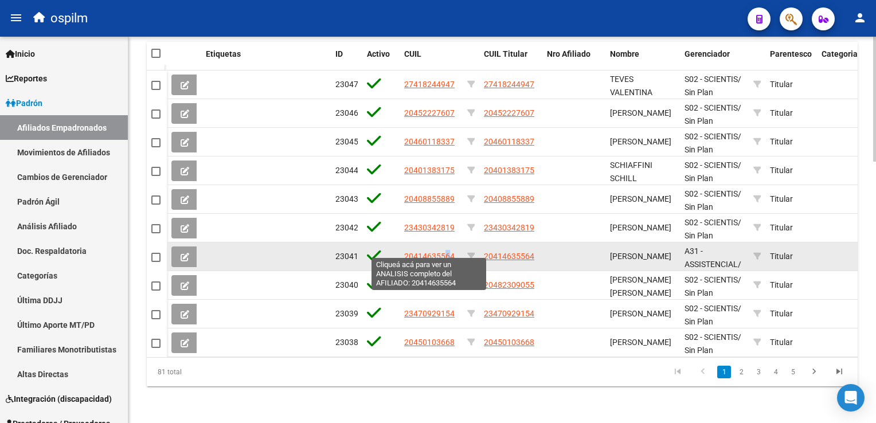
click at [447, 252] on span "20414635564" at bounding box center [429, 256] width 50 height 9
copy span "6"
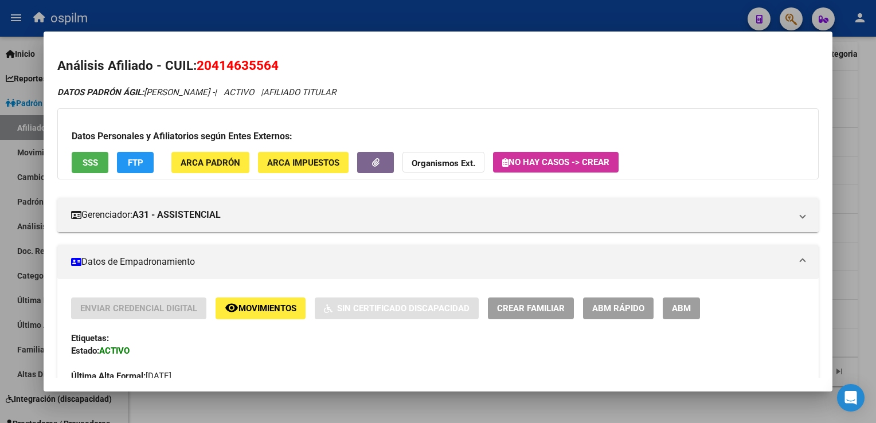
drag, startPoint x: 287, startPoint y: 63, endPoint x: 194, endPoint y: 68, distance: 93.0
click at [194, 68] on h2 "Análisis Afiliado - CUIL: 20414635564" at bounding box center [437, 65] width 761 height 19
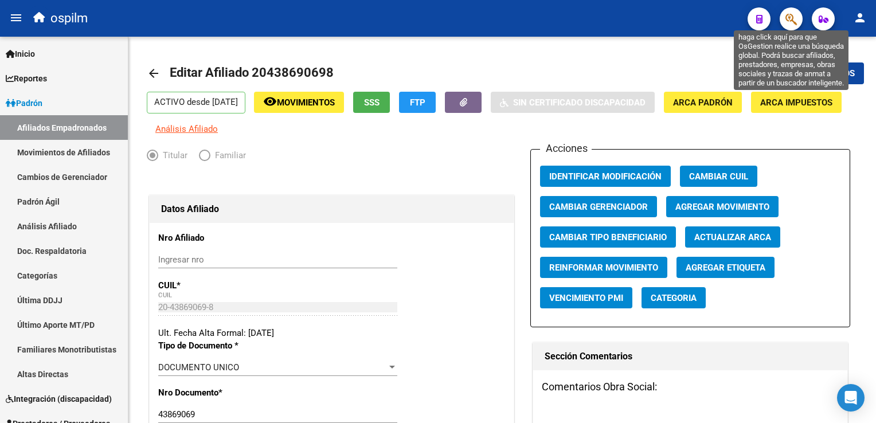
click at [791, 22] on icon "button" at bounding box center [791, 19] width 11 height 13
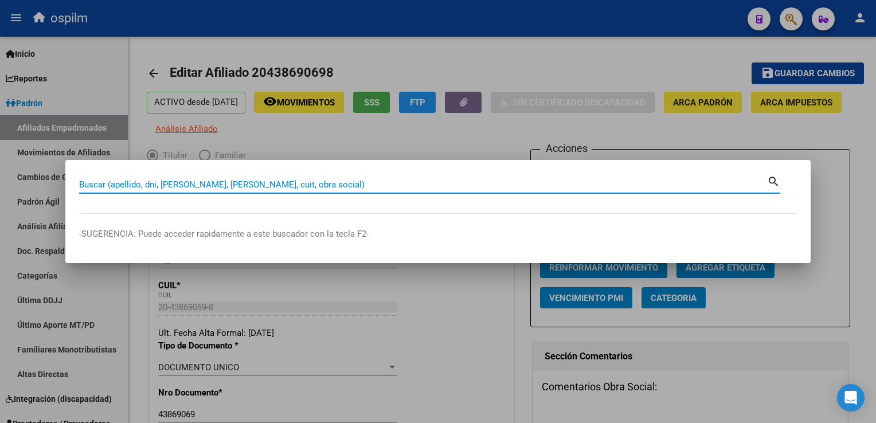
click at [188, 185] on input "Buscar (apellido, dni, [PERSON_NAME], [PERSON_NAME], cuit, obra social)" at bounding box center [423, 184] width 688 height 10
paste input "20414635564"
type input "20414635564"
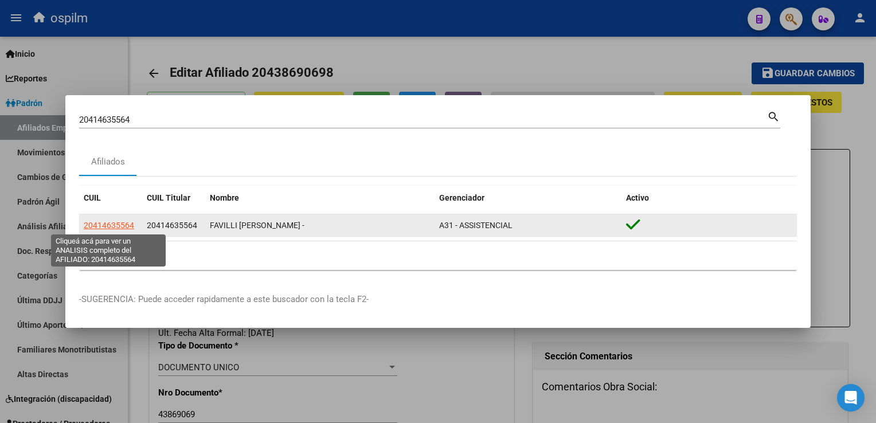
click at [112, 226] on span "20414635564" at bounding box center [109, 225] width 50 height 9
type textarea "20414635564"
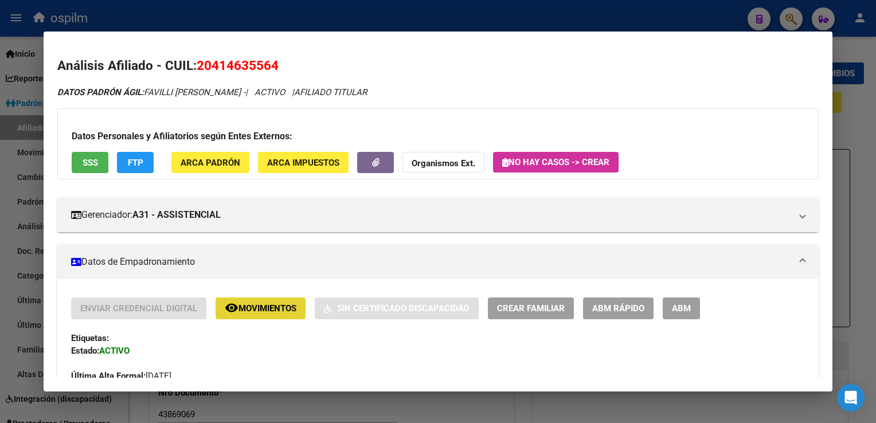
click at [232, 312] on mat-icon "remove_red_eye" at bounding box center [232, 308] width 14 height 14
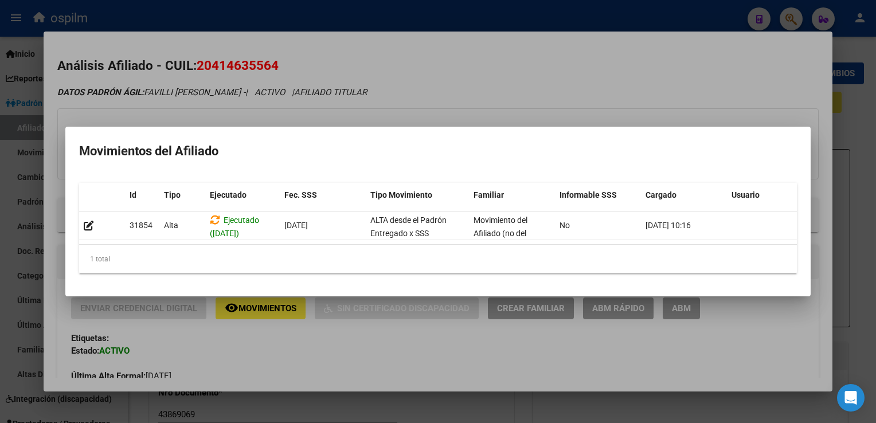
click at [435, 72] on div at bounding box center [438, 211] width 876 height 423
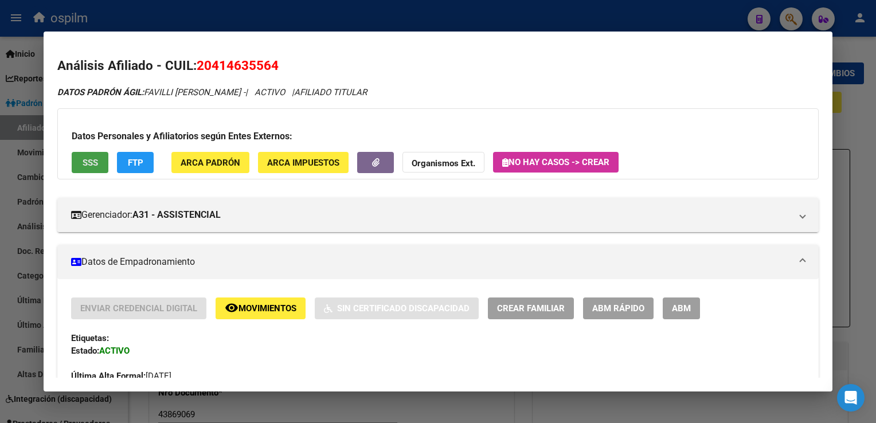
click at [95, 160] on span "SSS" at bounding box center [90, 163] width 15 height 10
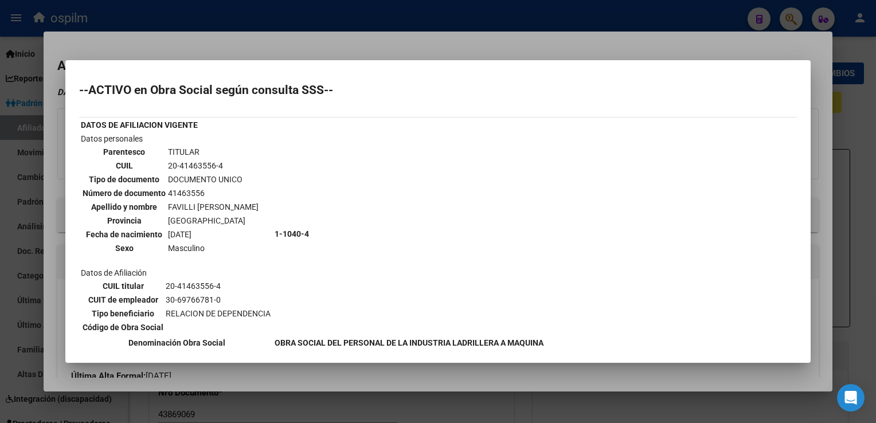
click at [795, 145] on mat-dialog-content "--ACTIVO en Obra Social según consulta SSS-- DATOS DE AFILIACION VIGENTE Datos …" at bounding box center [437, 211] width 745 height 275
click at [295, 45] on div at bounding box center [438, 211] width 876 height 423
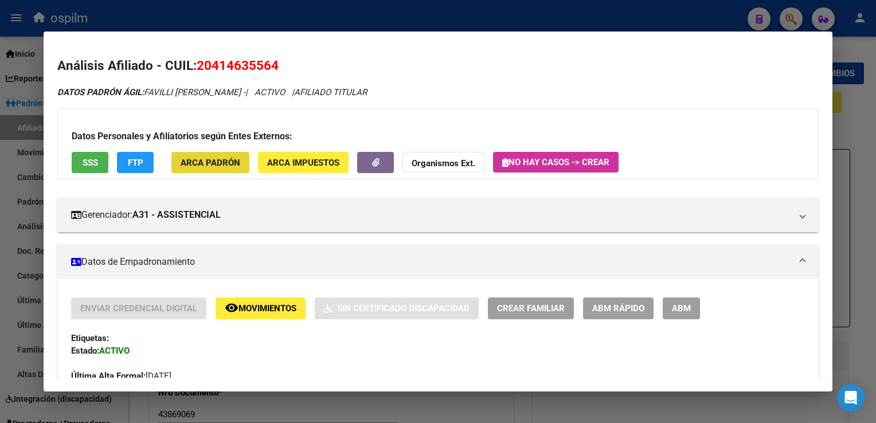
click at [198, 166] on span "ARCA Padrón" at bounding box center [211, 163] width 60 height 10
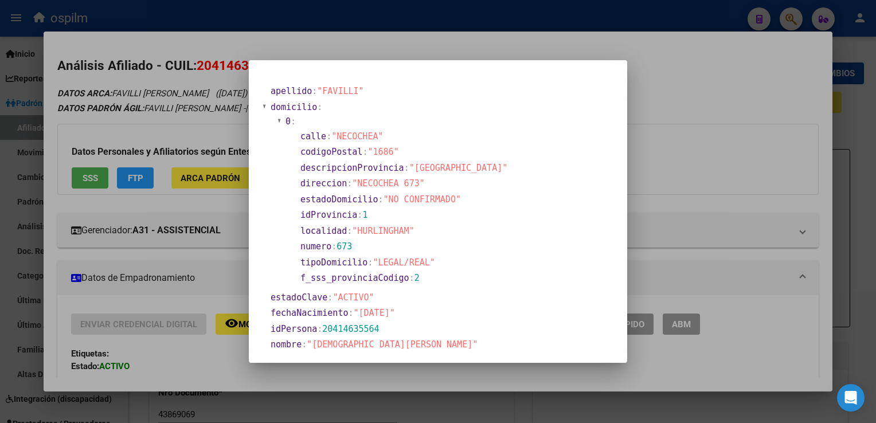
click at [682, 81] on div at bounding box center [438, 211] width 876 height 423
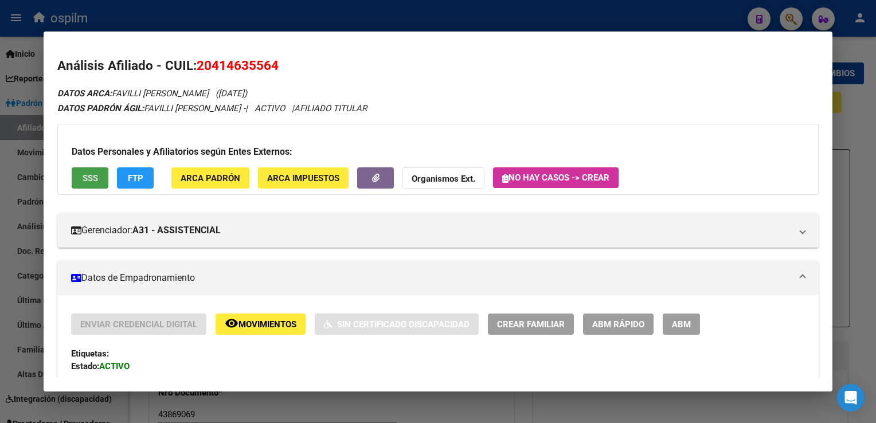
click at [76, 172] on button "SSS" at bounding box center [90, 177] width 37 height 21
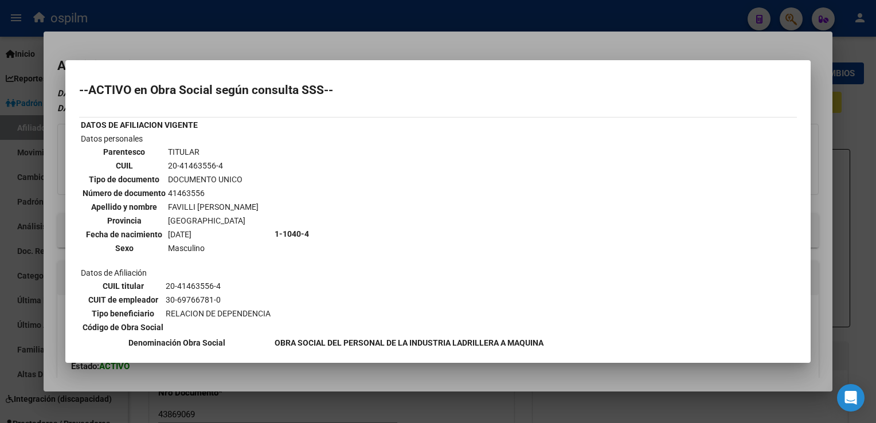
click at [355, 47] on div at bounding box center [438, 211] width 876 height 423
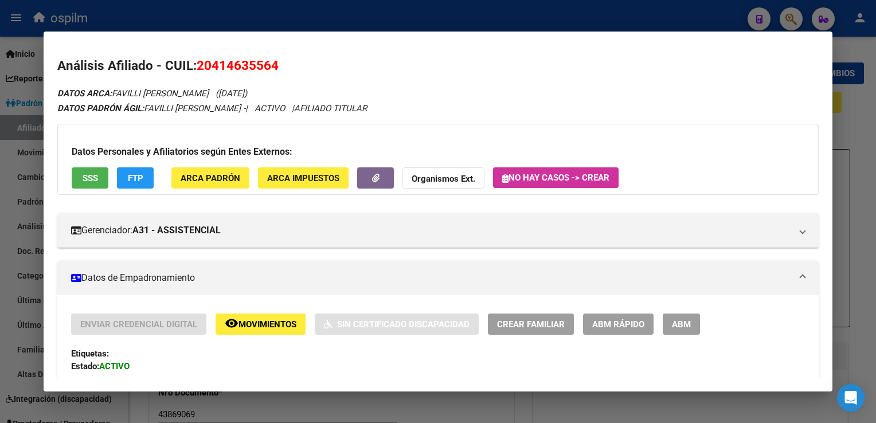
click at [134, 185] on button "FTP" at bounding box center [135, 177] width 37 height 21
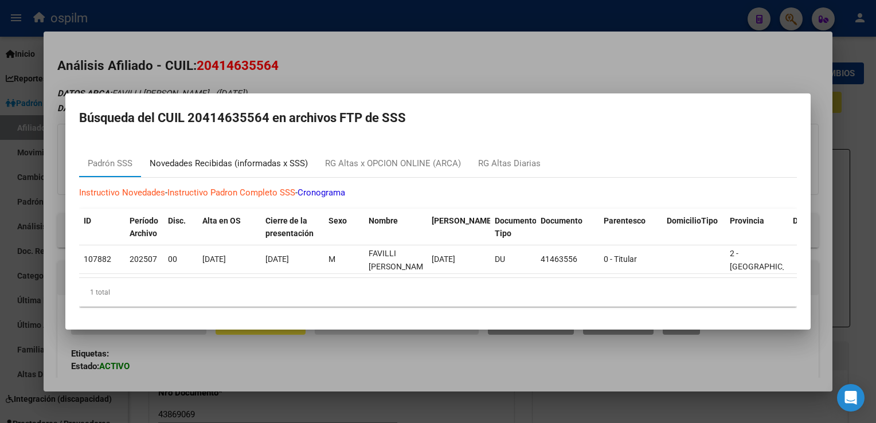
click at [206, 158] on div "Novedades Recibidas (informadas x SSS)" at bounding box center [229, 163] width 158 height 13
